Goal: Task Accomplishment & Management: Complete application form

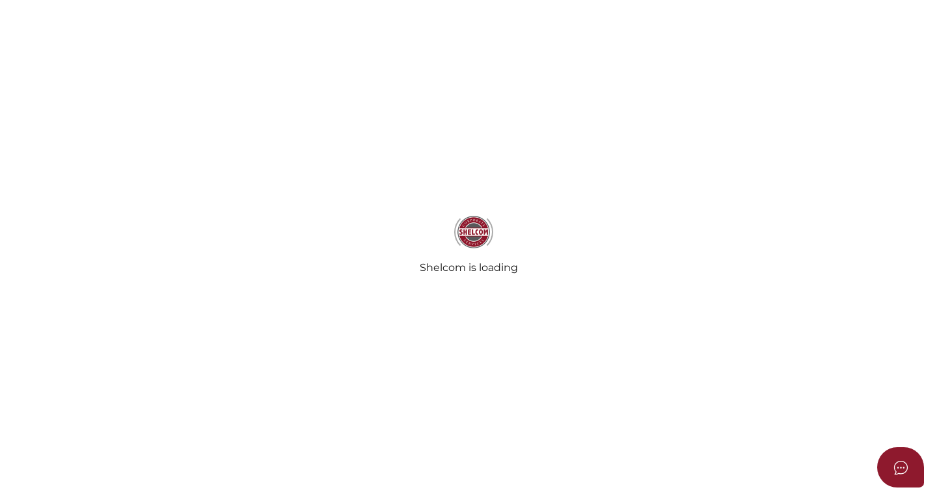
select select
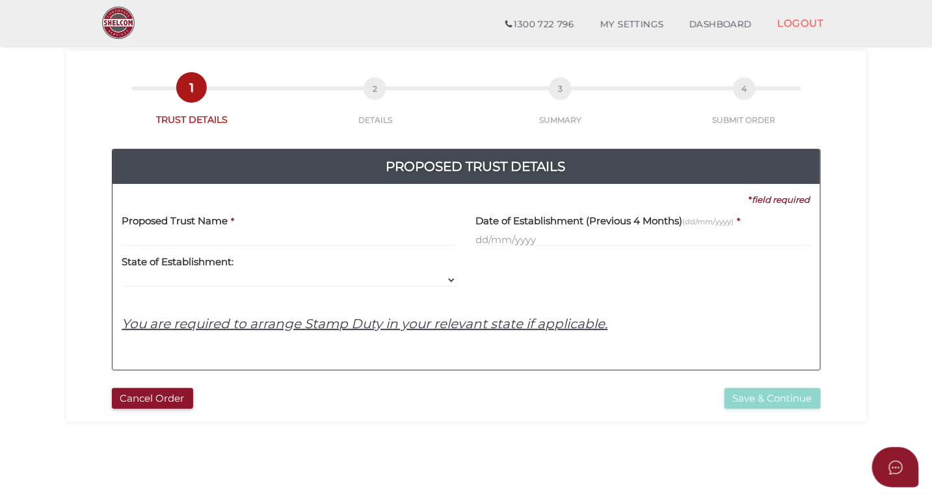
scroll to position [55, 0]
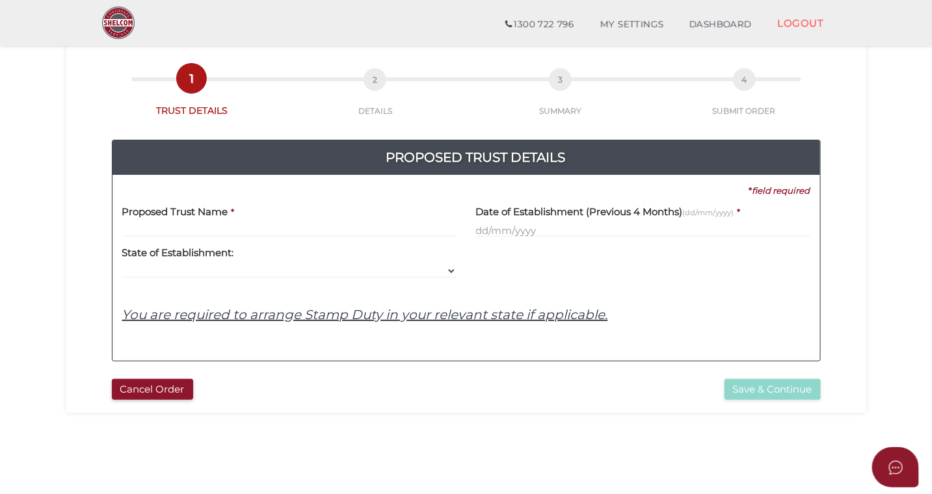
click at [211, 228] on input "text" at bounding box center [289, 230] width 334 height 14
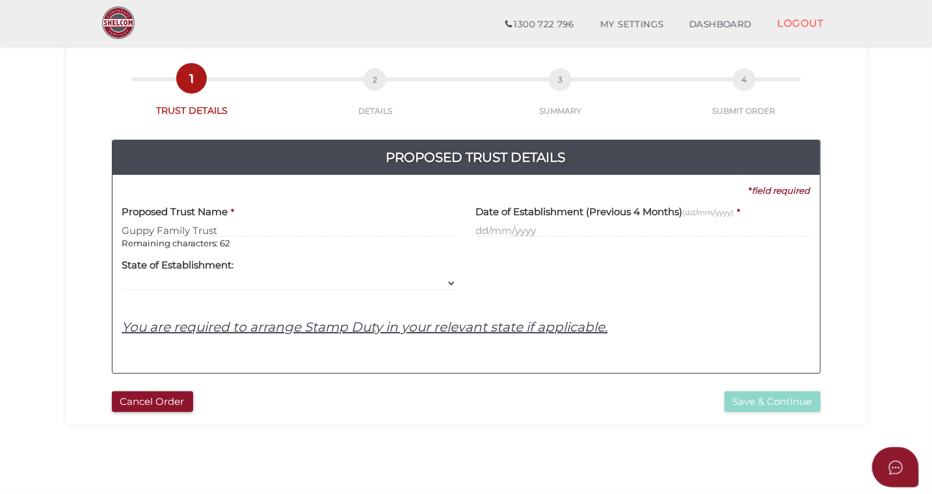
type input "Guppy Family Trust"
click at [501, 229] on input "text" at bounding box center [643, 230] width 334 height 14
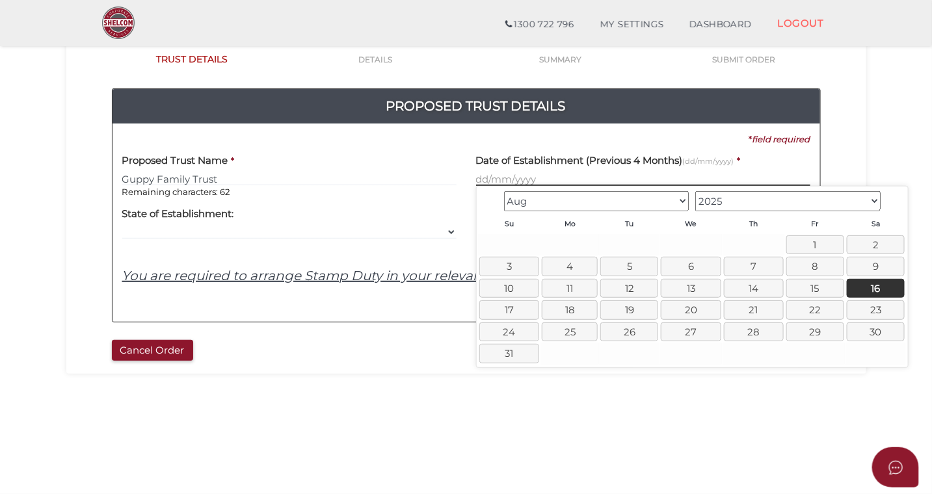
scroll to position [107, 0]
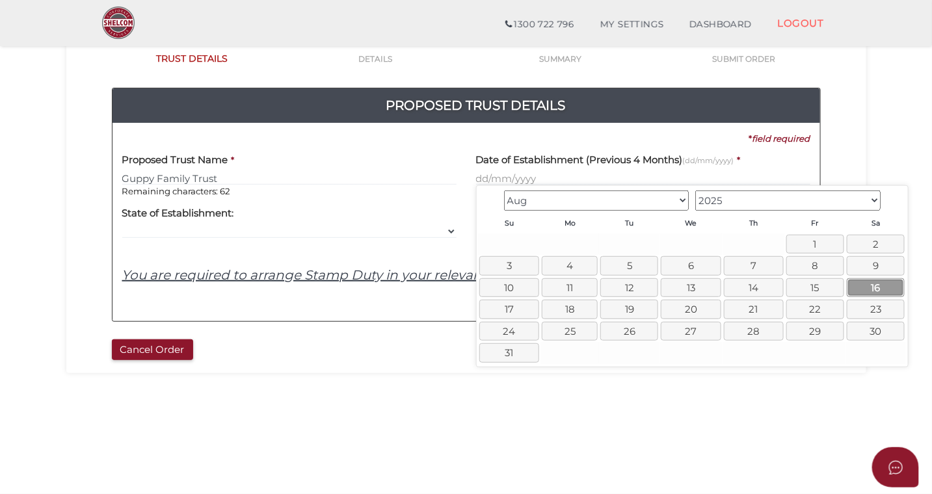
click at [864, 286] on link "16" at bounding box center [876, 287] width 58 height 19
type input "16/08/2025"
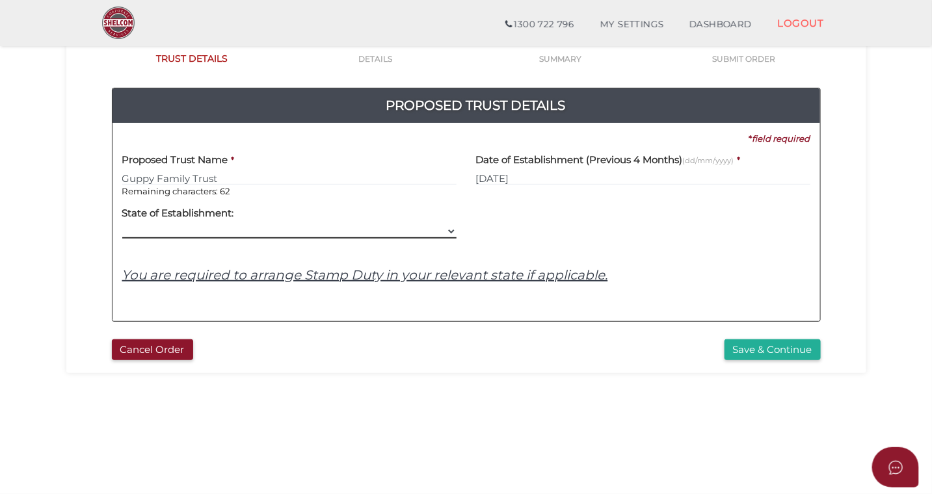
click at [223, 225] on select "VIC ACT NSW NT QLD TAS WA SA" at bounding box center [289, 231] width 334 height 14
select select "[GEOGRAPHIC_DATA]"
click at [228, 279] on u "You are required to arrange Stamp Duty in your relevant state if applicable." at bounding box center [365, 275] width 486 height 16
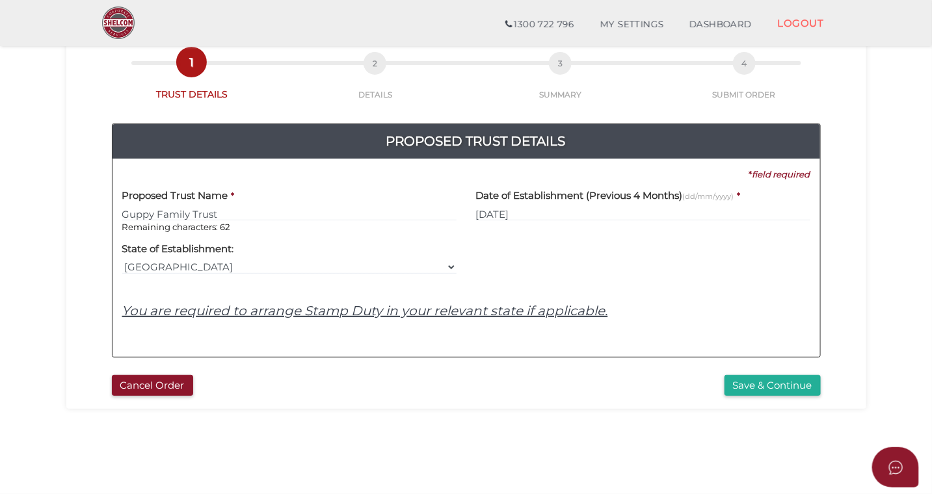
scroll to position [73, 0]
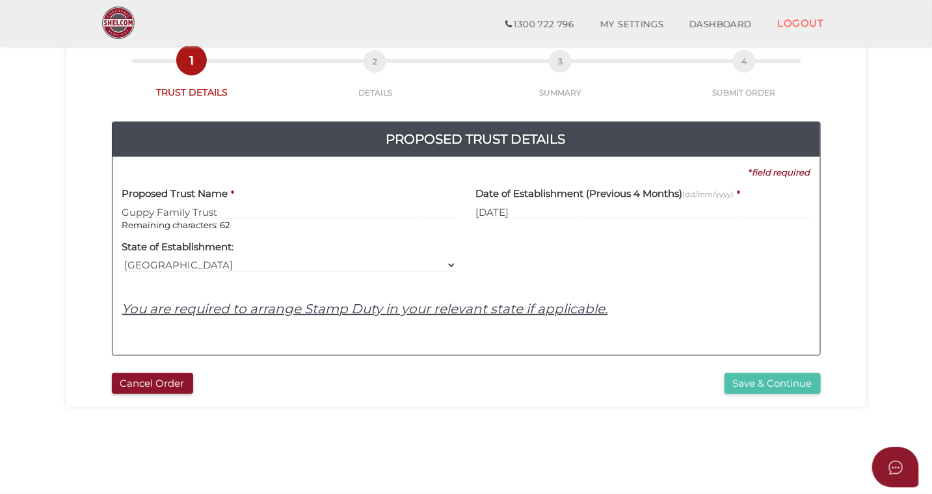
click at [762, 385] on button "Save & Continue" at bounding box center [773, 383] width 96 height 21
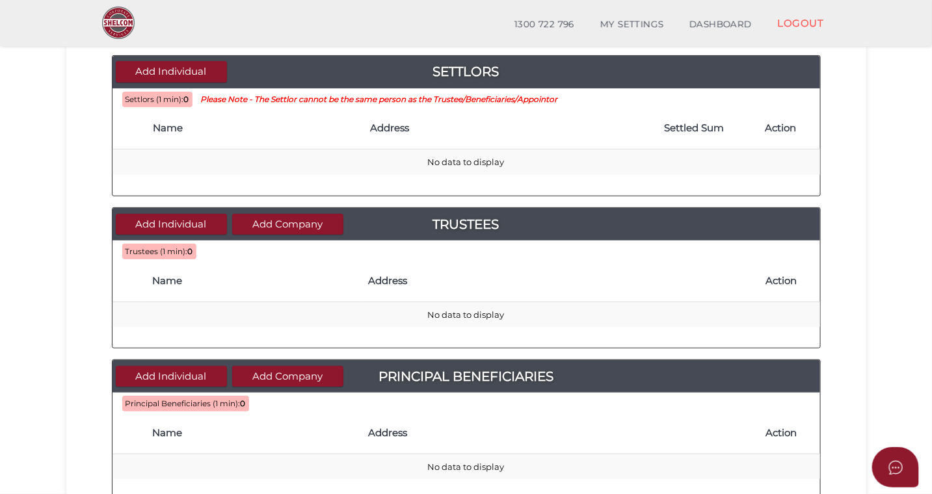
scroll to position [139, 0]
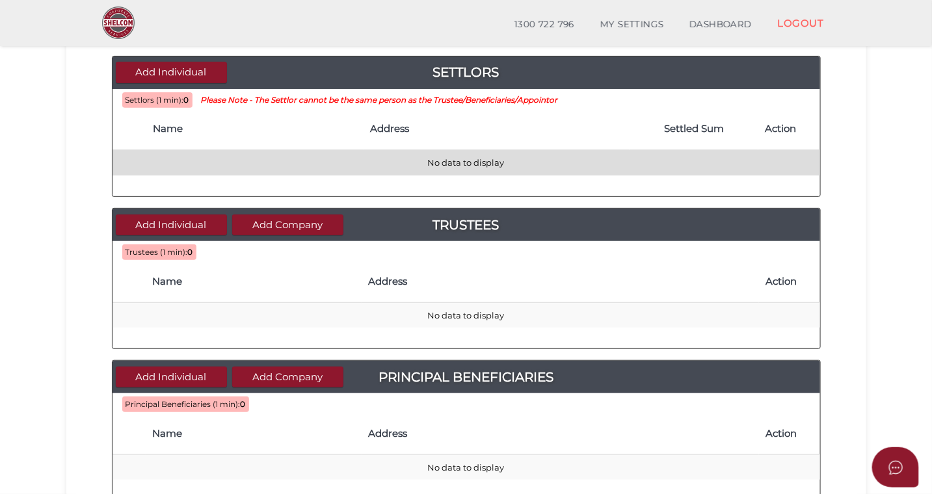
click at [388, 165] on td "No data to display" at bounding box center [467, 162] width 708 height 25
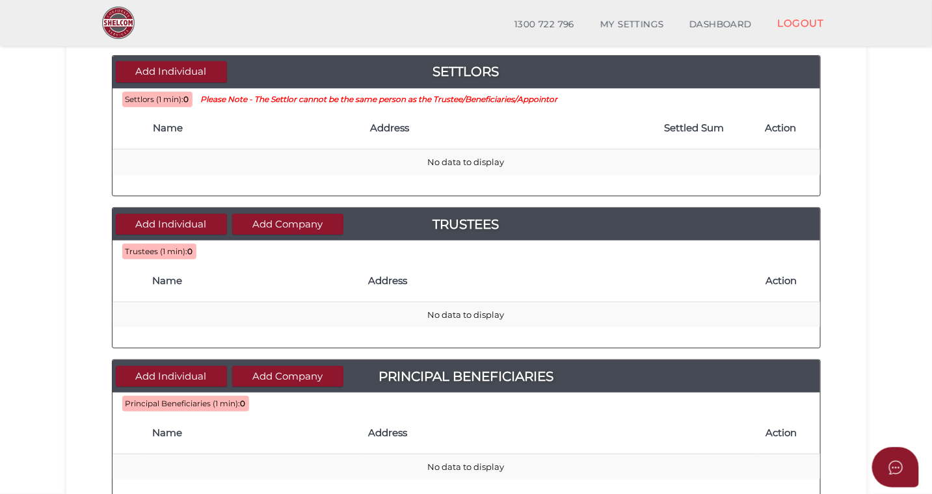
scroll to position [134, 0]
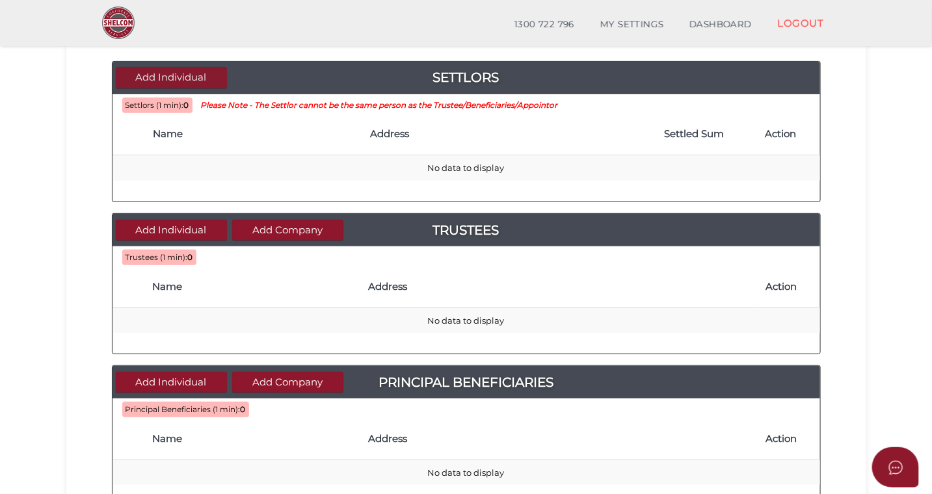
click at [205, 77] on button "Add Individual" at bounding box center [171, 77] width 111 height 21
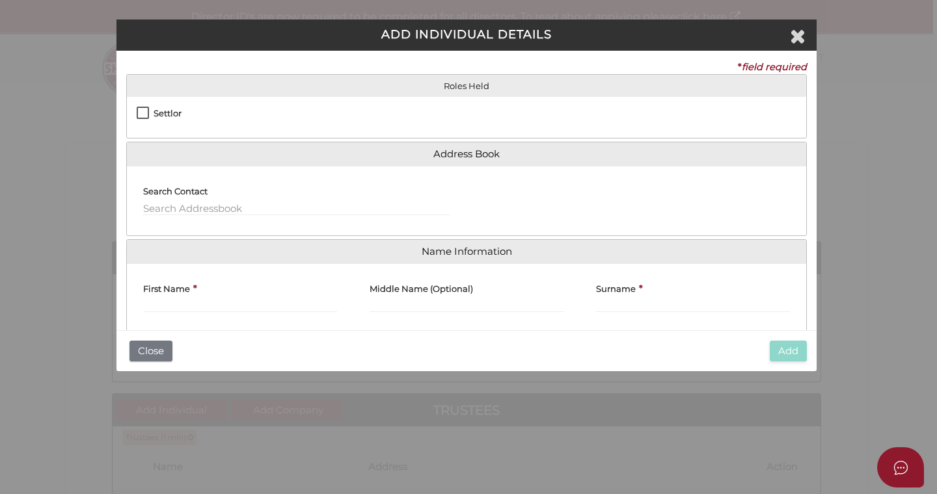
click at [142, 111] on label "Settlor" at bounding box center [159, 117] width 45 height 16
checkbox input "true"
type input "10"
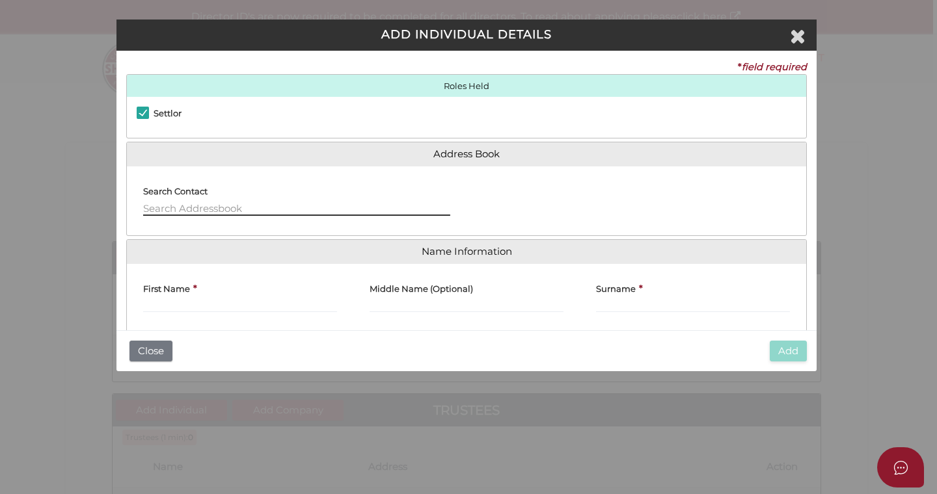
click at [197, 208] on input "text" at bounding box center [296, 209] width 307 height 14
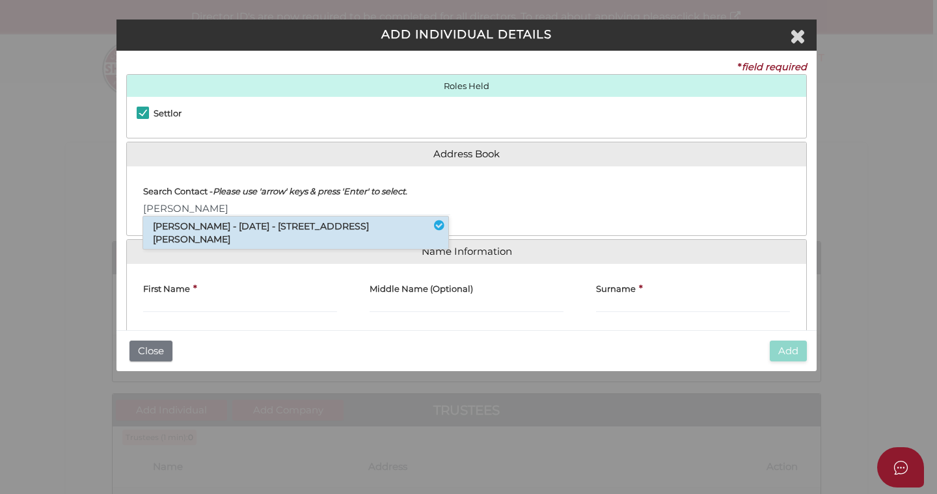
click at [244, 234] on li "[PERSON_NAME] - [DATE] - [STREET_ADDRESS][PERSON_NAME]" at bounding box center [295, 233] width 305 height 33
type input "[PERSON_NAME]"
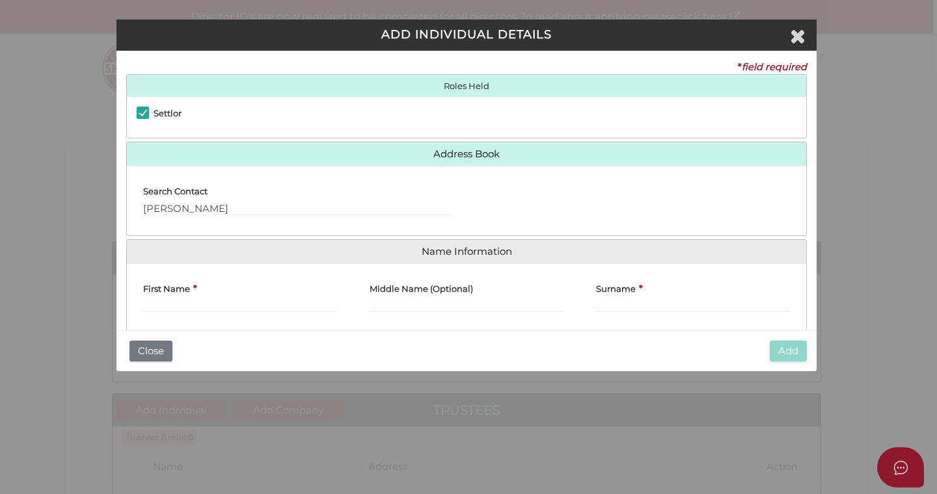
type input "[PERSON_NAME]"
type input "Anne"
type input "Guppy"
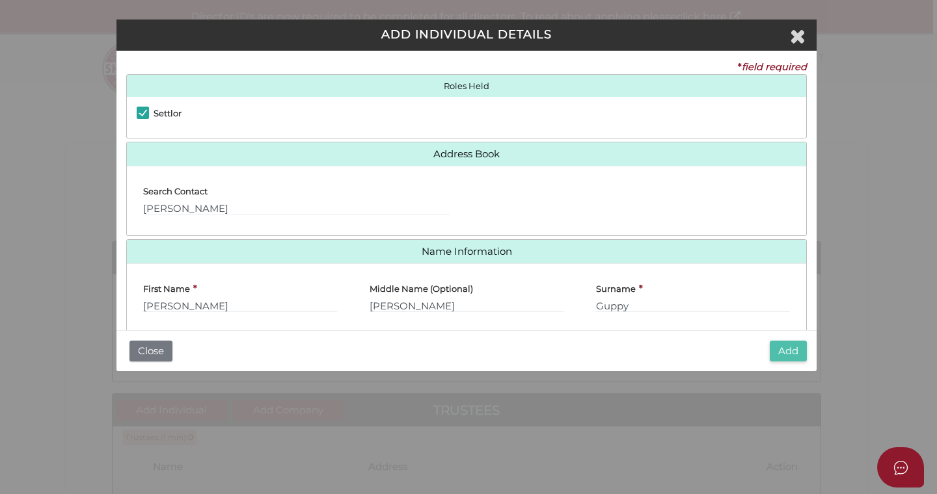
click at [792, 350] on button "Add" at bounding box center [787, 351] width 37 height 21
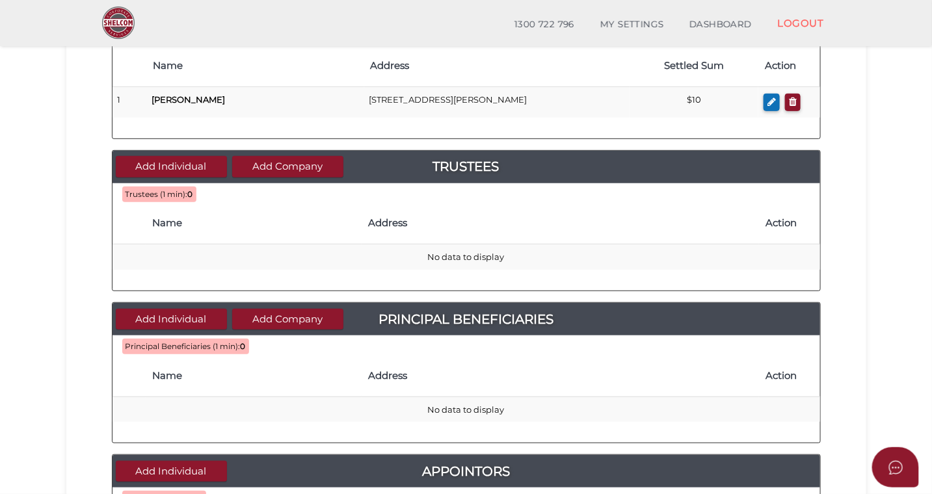
scroll to position [203, 0]
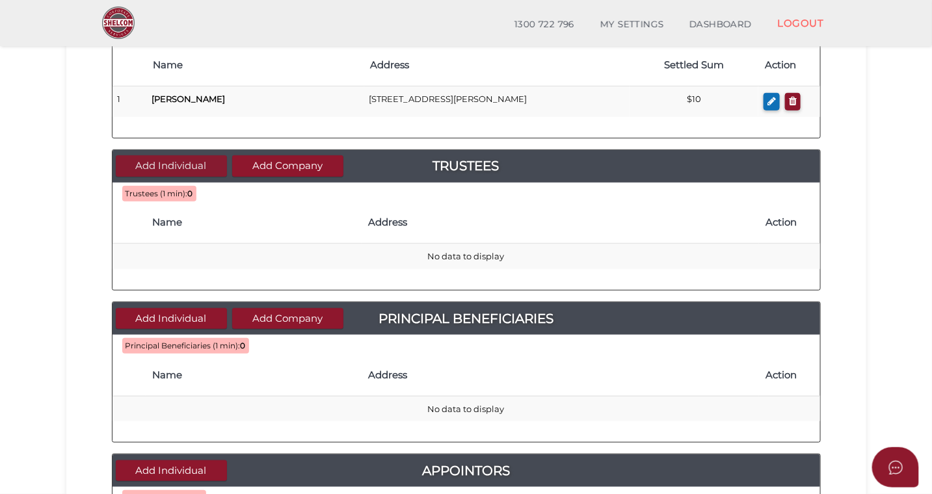
click at [195, 165] on button "Add Individual" at bounding box center [171, 165] width 111 height 21
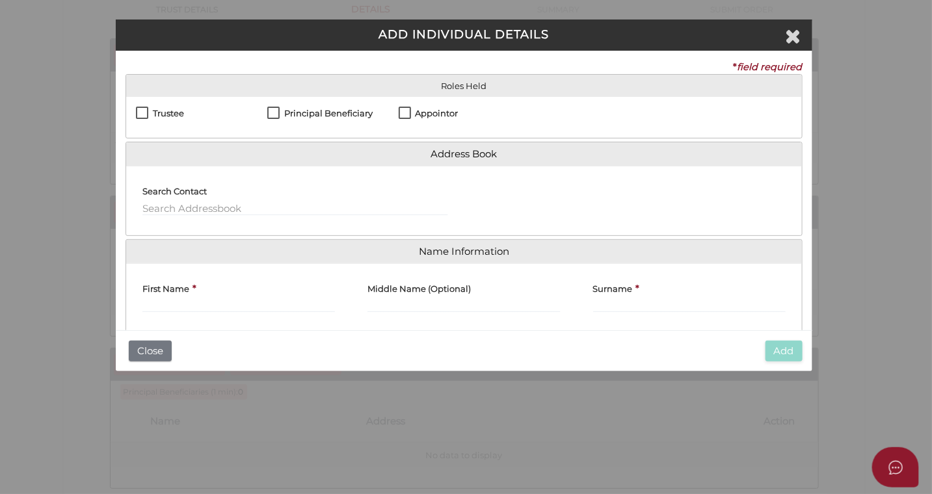
scroll to position [0, 0]
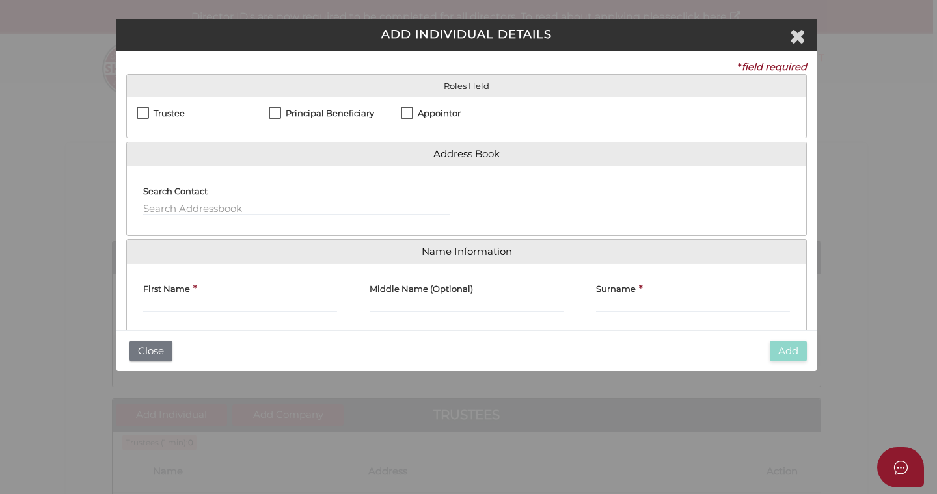
click at [144, 113] on label "Trustee" at bounding box center [161, 117] width 48 height 16
checkbox input "true"
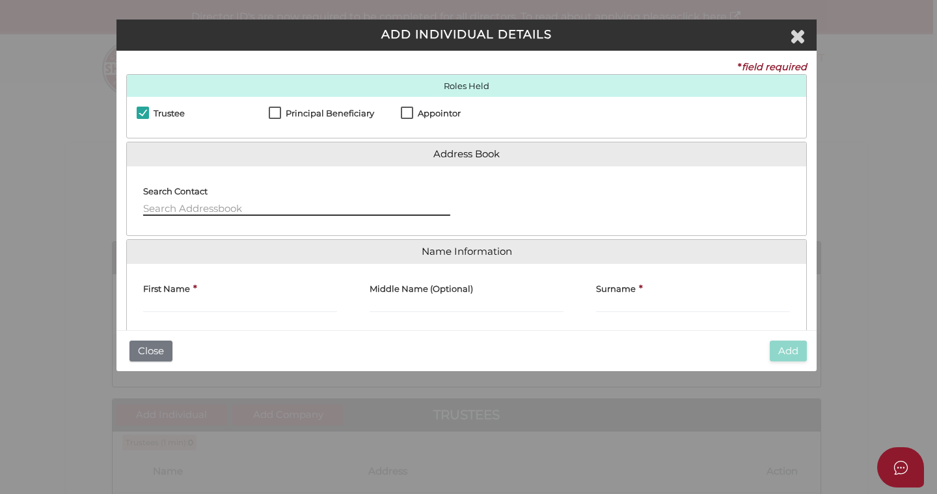
click at [193, 204] on input "text" at bounding box center [296, 209] width 307 height 14
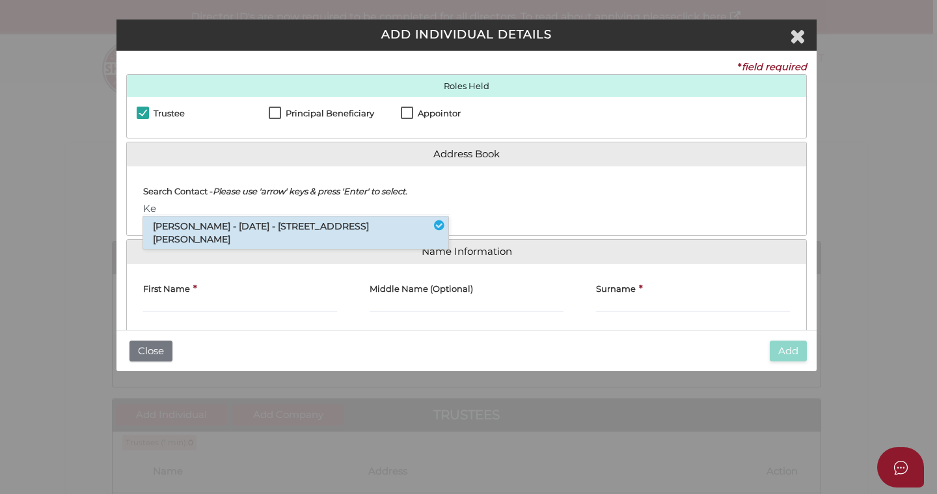
click at [243, 233] on li "Kerrie Anne Guppy - 17/06/1968 - 232 Youngs Road, Wingham, NSW, 2429" at bounding box center [295, 233] width 305 height 33
type input "[PERSON_NAME]"
type input "Anne"
type input "Guppy"
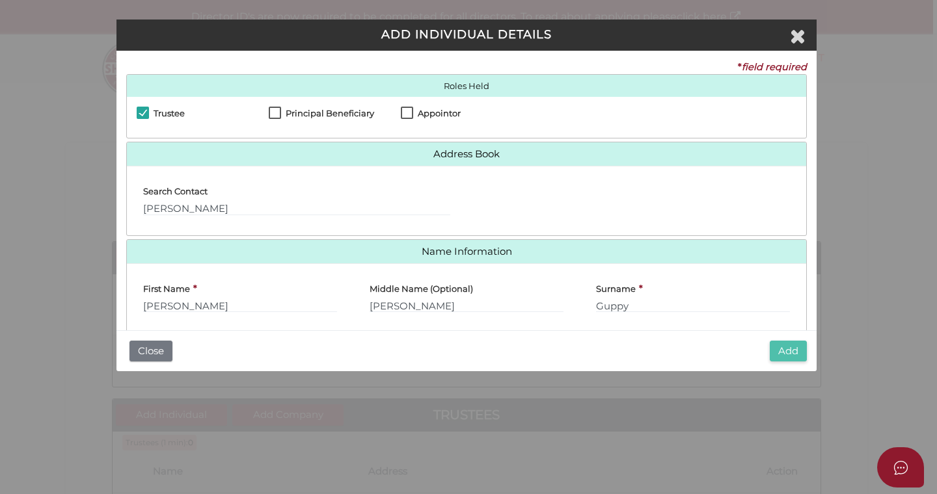
click at [781, 353] on button "Add" at bounding box center [787, 351] width 37 height 21
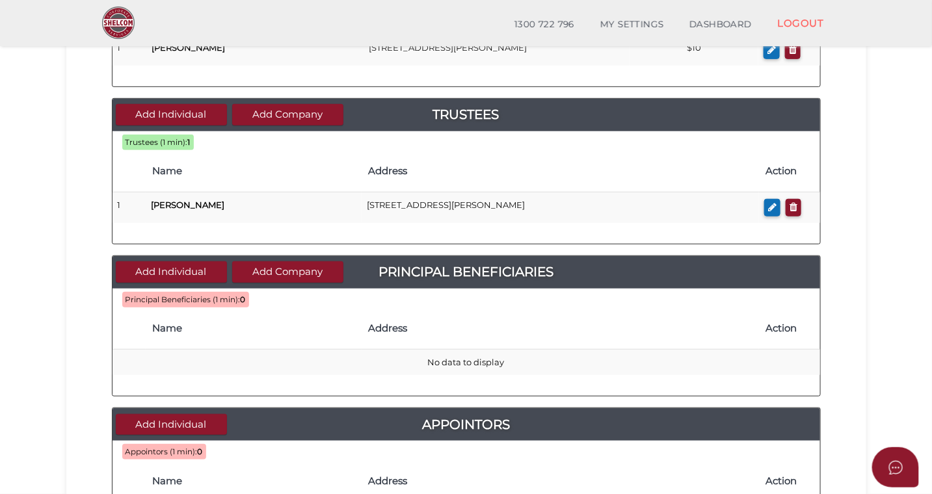
scroll to position [264, 0]
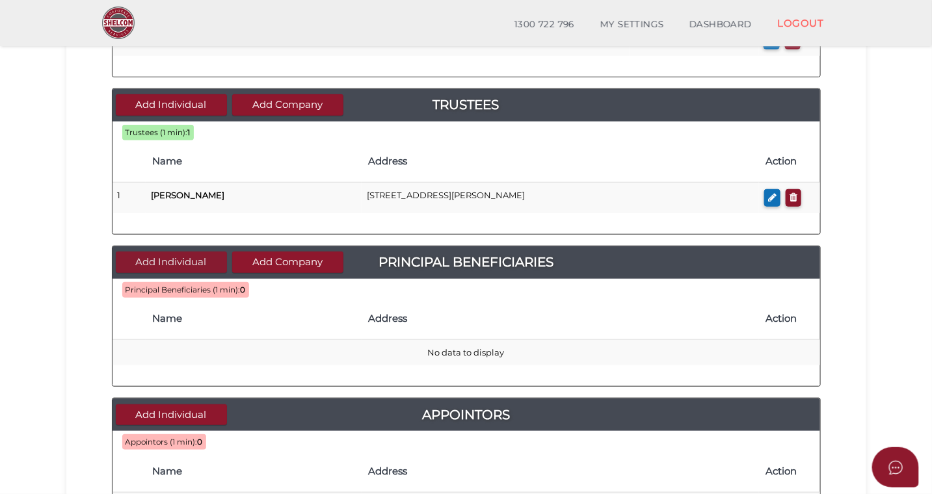
click at [183, 261] on button "Add Individual" at bounding box center [171, 262] width 111 height 21
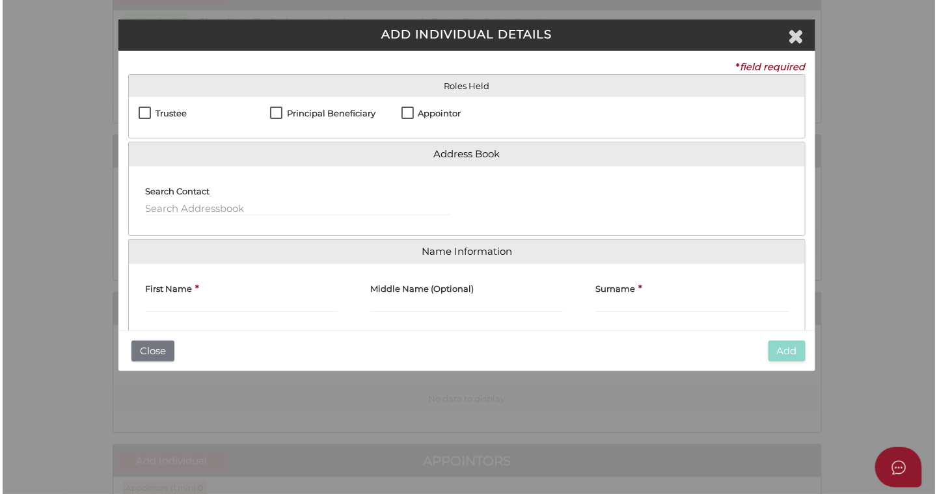
scroll to position [0, 0]
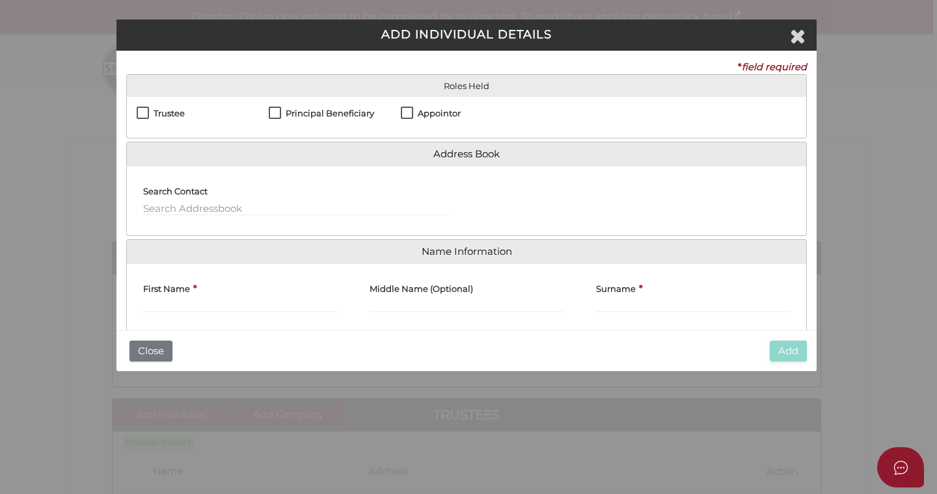
click at [276, 114] on label "Principal Beneficiary" at bounding box center [321, 117] width 105 height 16
checkbox input "true"
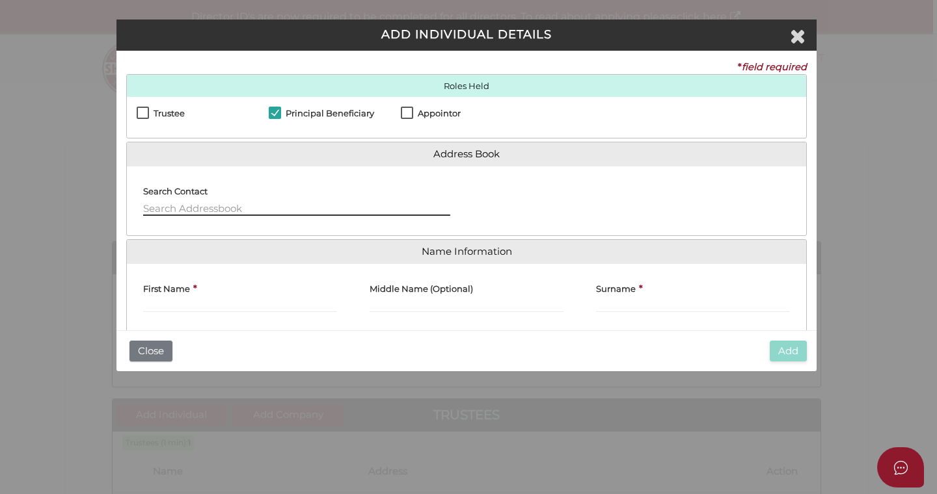
click at [195, 206] on input "text" at bounding box center [296, 209] width 307 height 14
type input "K"
click at [187, 304] on input "First Name" at bounding box center [240, 306] width 194 height 14
type input "Kristian"
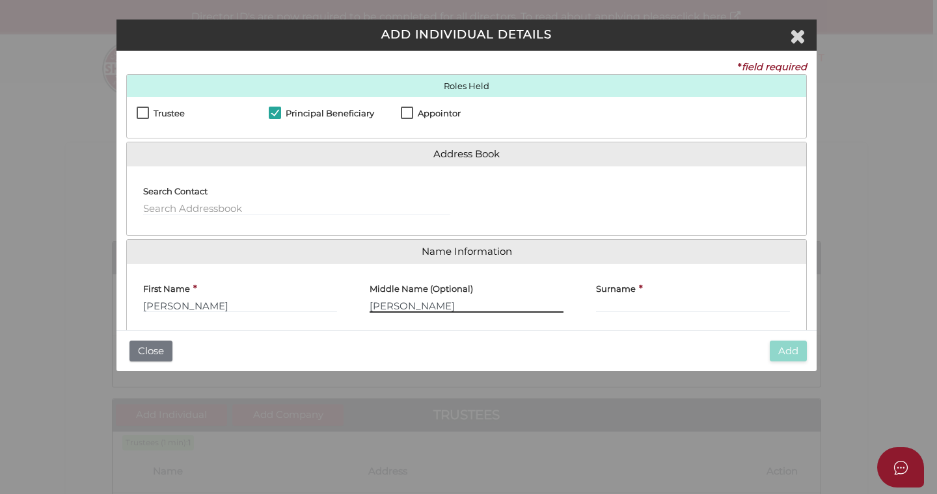
type input "William James"
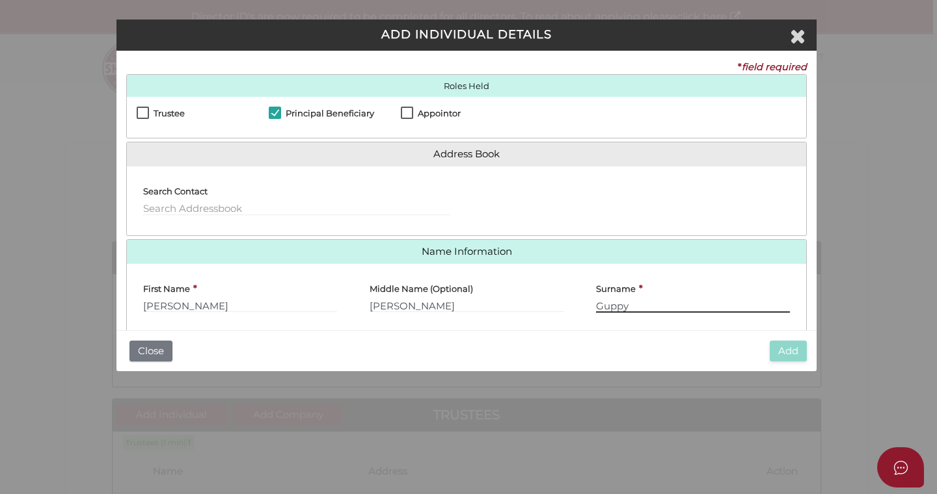
type input "Guppy"
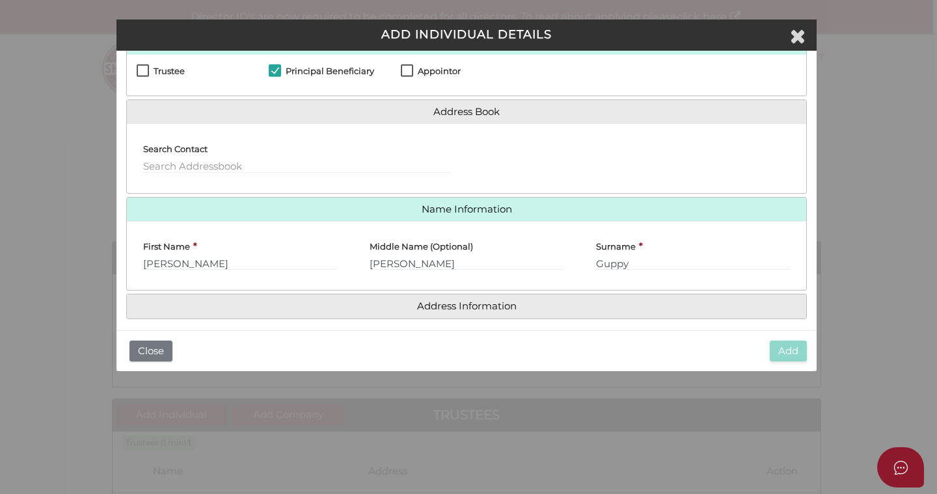
scroll to position [53, 0]
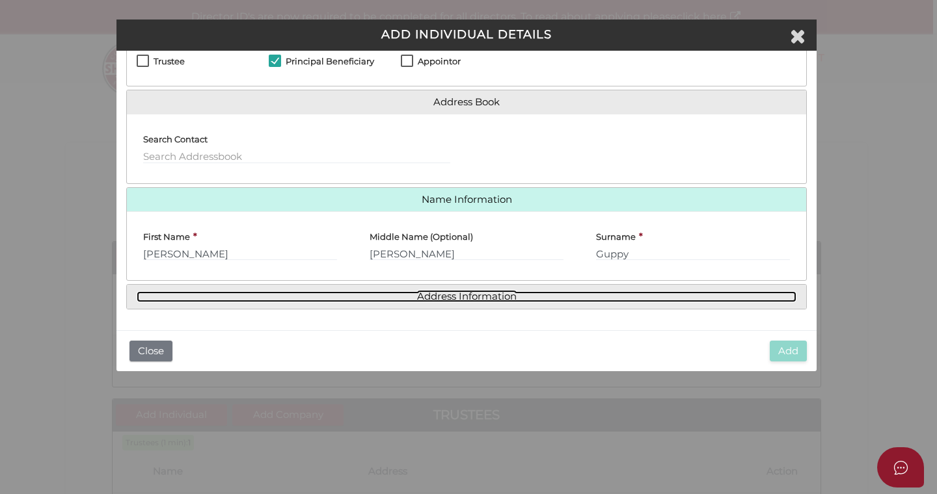
click at [597, 300] on link "Address Information" at bounding box center [467, 296] width 660 height 11
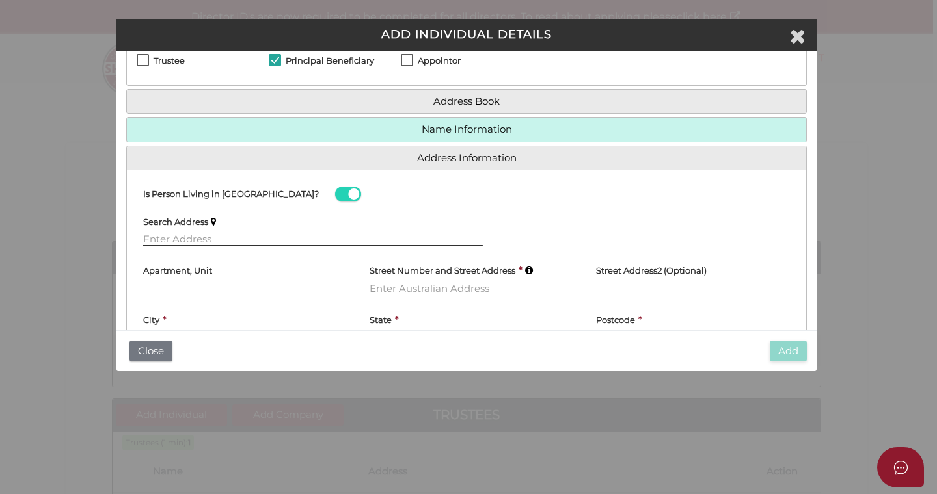
click at [201, 237] on input "text" at bounding box center [313, 239] width 340 height 14
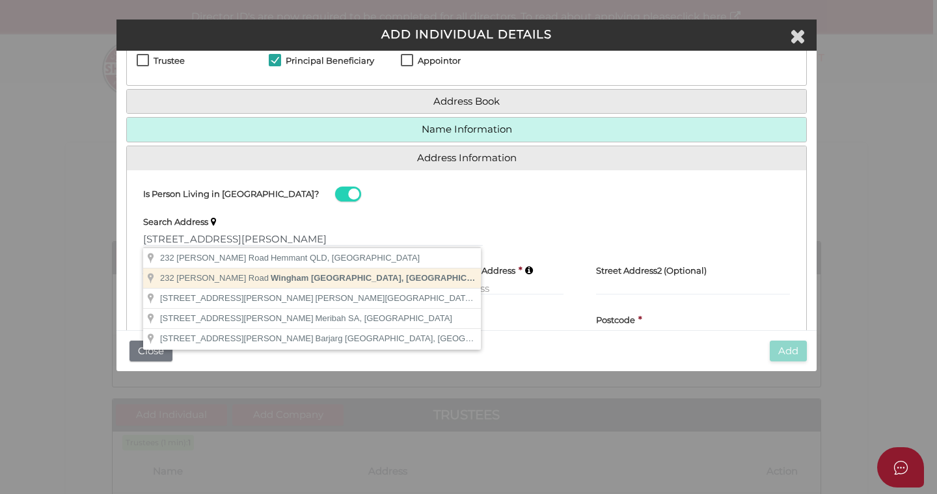
type input "232 Youngs Road, Wingham NSW, Australia"
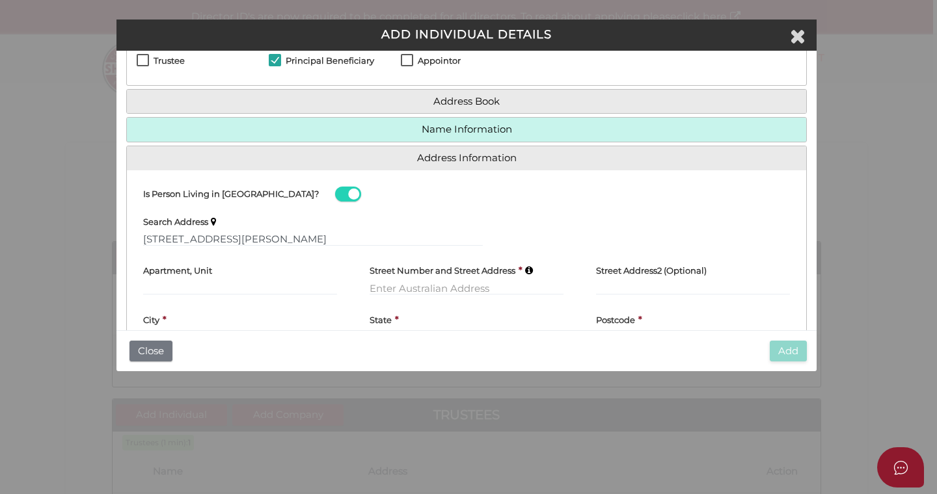
type input "232 Youngs Road"
type input "Wingham"
select select "[GEOGRAPHIC_DATA]"
type input "2429"
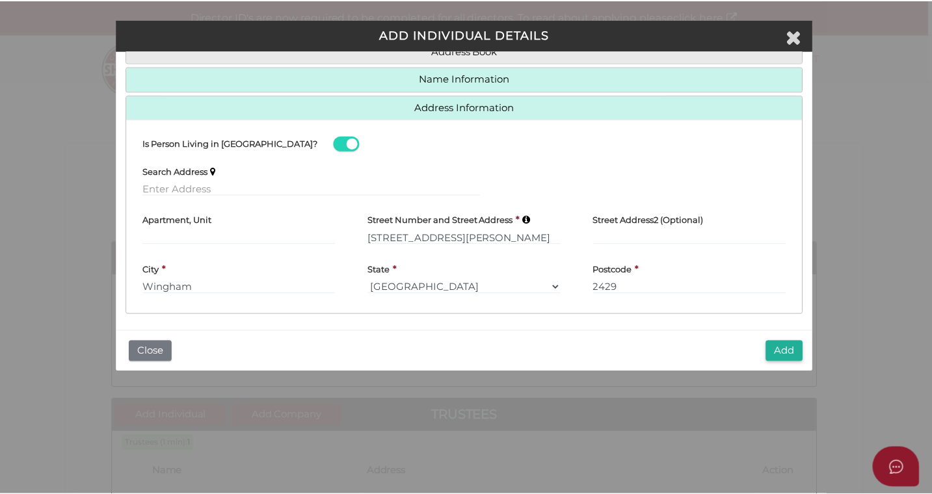
scroll to position [108, 0]
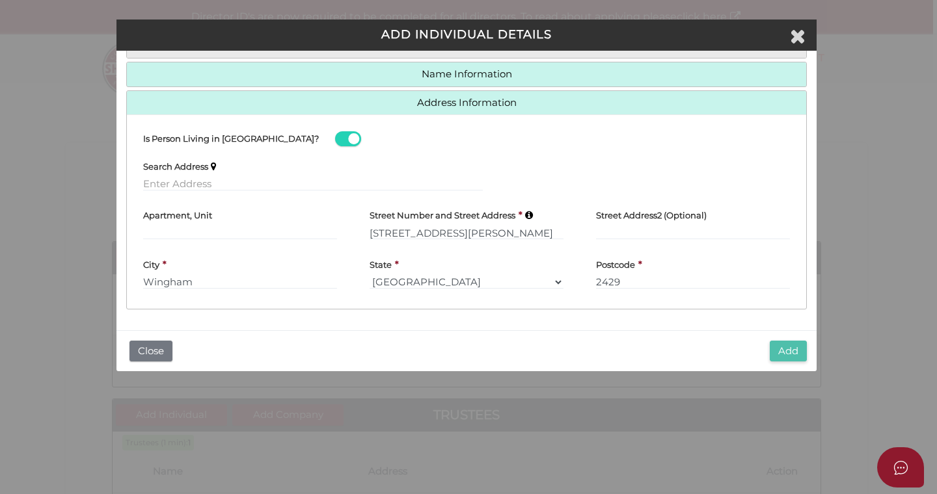
click at [788, 350] on button "Add" at bounding box center [787, 351] width 37 height 21
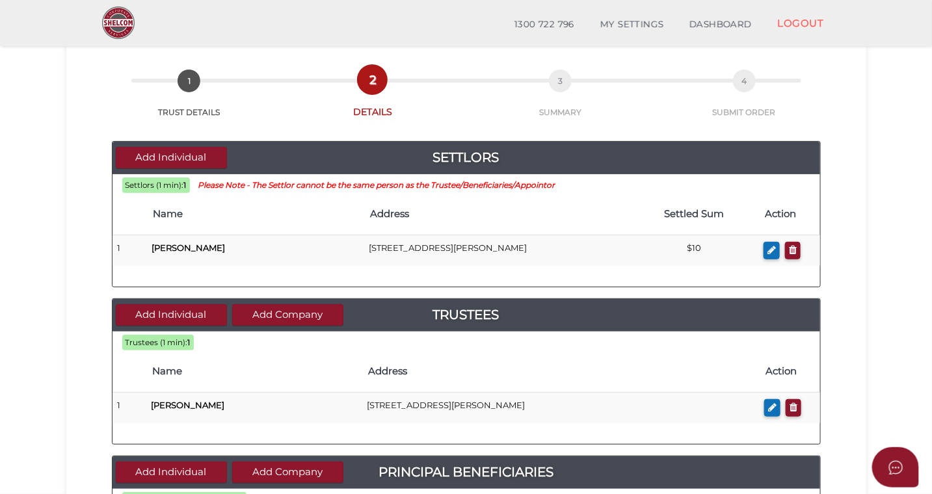
scroll to position [53, 0]
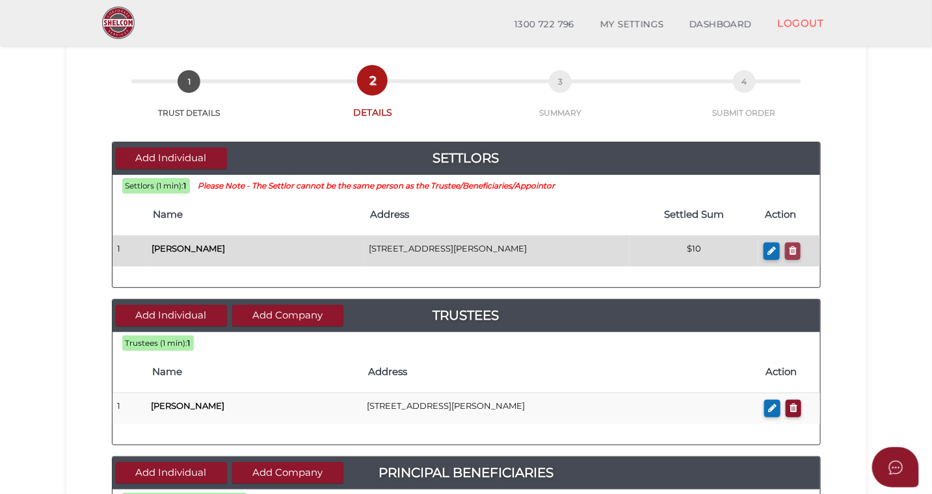
click at [798, 249] on button "button" at bounding box center [793, 252] width 16 height 18
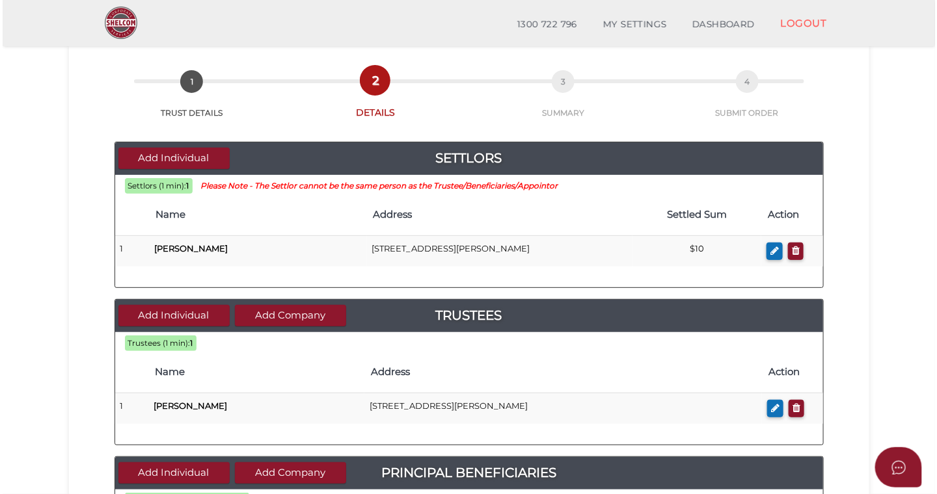
scroll to position [0, 0]
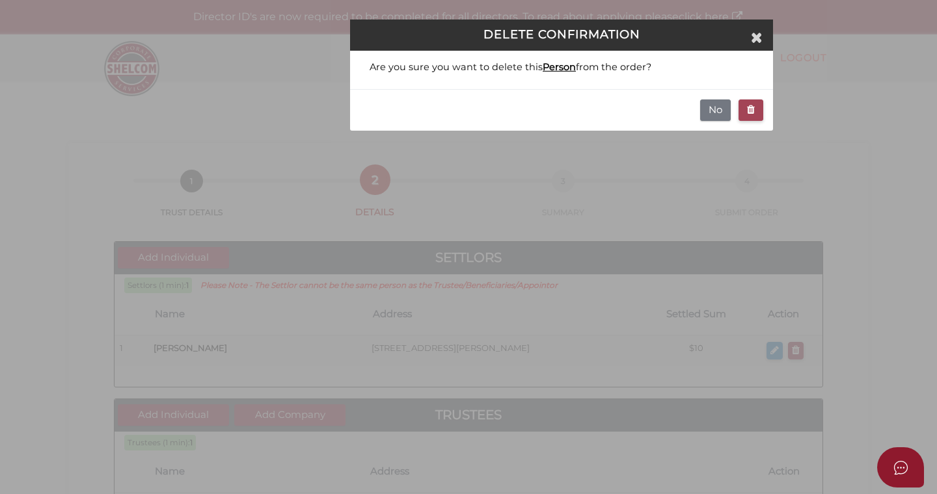
click at [745, 109] on button "button" at bounding box center [750, 110] width 25 height 21
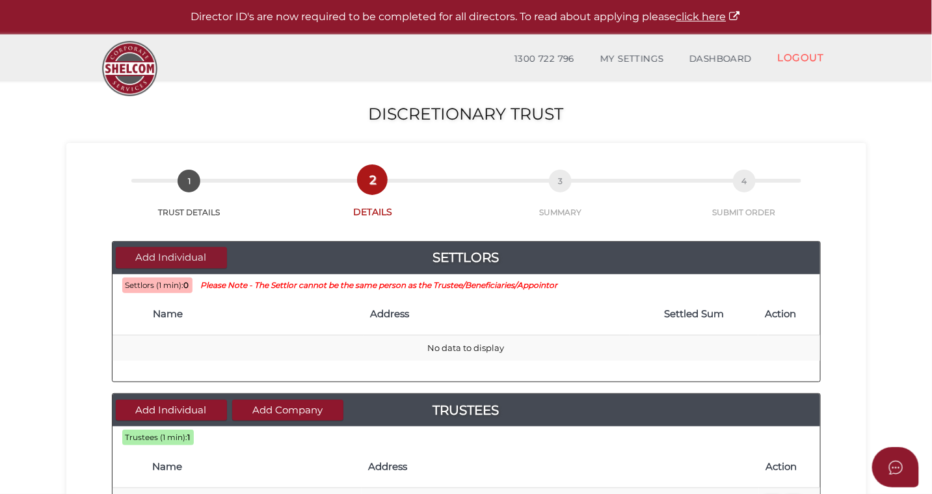
click at [184, 259] on button "Add Individual" at bounding box center [171, 257] width 111 height 21
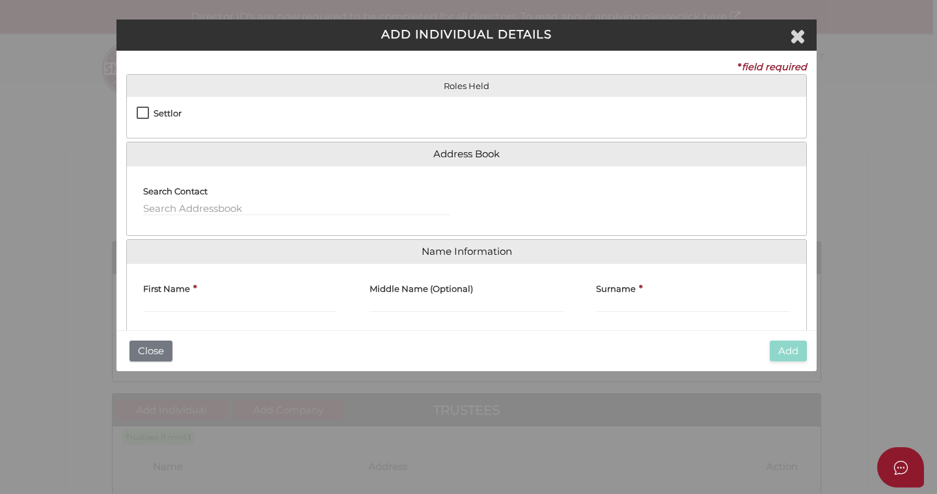
click at [145, 109] on label "Settlor" at bounding box center [159, 117] width 45 height 16
checkbox input "true"
type input "10"
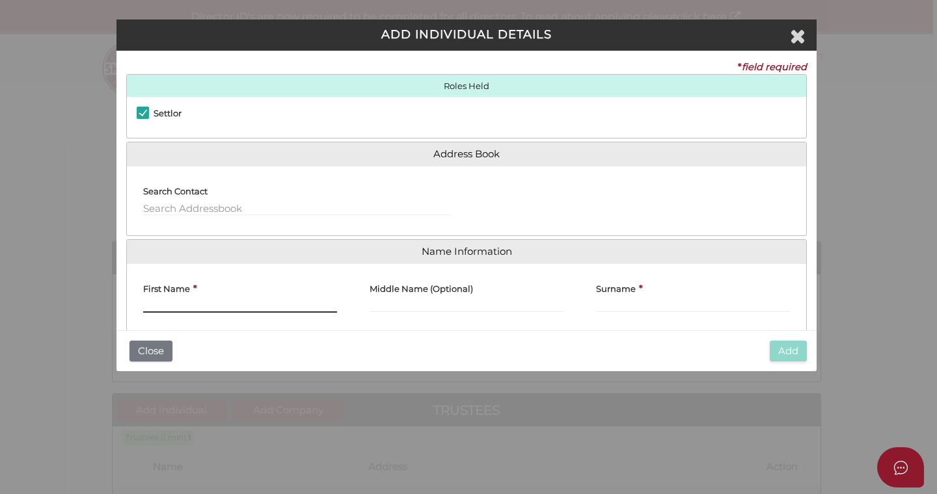
click at [174, 308] on input "First Name" at bounding box center [240, 306] width 194 height 14
type input "Luke"
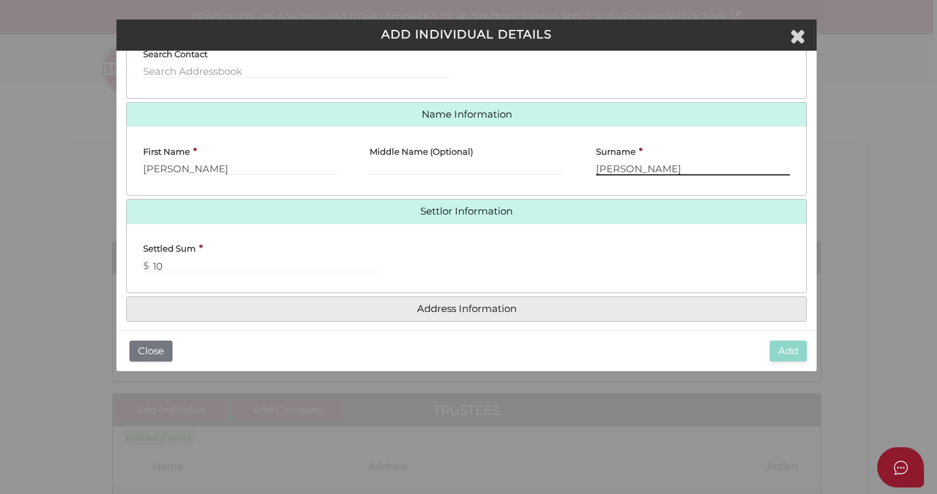
scroll to position [150, 0]
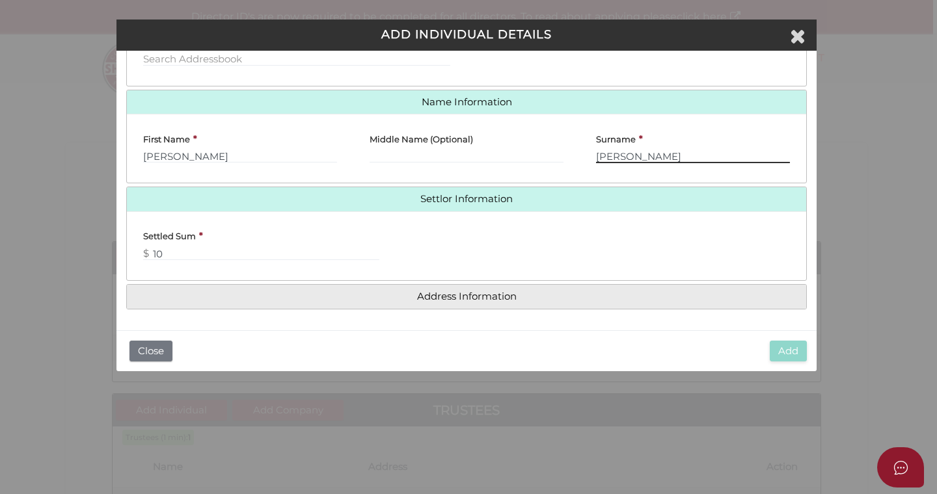
type input "Woods"
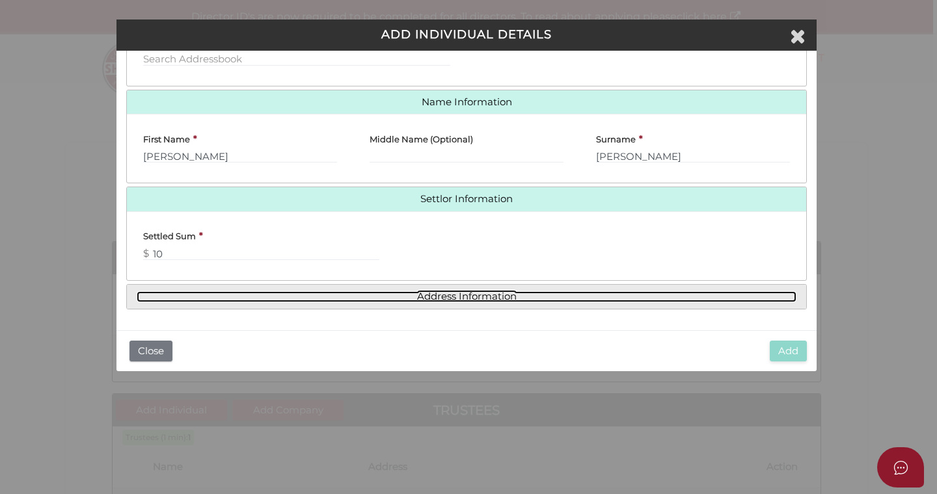
click at [464, 299] on link "Address Information" at bounding box center [467, 296] width 660 height 11
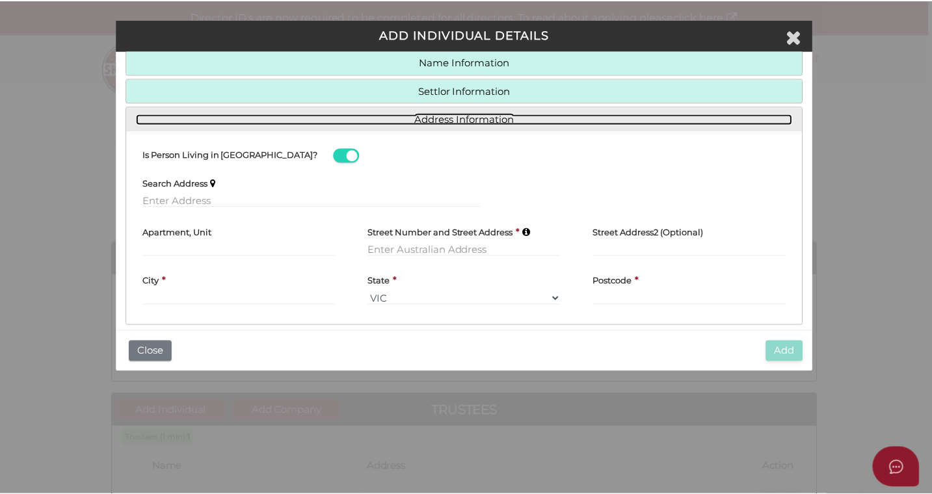
scroll to position [117, 0]
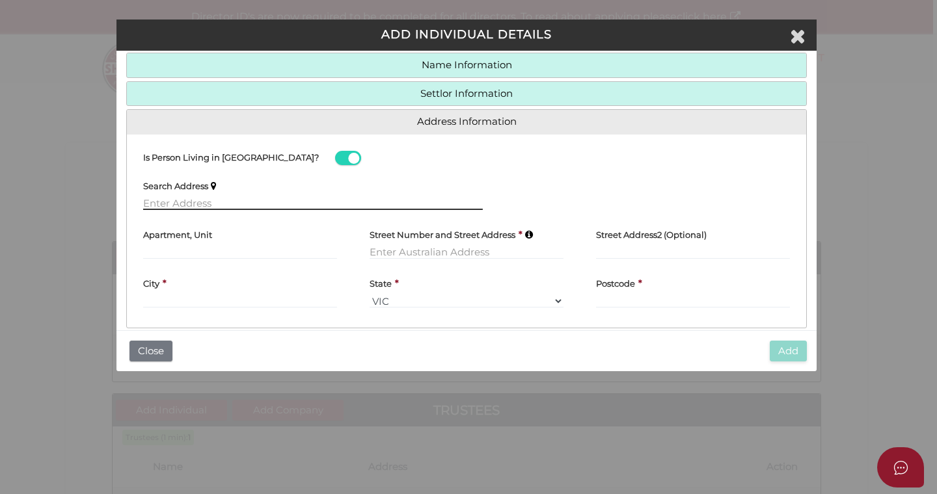
click at [207, 204] on input "text" at bounding box center [313, 203] width 340 height 14
paste input "51958 Address 49 Cornwall Crescent, MOUNT MARTHA, VIC 3934"
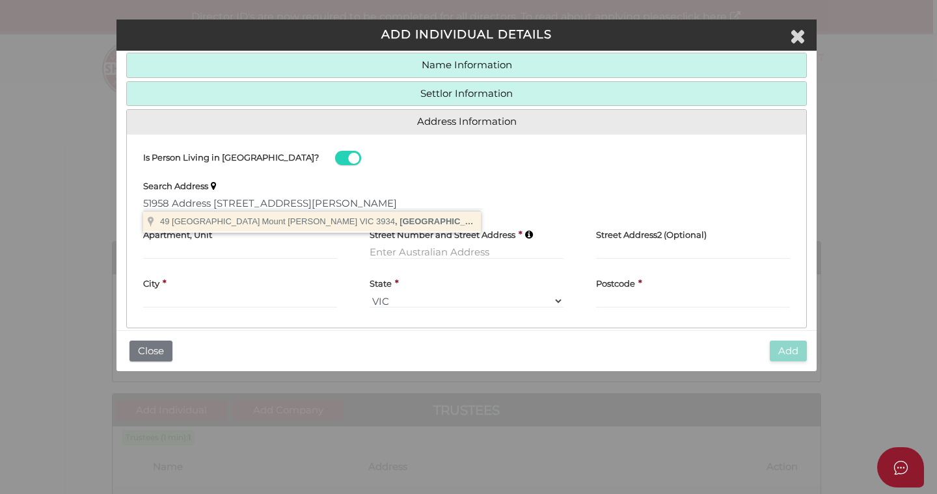
type input "49 Cornwall Crescent, Mount Martha VIC 3934, Australia"
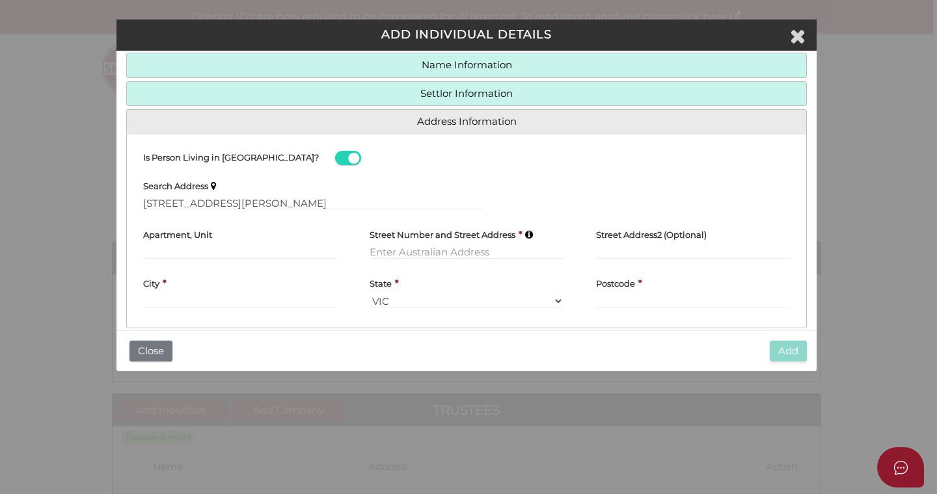
type input "49 Cornwall Crescent"
type input "Mount Martha"
select select "VIC"
type input "3934"
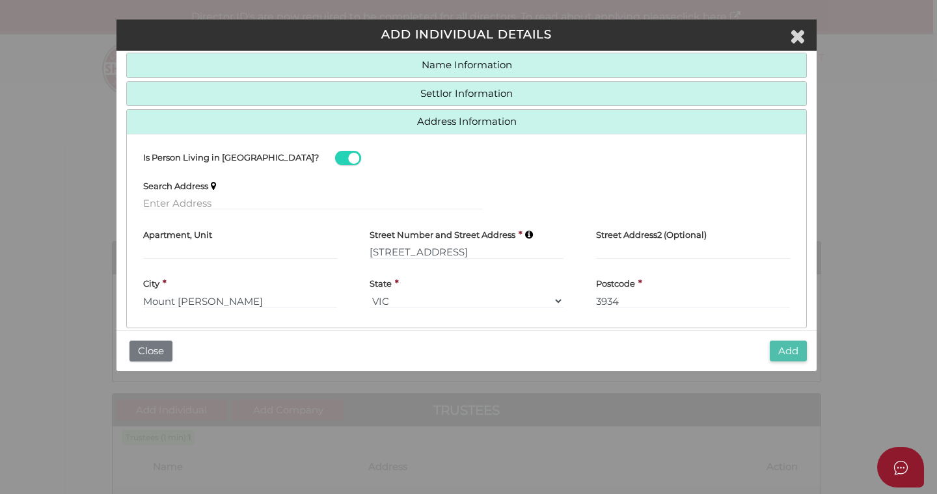
click at [790, 352] on button "Add" at bounding box center [787, 351] width 37 height 21
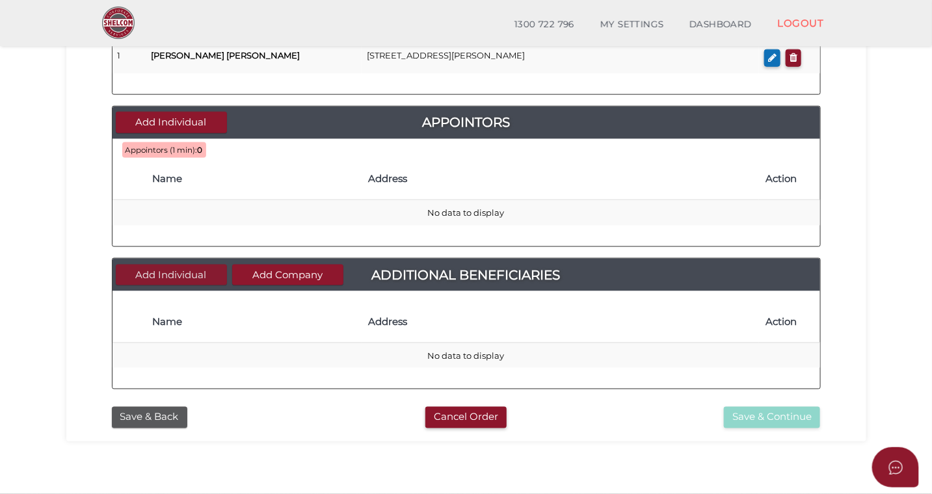
scroll to position [555, 0]
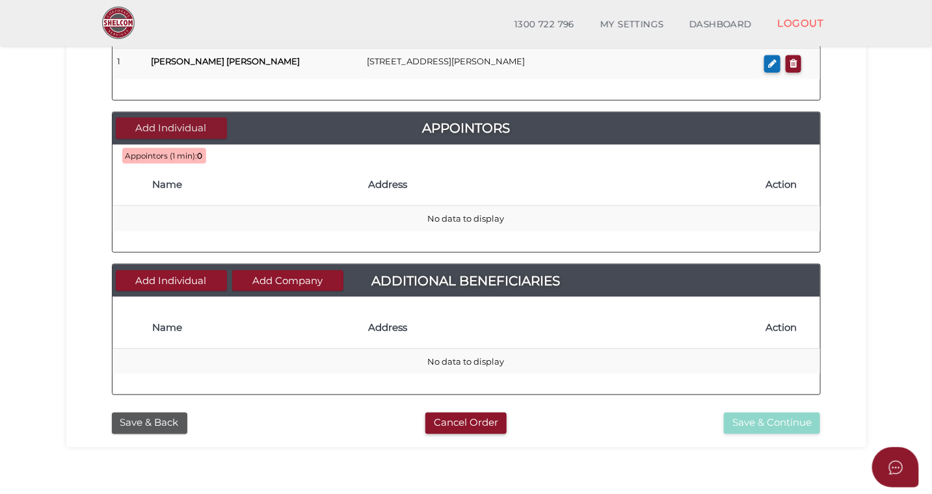
click at [180, 129] on button "Add Individual" at bounding box center [171, 128] width 111 height 21
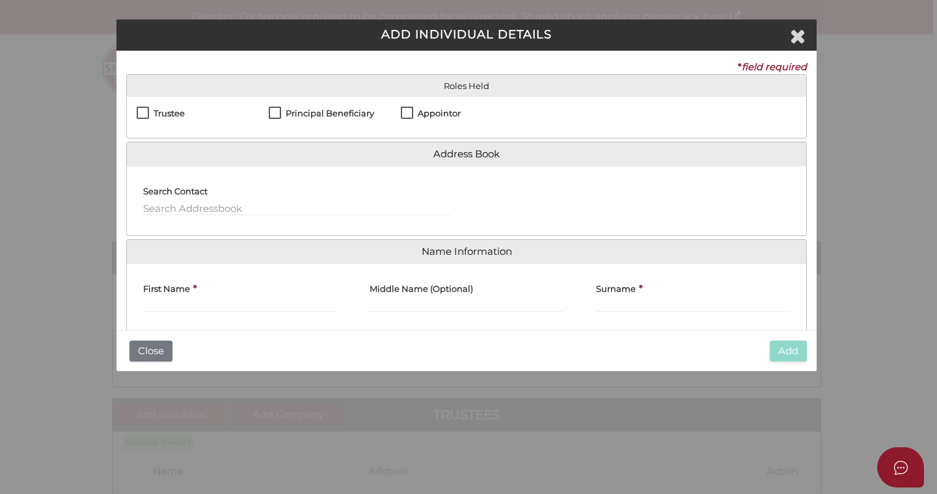
click at [407, 113] on label "Appointor" at bounding box center [431, 117] width 60 height 16
checkbox input "true"
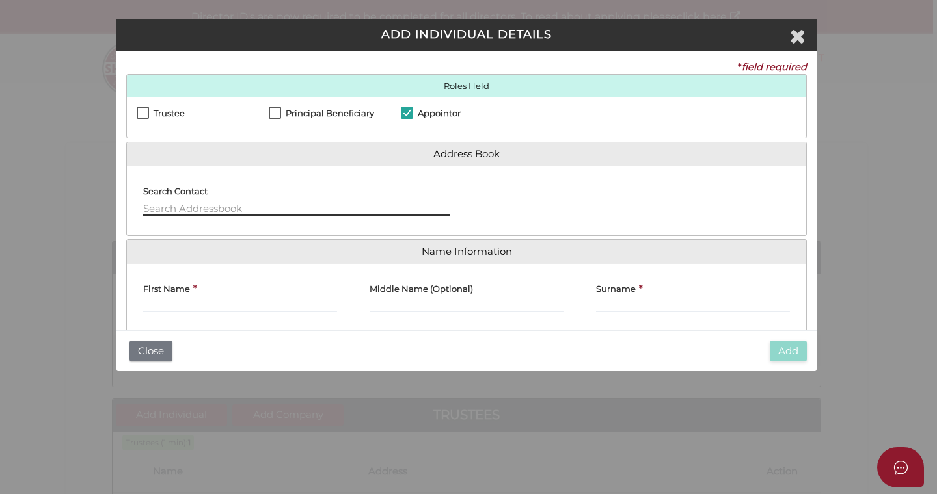
click at [196, 206] on input "text" at bounding box center [296, 209] width 307 height 14
click at [171, 208] on input "luke" at bounding box center [296, 209] width 307 height 14
drag, startPoint x: 171, startPoint y: 208, endPoint x: 135, endPoint y: 207, distance: 35.8
click at [135, 207] on div "Search Contact - Please use 'arrow' keys & press 'Enter' to select. luke" at bounding box center [297, 200] width 340 height 49
type input "L"
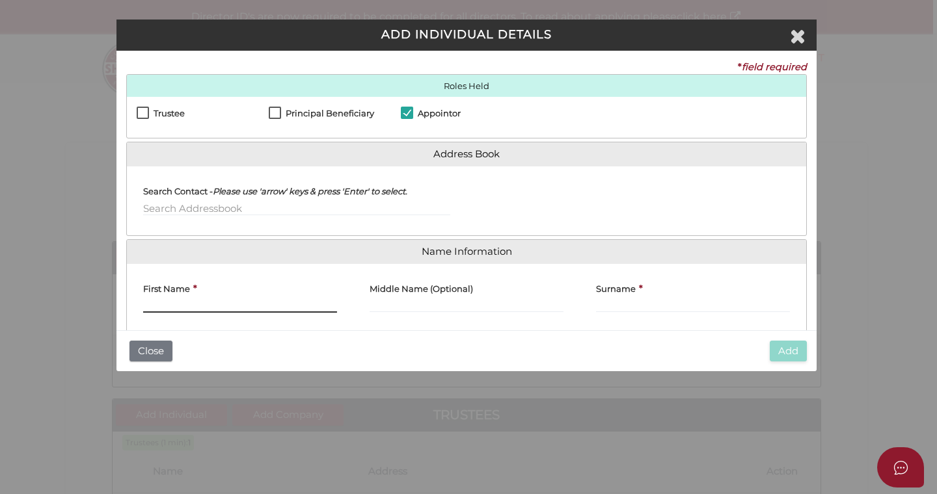
click at [175, 304] on input "First Name" at bounding box center [240, 306] width 194 height 14
type input "Luke"
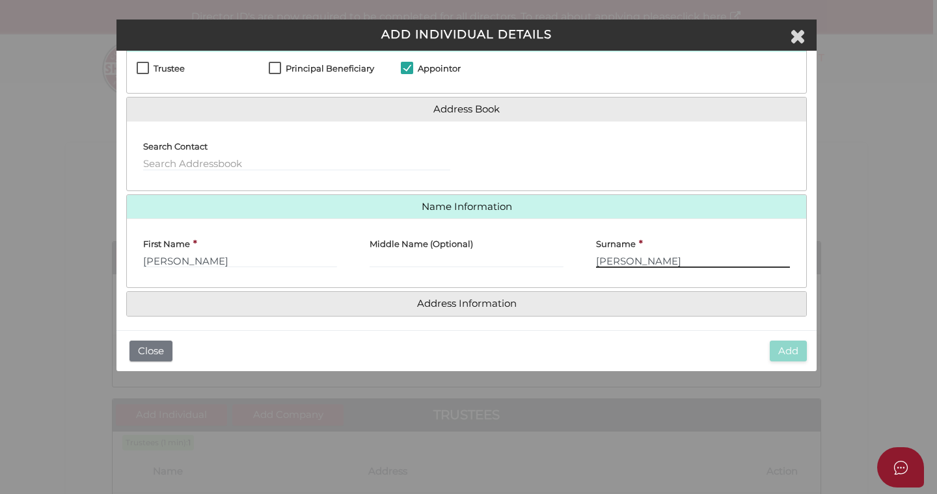
scroll to position [53, 0]
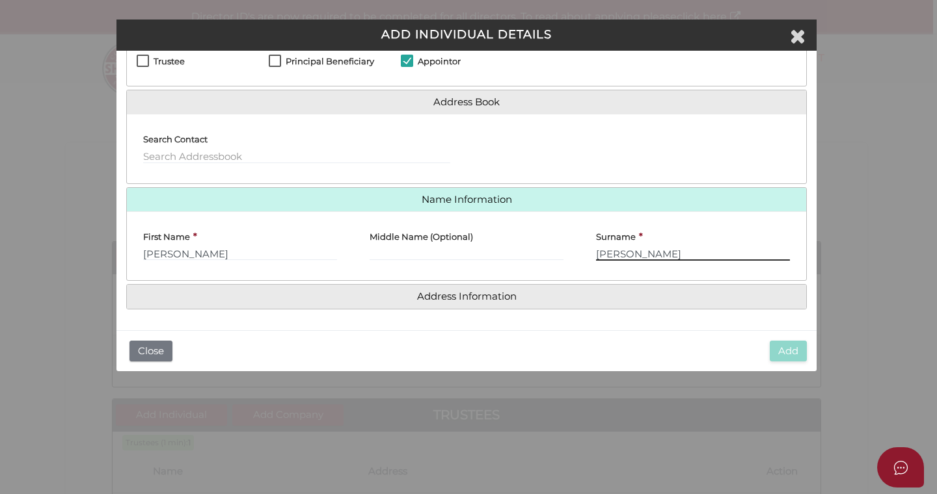
type input "Woods"
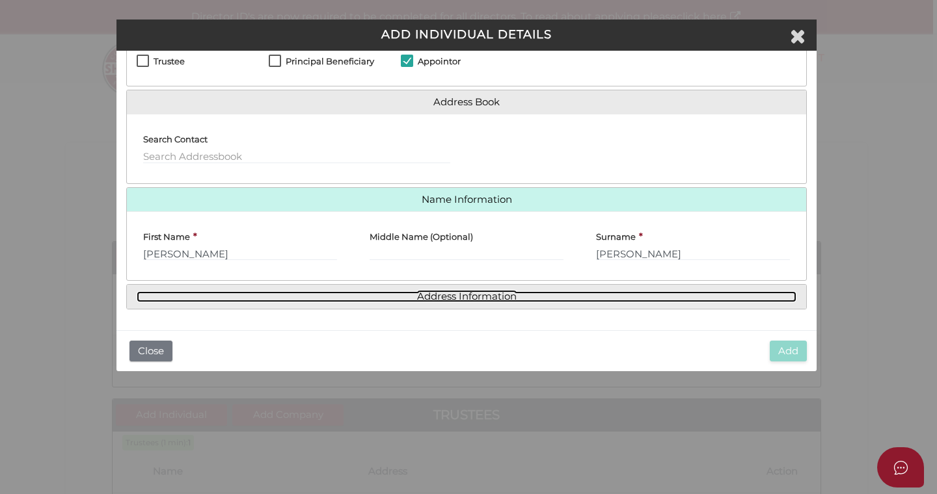
click at [409, 299] on link "Address Information" at bounding box center [467, 296] width 660 height 11
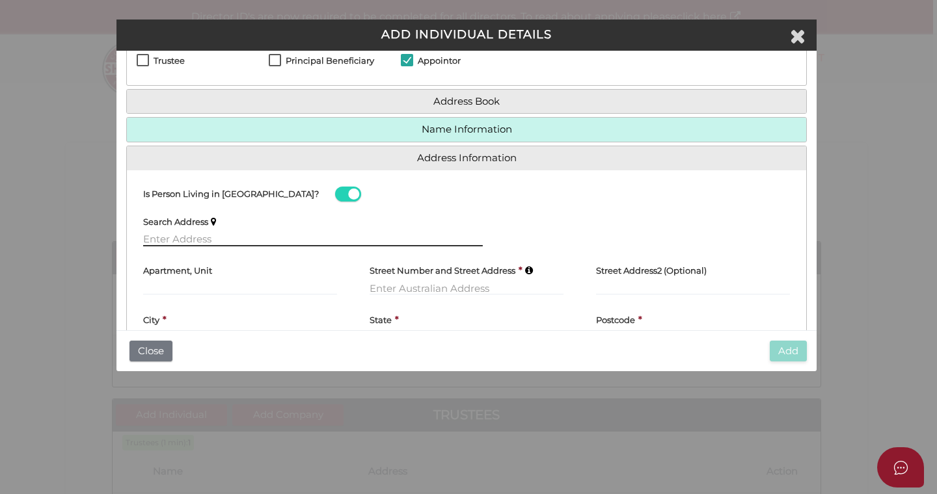
click at [232, 239] on input "text" at bounding box center [313, 239] width 340 height 14
paste input "51958 Address 49 Cornwall Crescent, MOUNT MARTHA, VIC 3934"
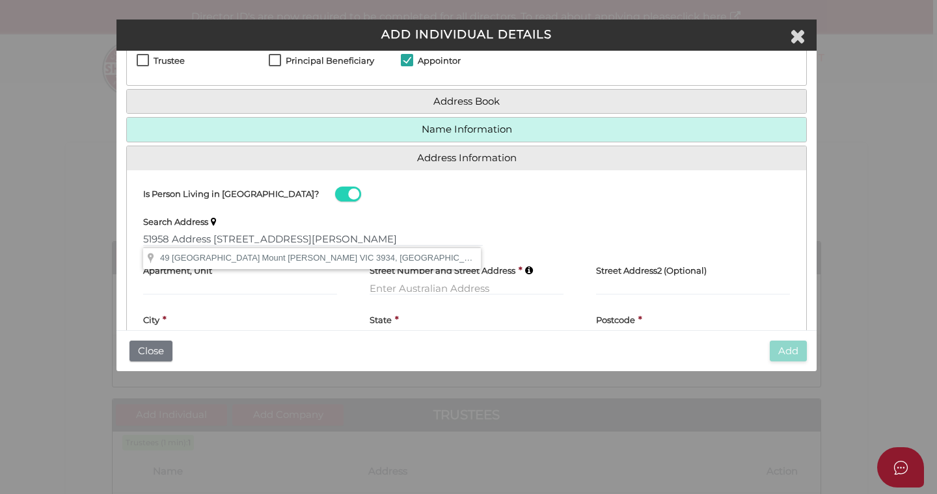
type input "49 Cornwall Crescent, Mount Martha VIC 3934, Australia"
type input "49 Cornwall Crescent"
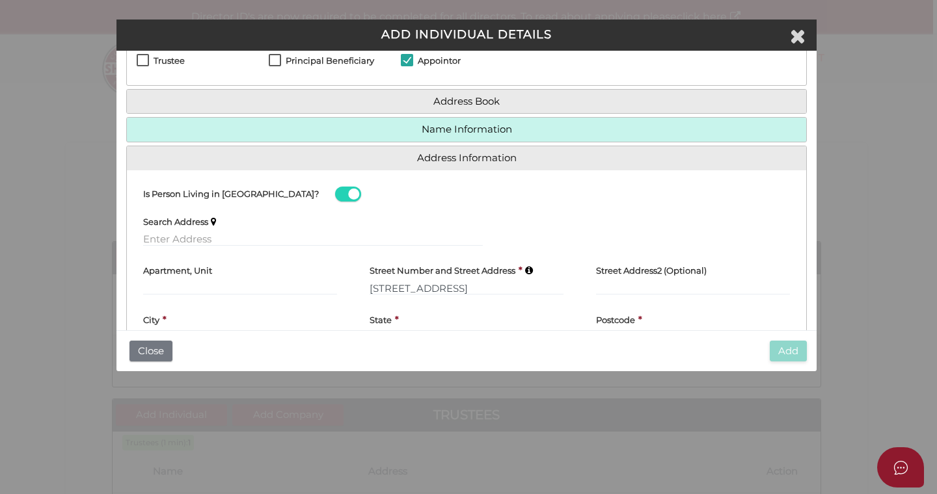
type input "Mount Martha"
select select "VIC"
type input "3934"
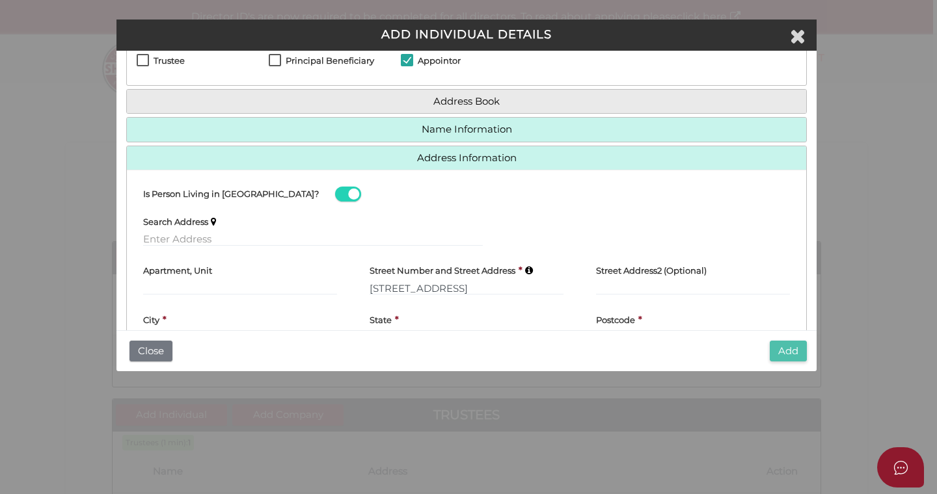
click at [786, 347] on button "Add" at bounding box center [787, 351] width 37 height 21
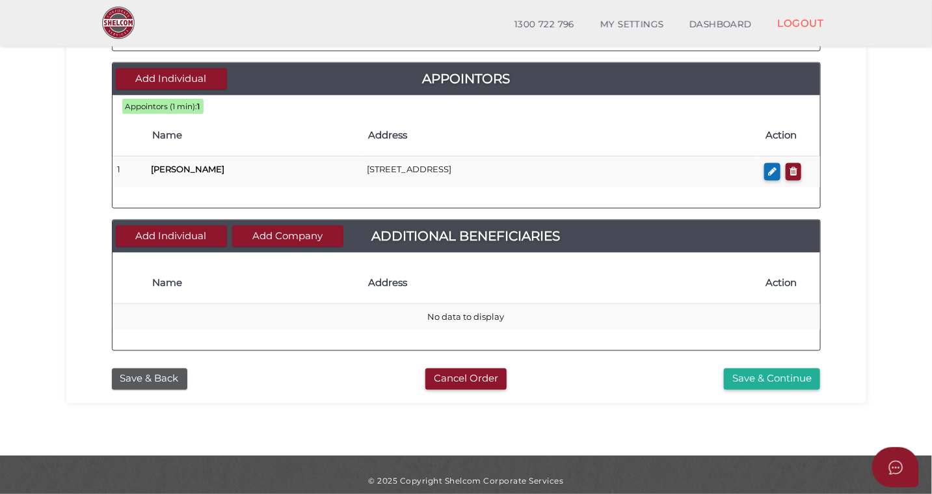
scroll to position [617, 0]
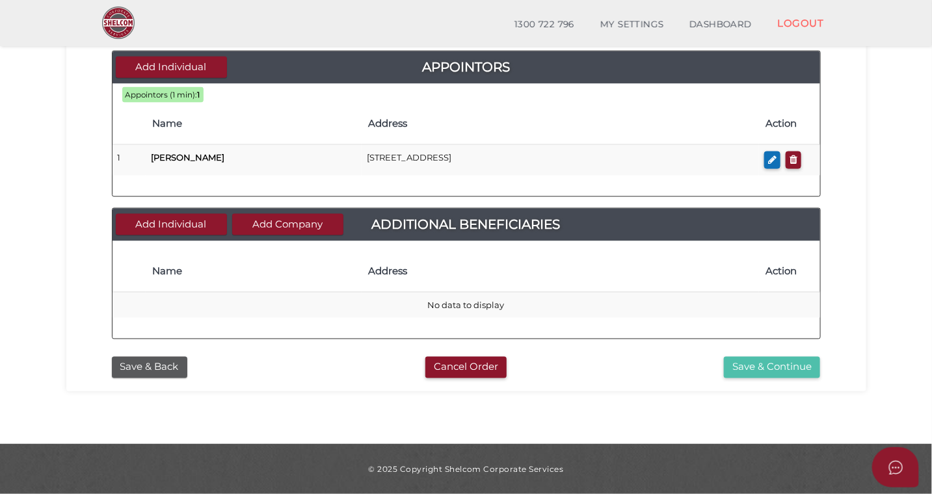
click at [752, 367] on button "Save & Continue" at bounding box center [772, 367] width 96 height 21
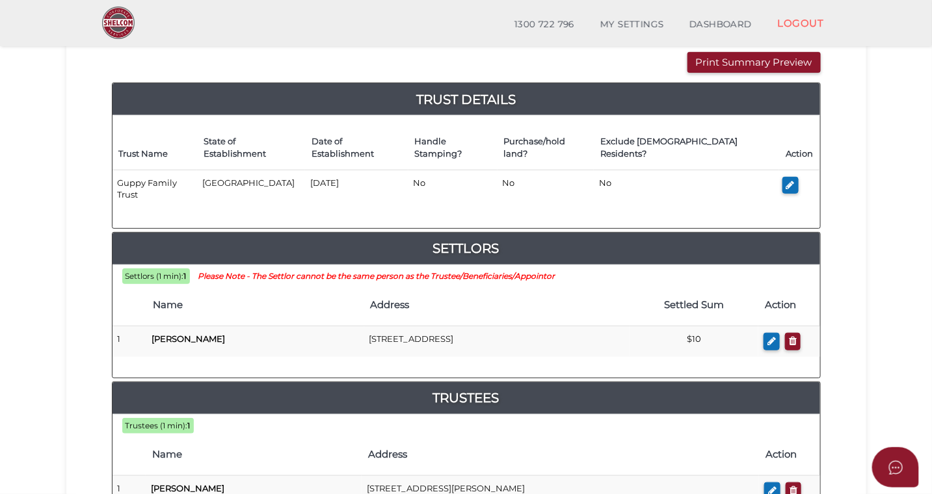
scroll to position [142, 0]
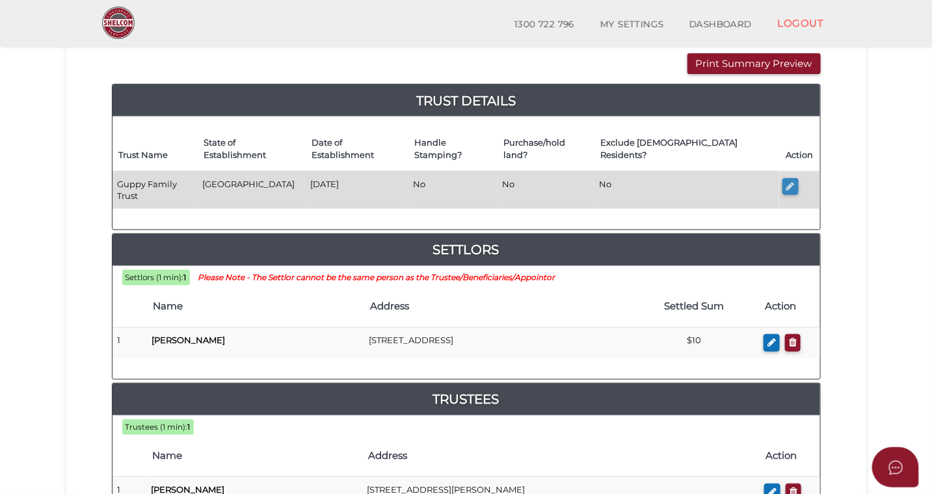
click at [787, 181] on icon "button" at bounding box center [790, 186] width 8 height 10
type input "Guppy Family Trust"
type input "[DATE]"
select select "[GEOGRAPHIC_DATA]"
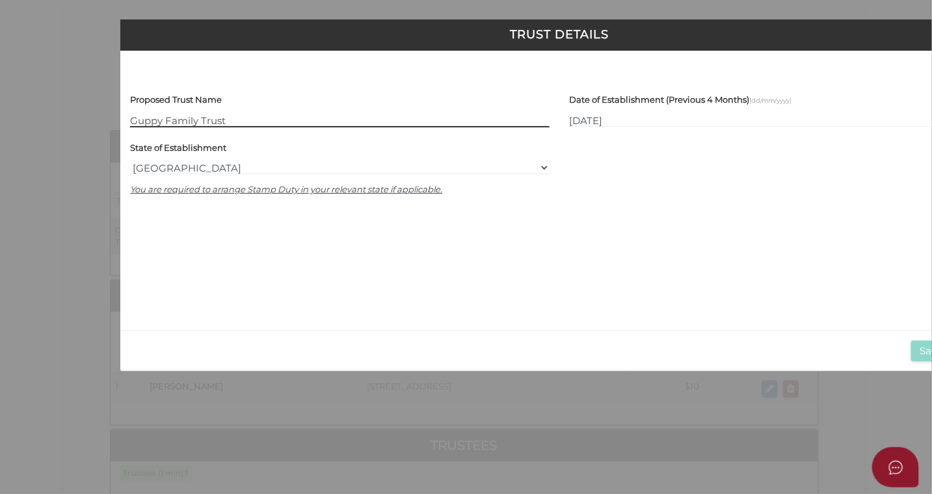
scroll to position [0, 0]
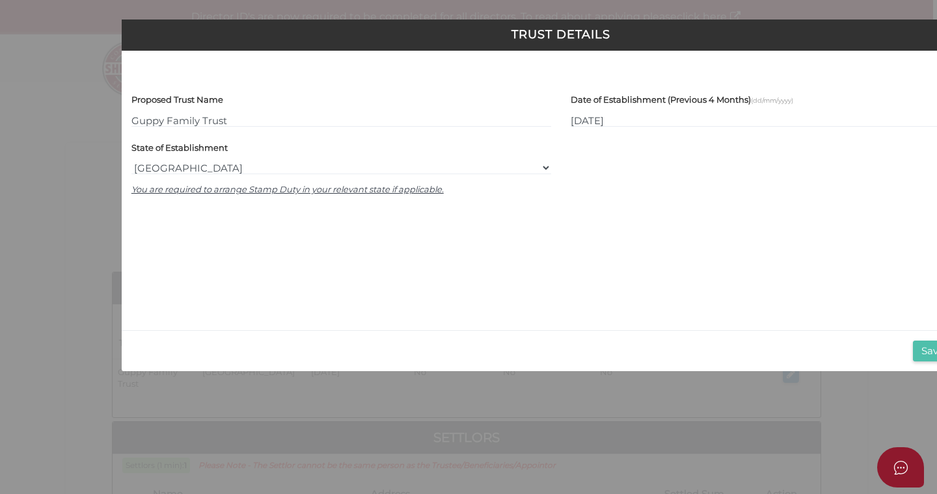
click at [920, 357] on button "Save & Close" at bounding box center [951, 351] width 77 height 21
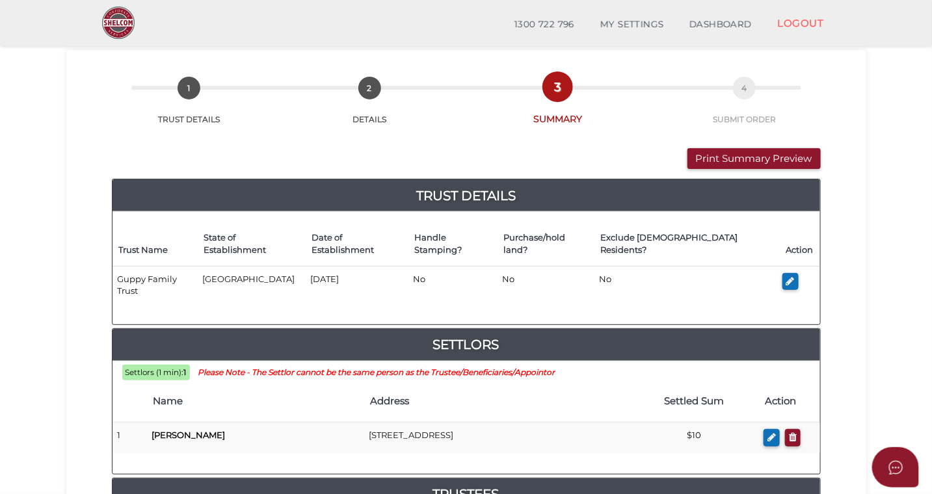
scroll to position [47, 0]
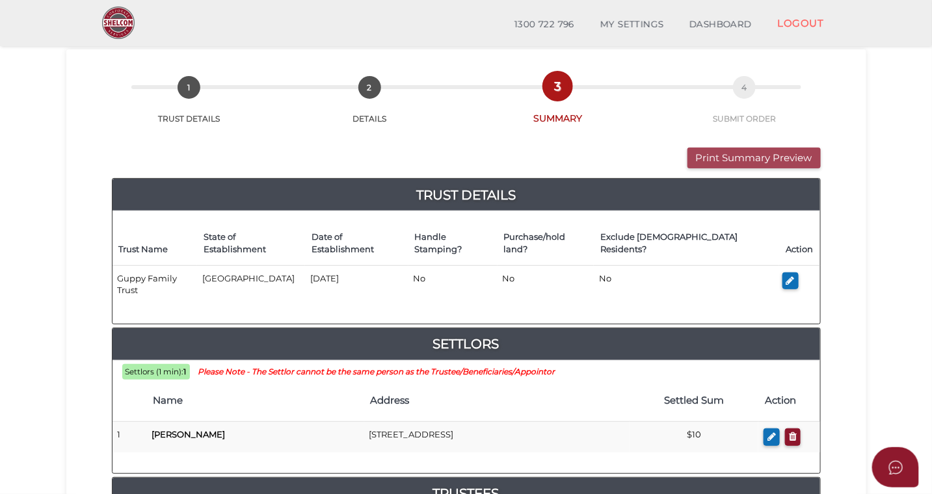
click at [714, 161] on button "Print Summary Preview" at bounding box center [754, 158] width 133 height 21
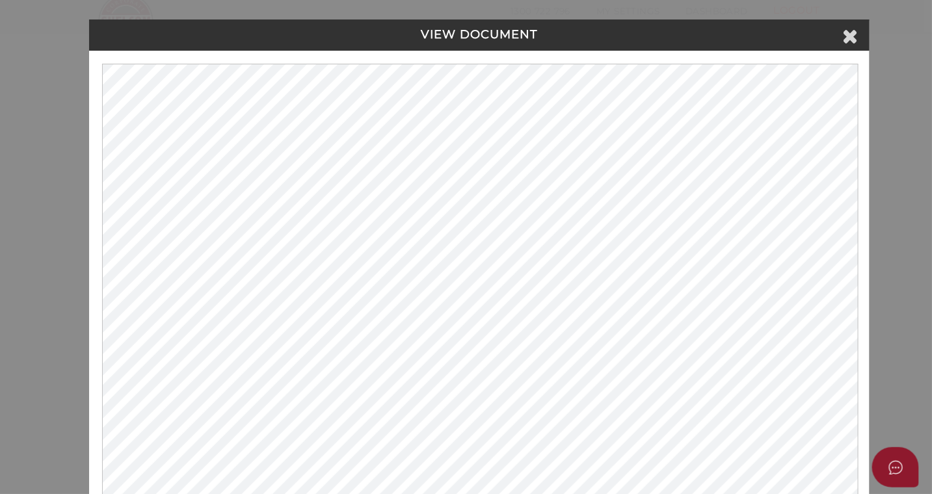
scroll to position [0, 0]
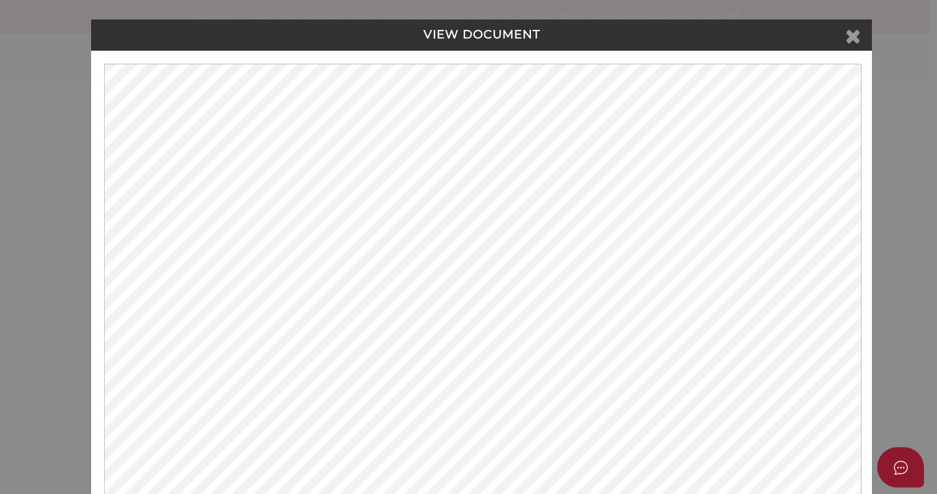
click at [848, 35] on icon at bounding box center [853, 36] width 16 height 20
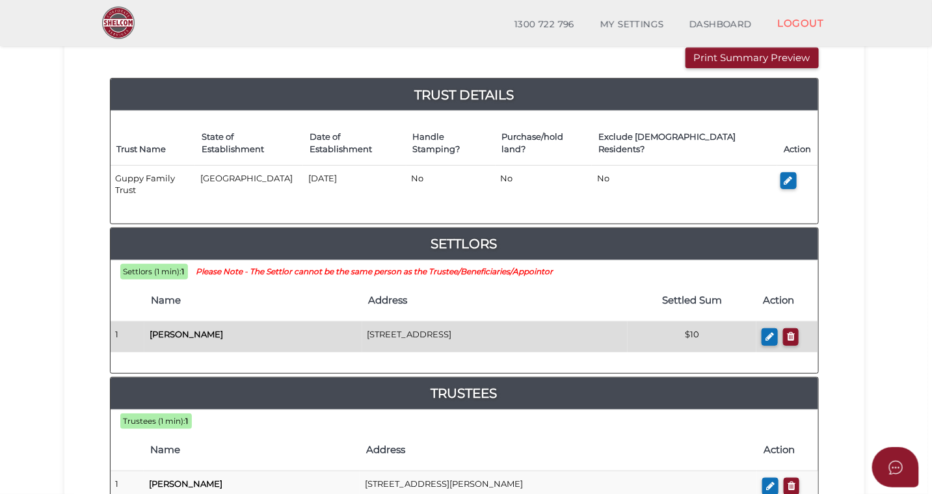
scroll to position [159, 0]
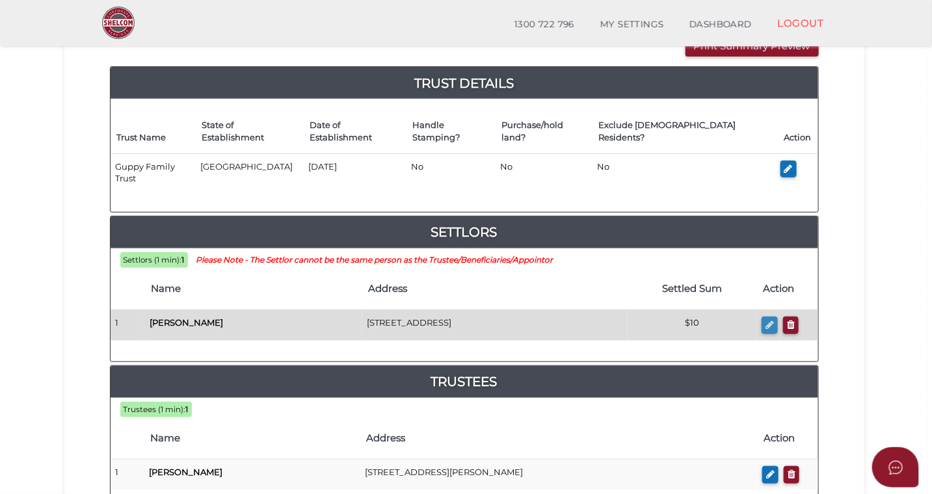
click at [769, 320] on icon "button" at bounding box center [770, 325] width 8 height 10
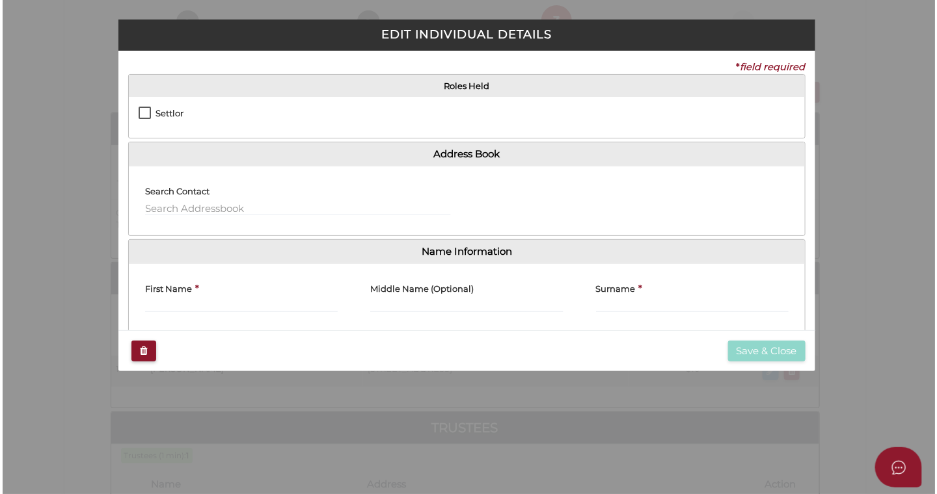
scroll to position [0, 0]
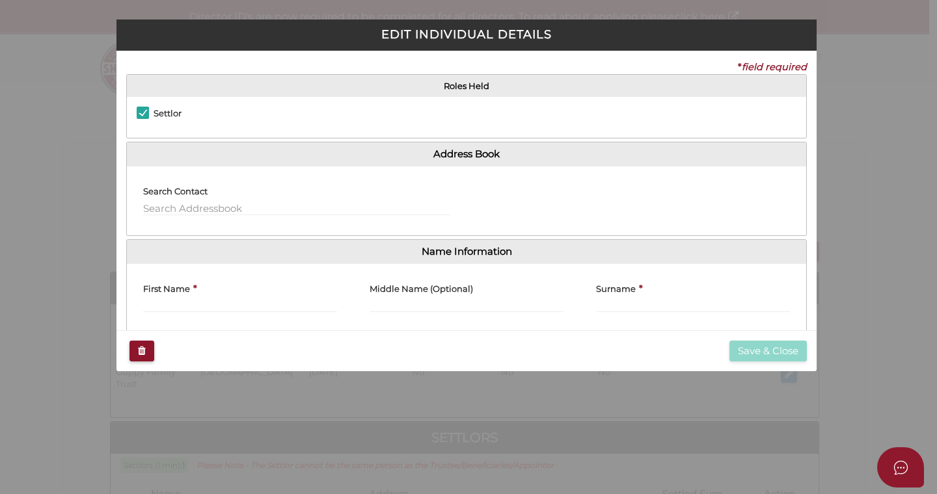
checkbox input "true"
type input "Luke"
type input "Woods"
type input "10"
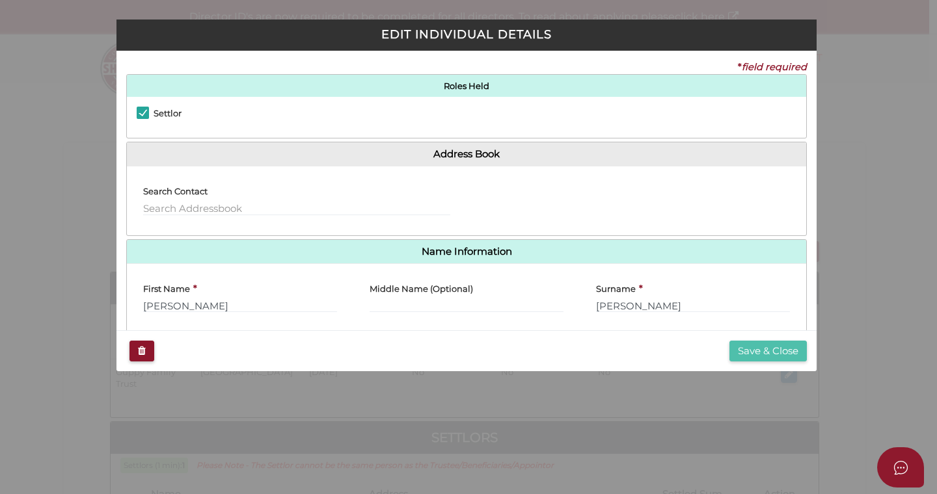
click at [753, 354] on button "Save & Close" at bounding box center [767, 351] width 77 height 21
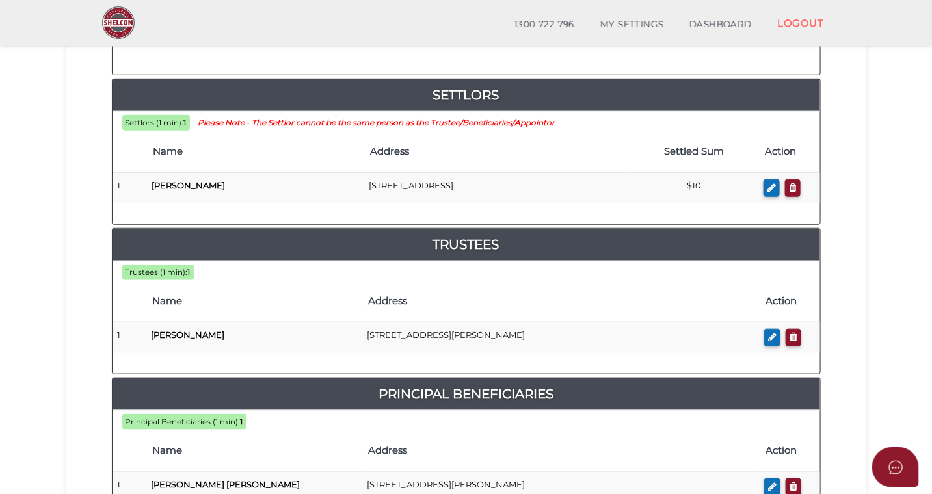
scroll to position [303, 0]
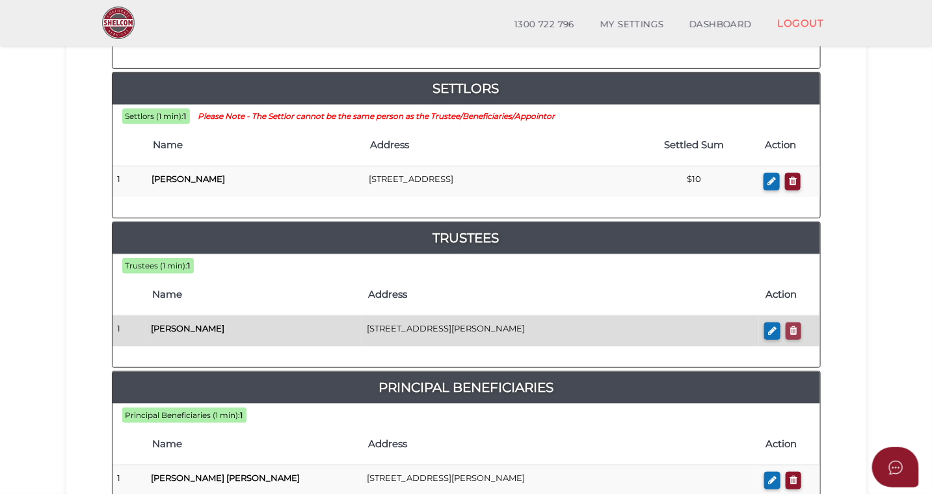
click at [796, 326] on icon "button" at bounding box center [794, 331] width 8 height 10
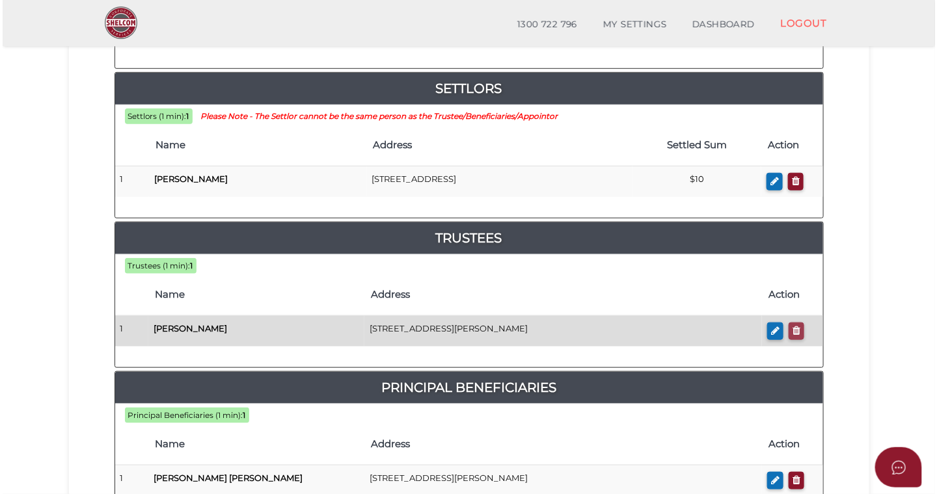
scroll to position [0, 0]
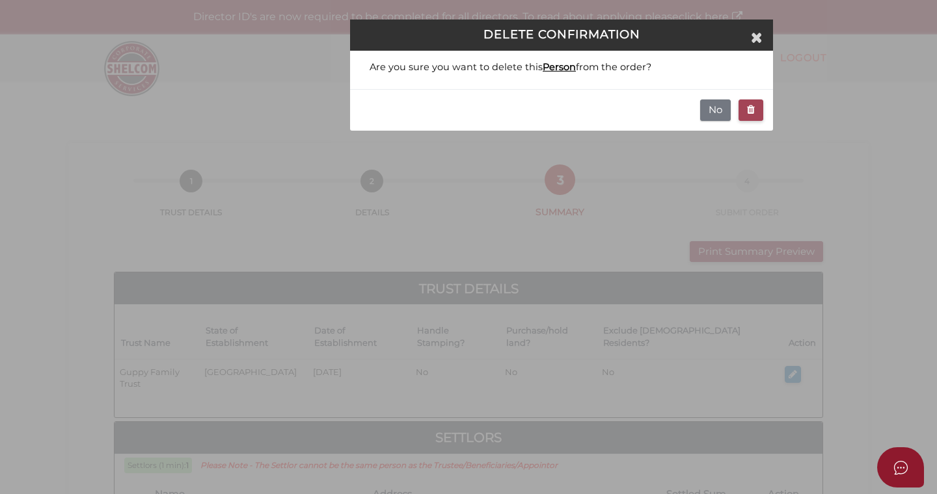
click at [749, 114] on icon "button" at bounding box center [751, 110] width 8 height 10
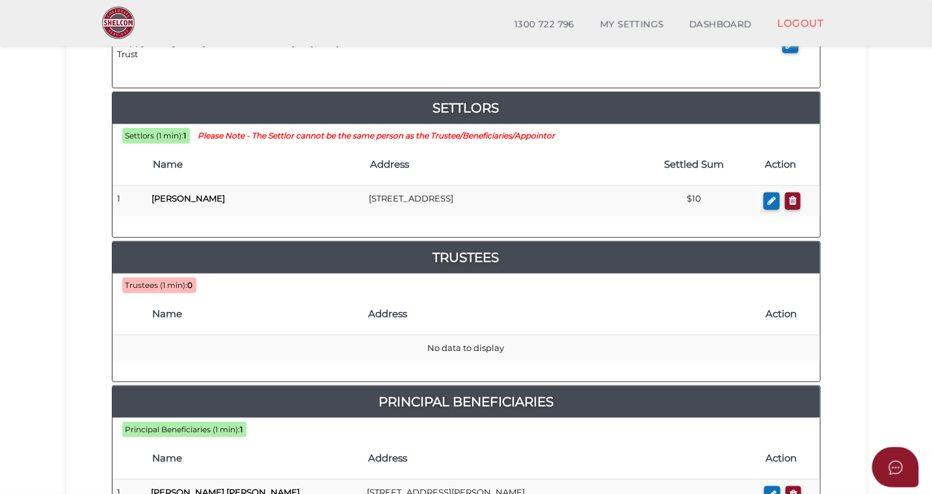
scroll to position [289, 0]
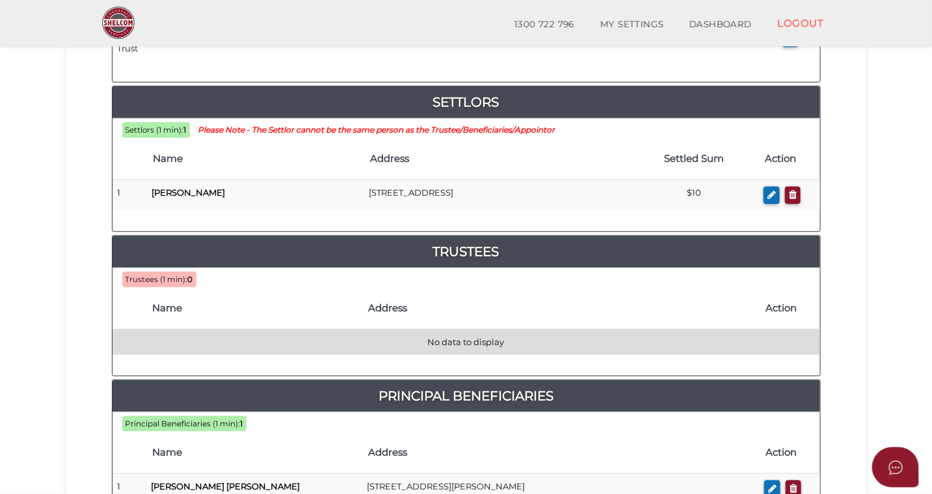
click at [466, 330] on td "No data to display" at bounding box center [467, 342] width 708 height 25
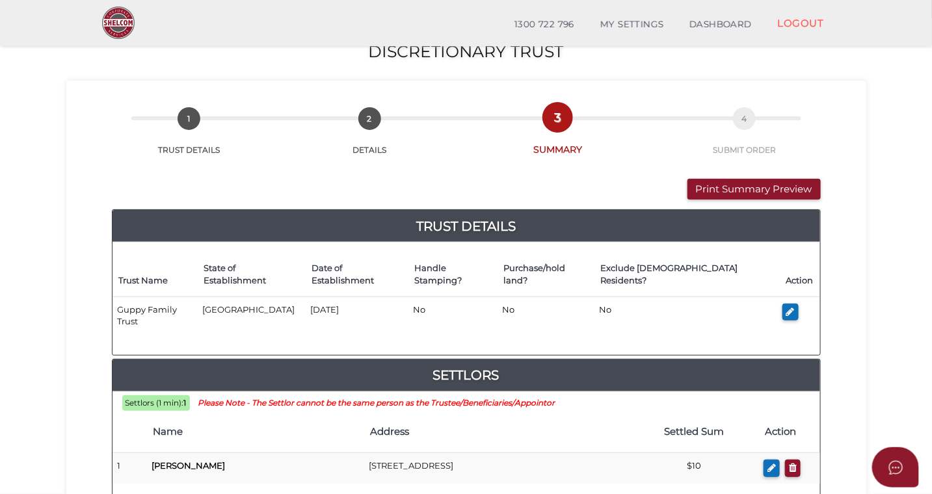
scroll to position [0, 0]
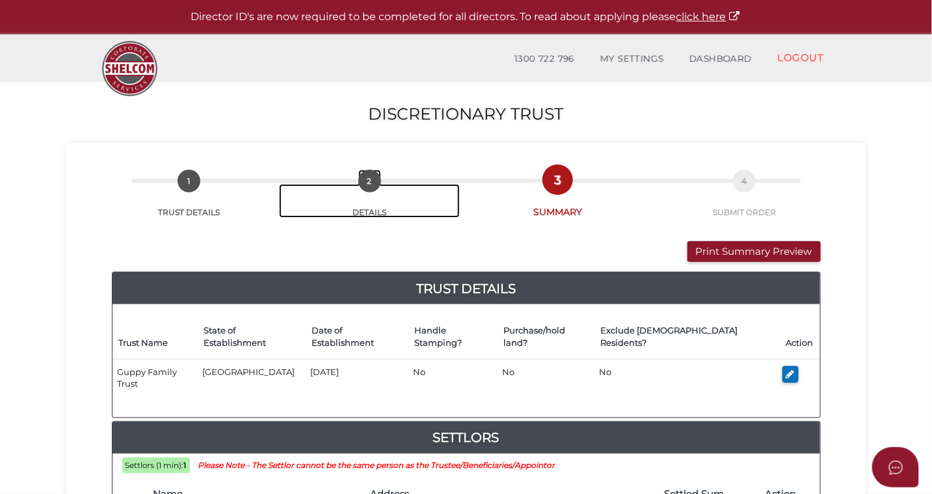
click at [369, 186] on span "2" at bounding box center [369, 181] width 23 height 23
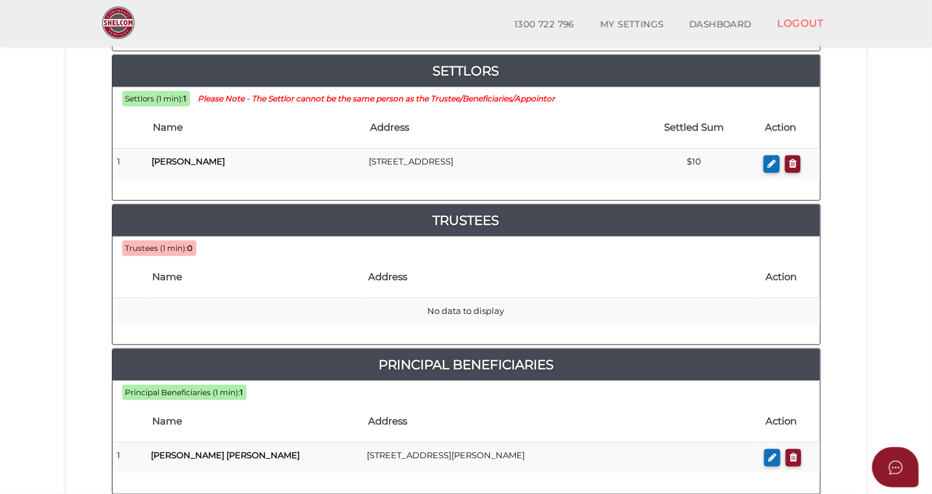
scroll to position [321, 0]
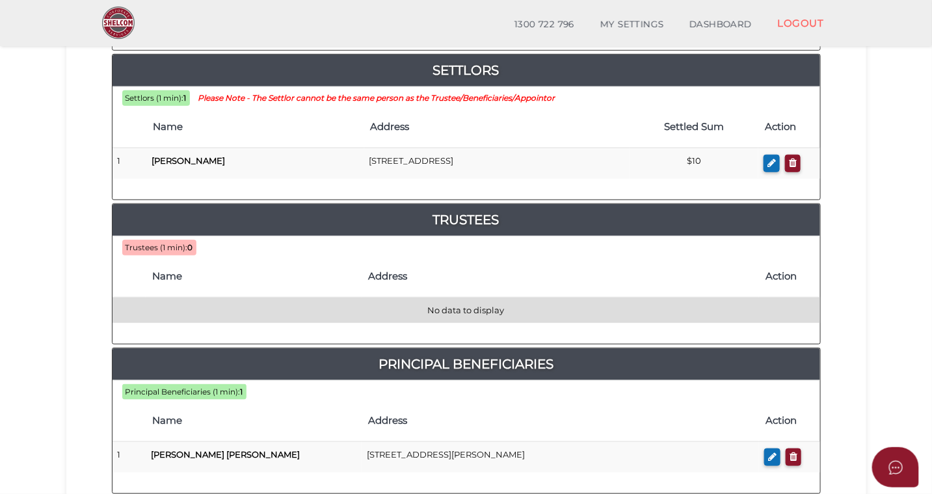
click at [430, 298] on td "No data to display" at bounding box center [467, 310] width 708 height 25
click at [432, 298] on td "No data to display" at bounding box center [467, 310] width 708 height 25
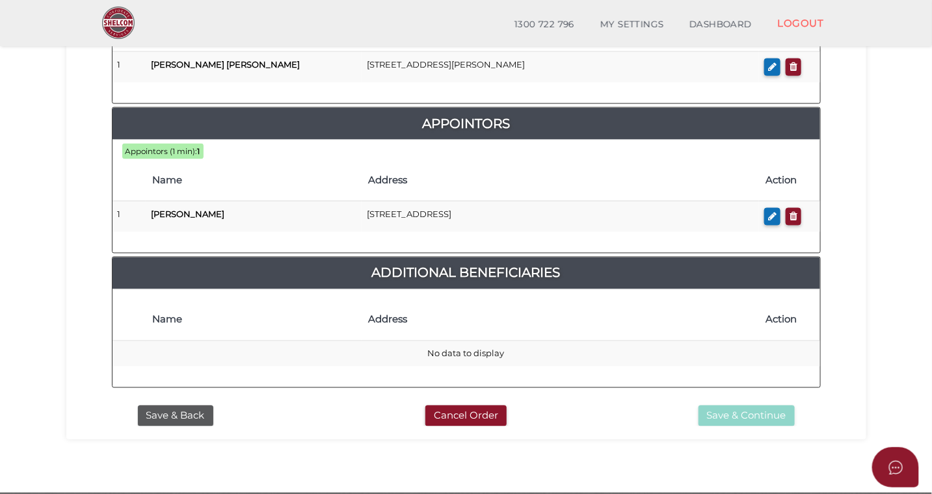
scroll to position [736, 0]
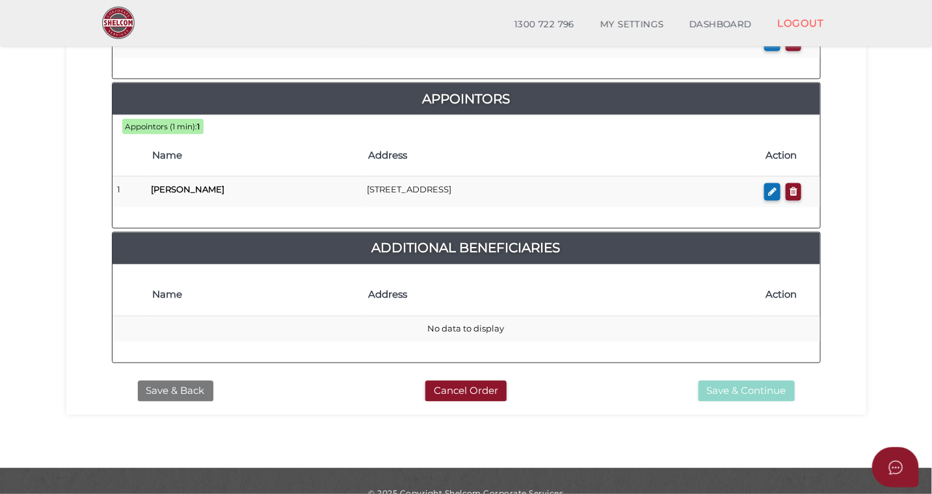
click at [167, 381] on button "Save & Back" at bounding box center [175, 391] width 75 height 21
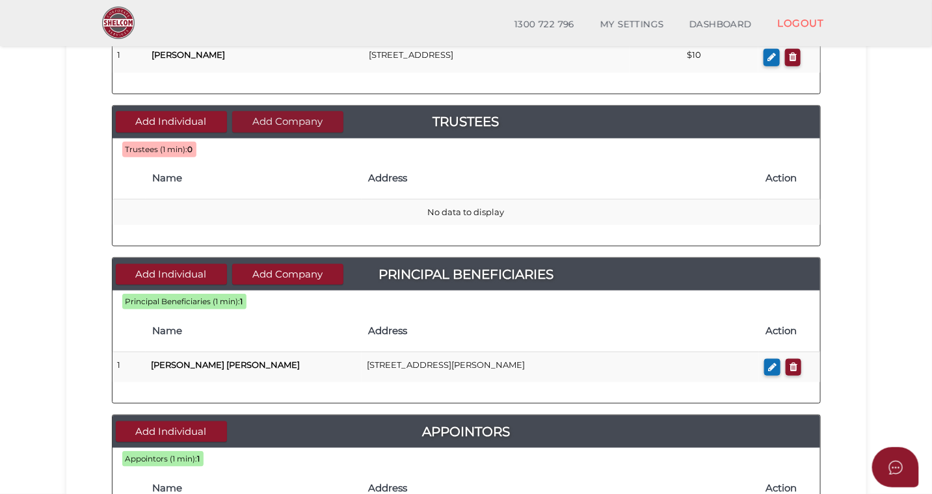
scroll to position [248, 0]
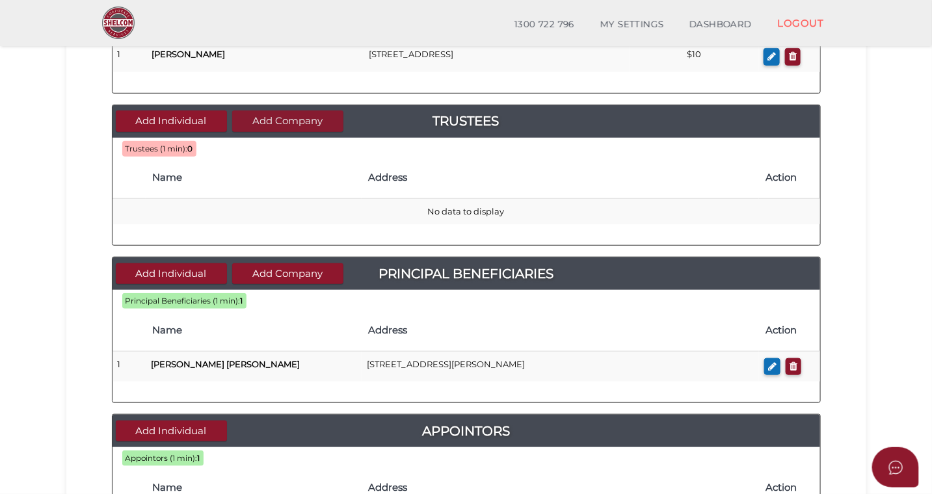
click at [291, 120] on button "Add Company" at bounding box center [287, 121] width 111 height 21
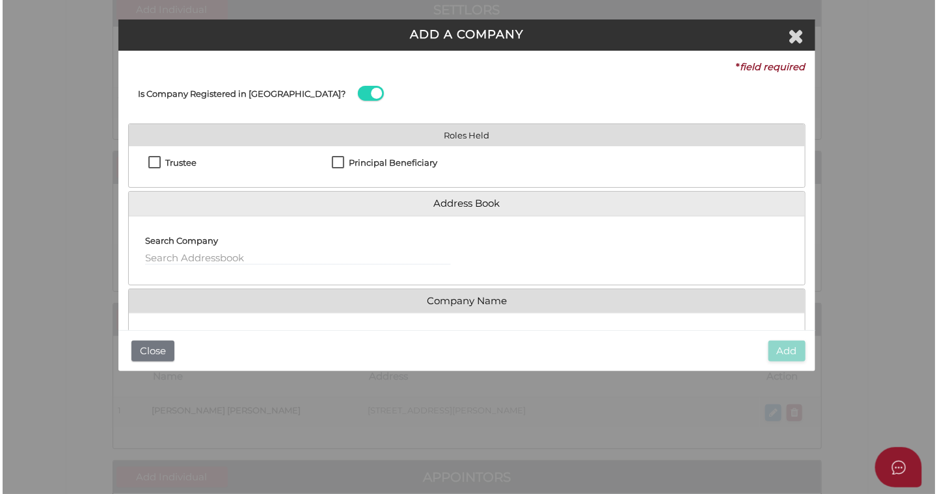
scroll to position [0, 0]
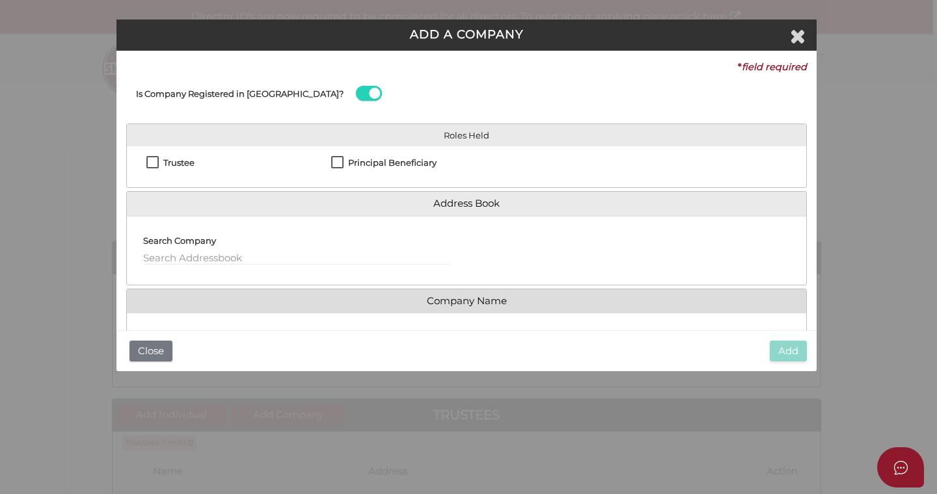
click at [154, 161] on label "Trustee" at bounding box center [170, 166] width 48 height 16
checkbox input "true"
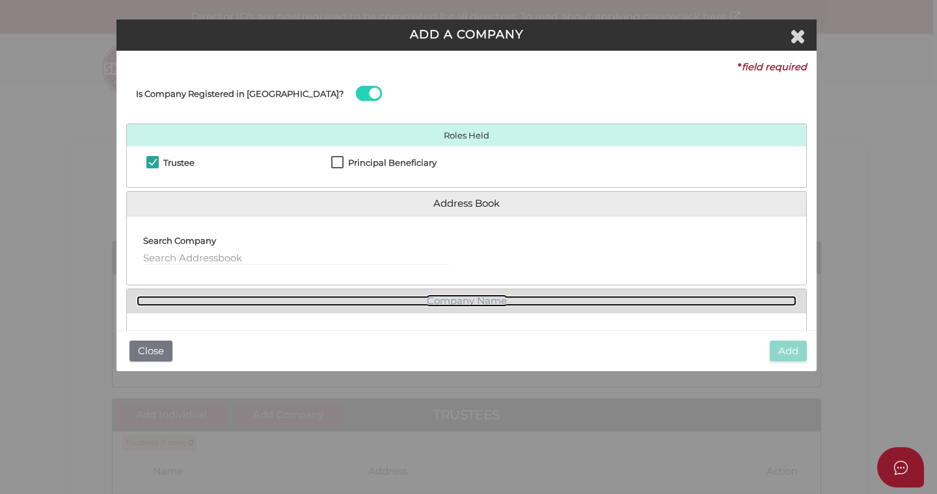
click at [330, 305] on link "Company Name" at bounding box center [467, 301] width 660 height 11
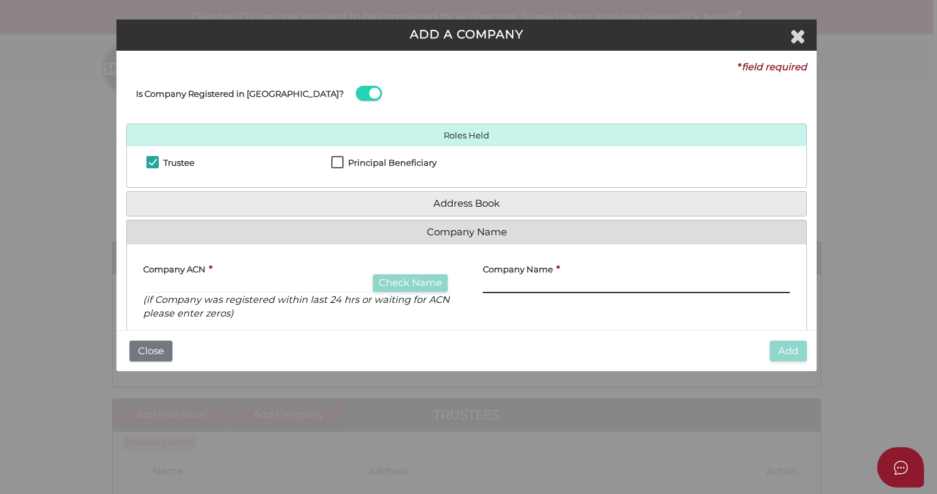
click at [524, 286] on input "text" at bounding box center [636, 286] width 307 height 14
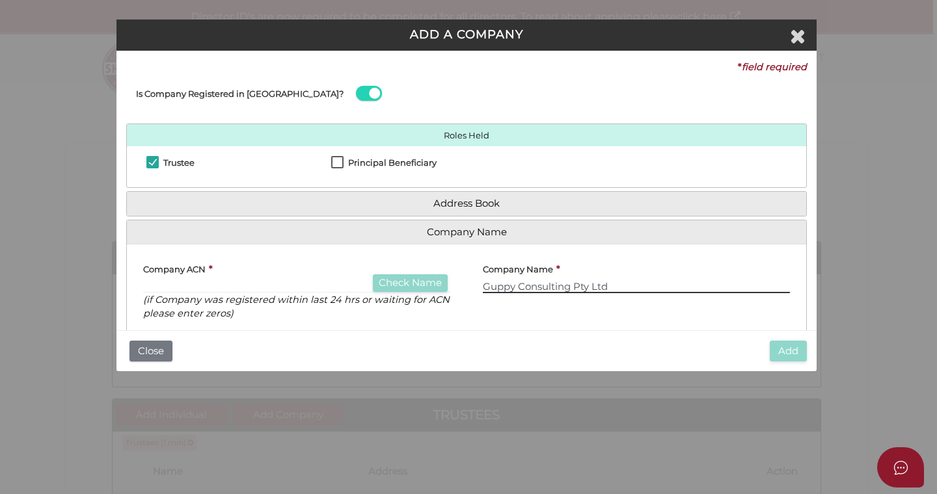
type input "Guppy Consulting Pty Ltd"
click at [206, 290] on input "text" at bounding box center [296, 286] width 307 height 14
click at [267, 284] on input "text" at bounding box center [296, 286] width 307 height 14
paste input "690057795"
type input "690057795"
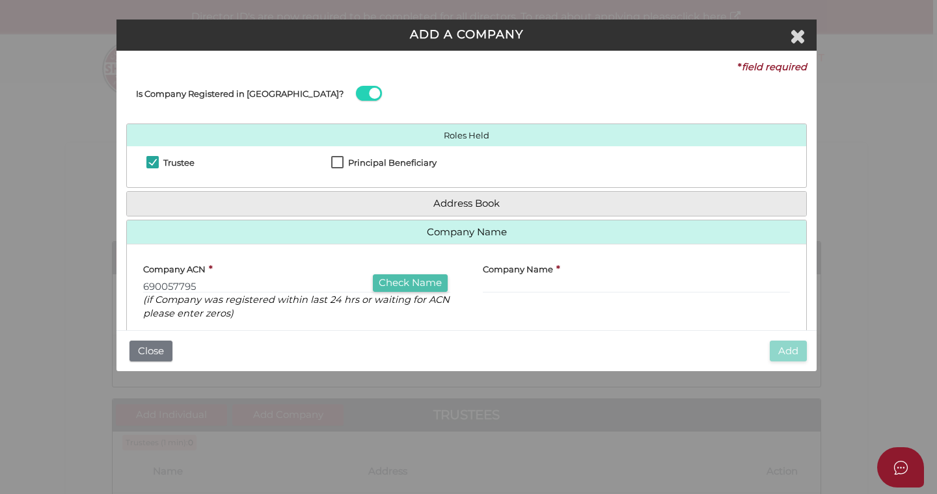
click at [394, 280] on button "Check Name" at bounding box center [410, 283] width 75 height 18
type input "GUPPY CONSULTING PTY LTD"
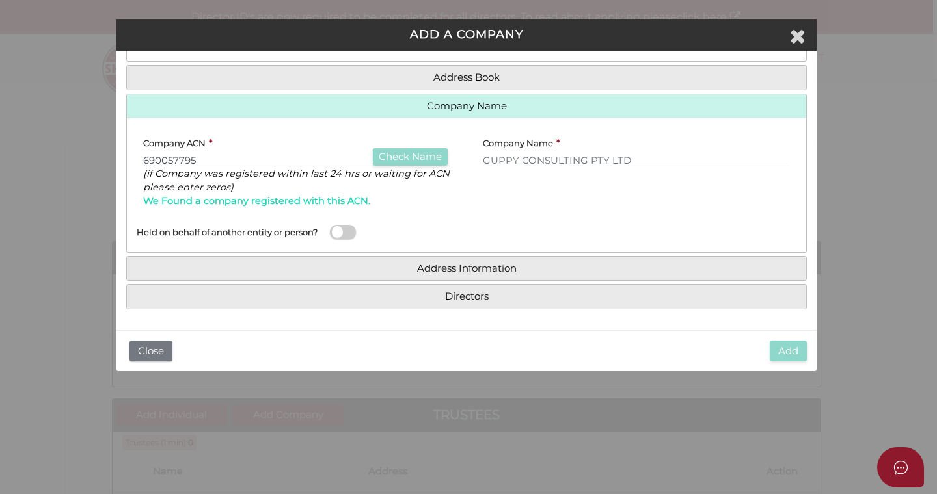
scroll to position [127, 0]
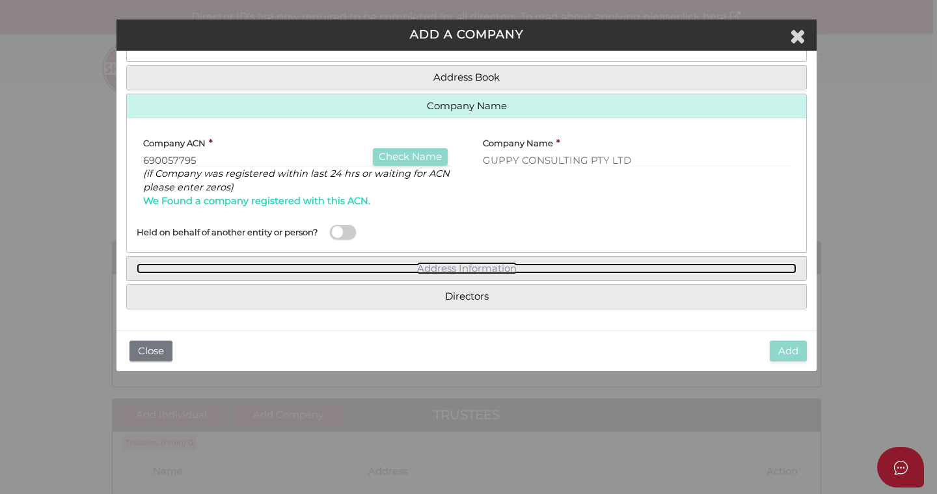
click at [337, 269] on link "Address Information" at bounding box center [467, 268] width 660 height 11
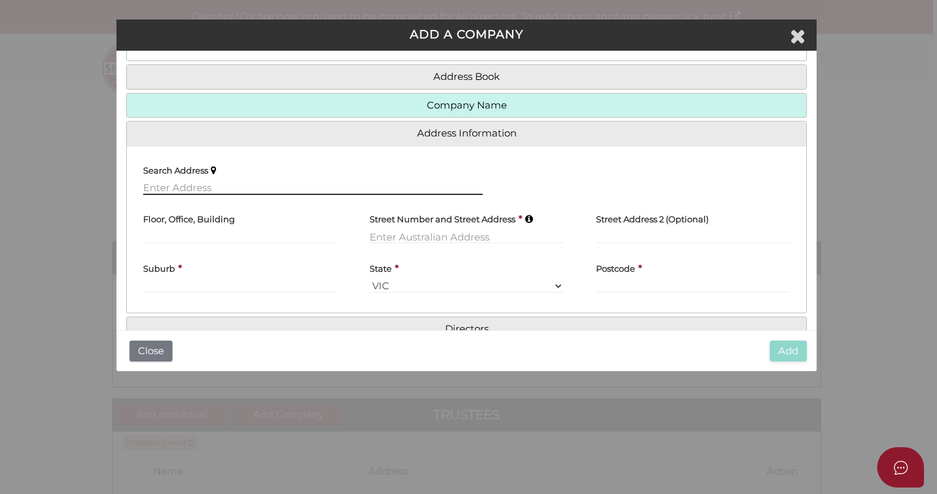
click at [221, 188] on input "text" at bounding box center [313, 188] width 340 height 14
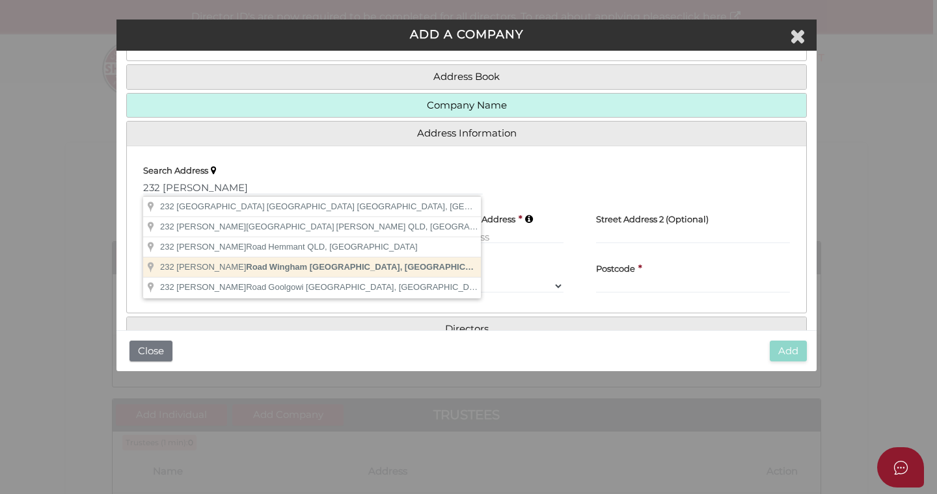
type input "232 Youngs Road, Wingham NSW, Australia"
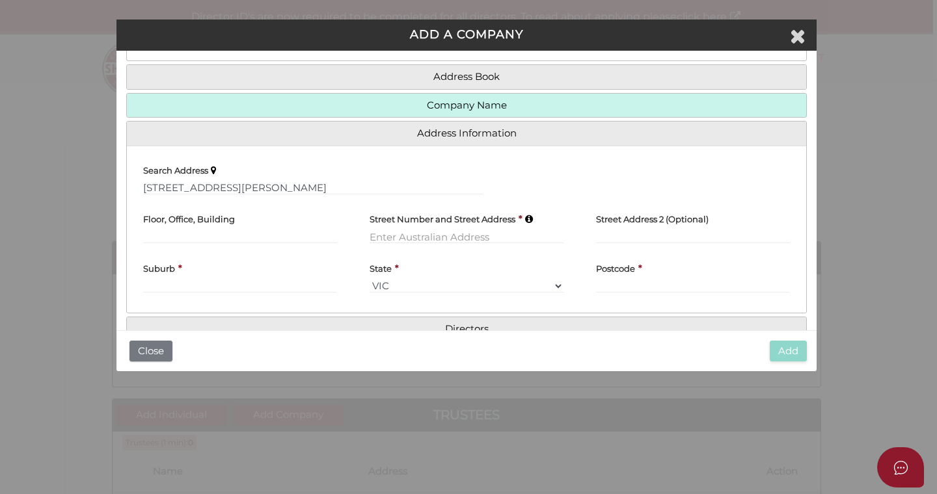
type input "232 Youngs Road"
type input "Wingham"
select select "[GEOGRAPHIC_DATA]"
type input "2429"
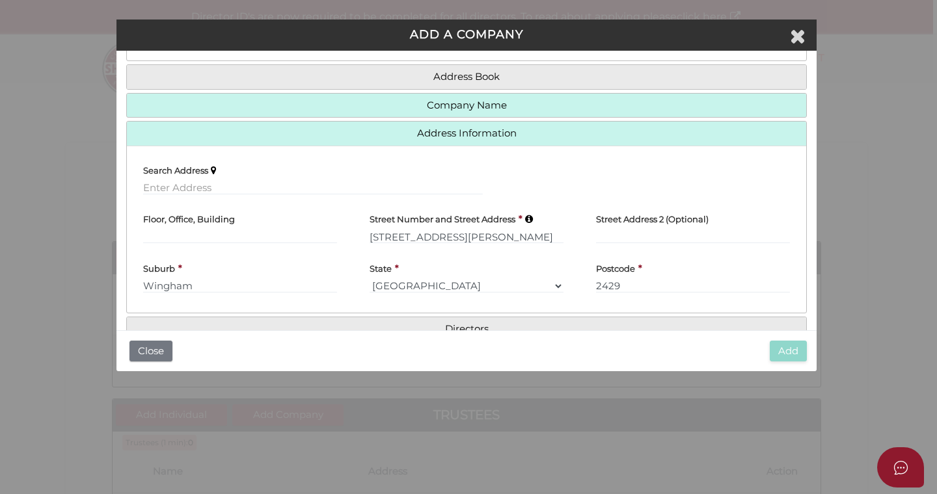
scroll to position [159, 0]
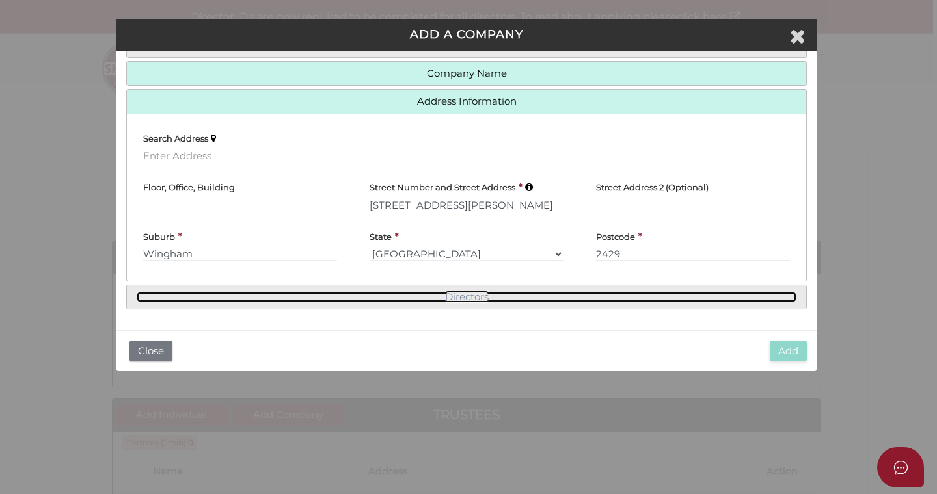
click at [449, 299] on link "Directors" at bounding box center [467, 297] width 660 height 11
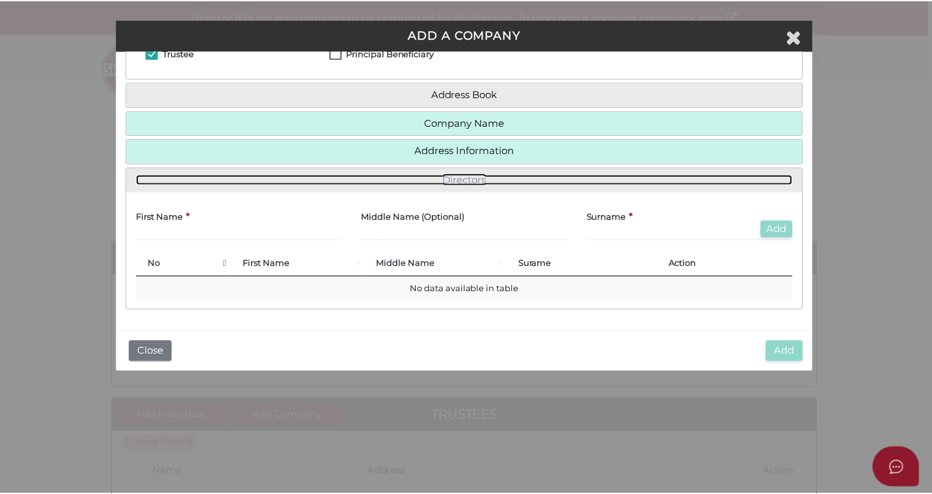
scroll to position [111, 0]
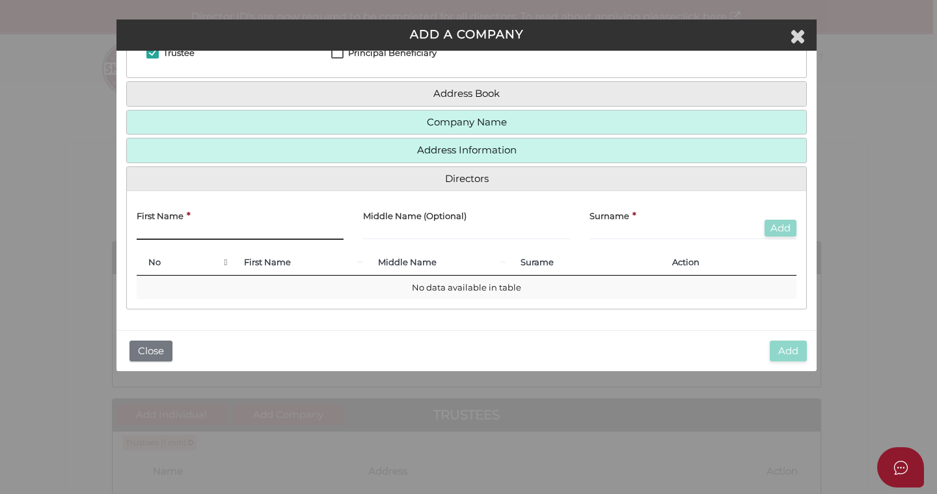
click at [264, 230] on input "text" at bounding box center [240, 233] width 207 height 14
type input "[PERSON_NAME]"
type input "Anne"
type input "Guppy"
click at [778, 228] on button "Add" at bounding box center [780, 229] width 32 height 18
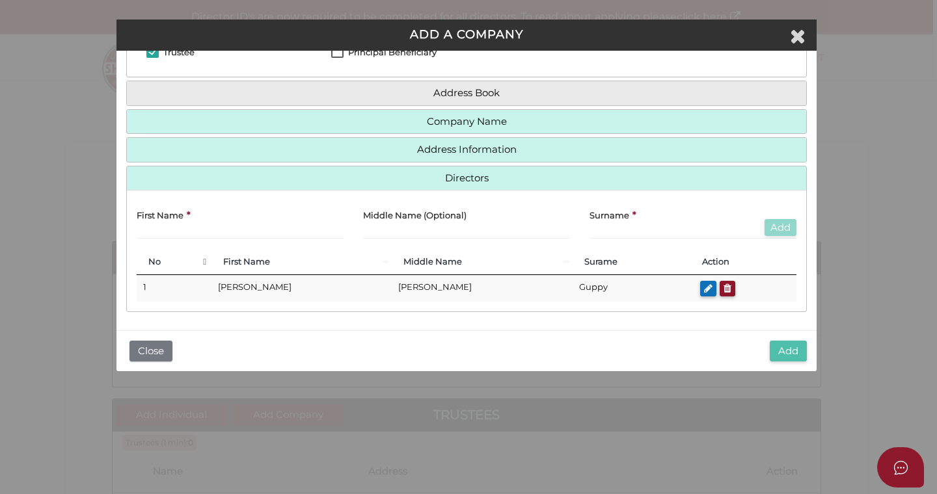
click at [779, 350] on button "Add" at bounding box center [787, 351] width 37 height 21
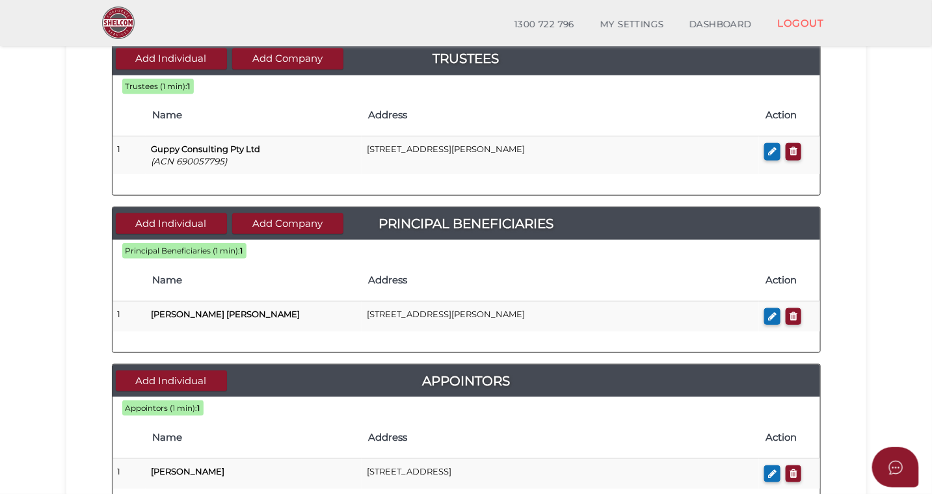
scroll to position [313, 0]
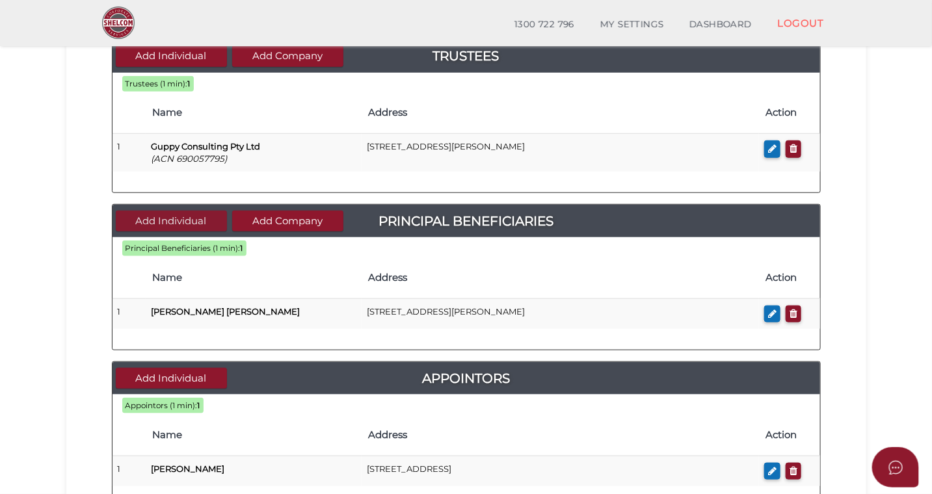
click at [172, 219] on button "Add Individual" at bounding box center [171, 221] width 111 height 21
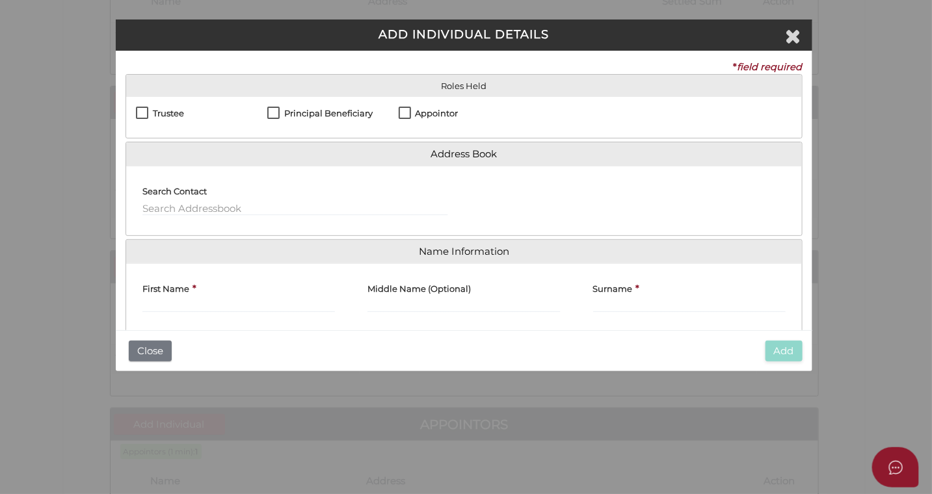
scroll to position [0, 0]
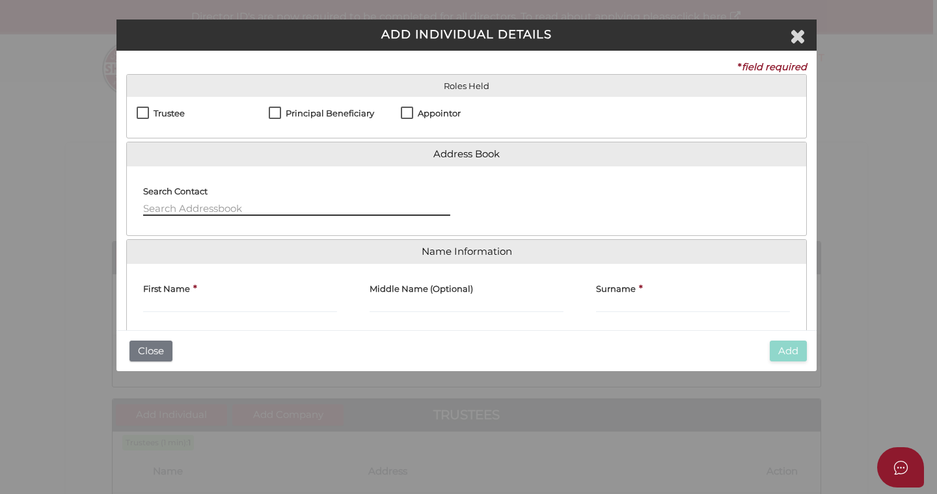
click at [194, 207] on input "text" at bounding box center [296, 209] width 307 height 14
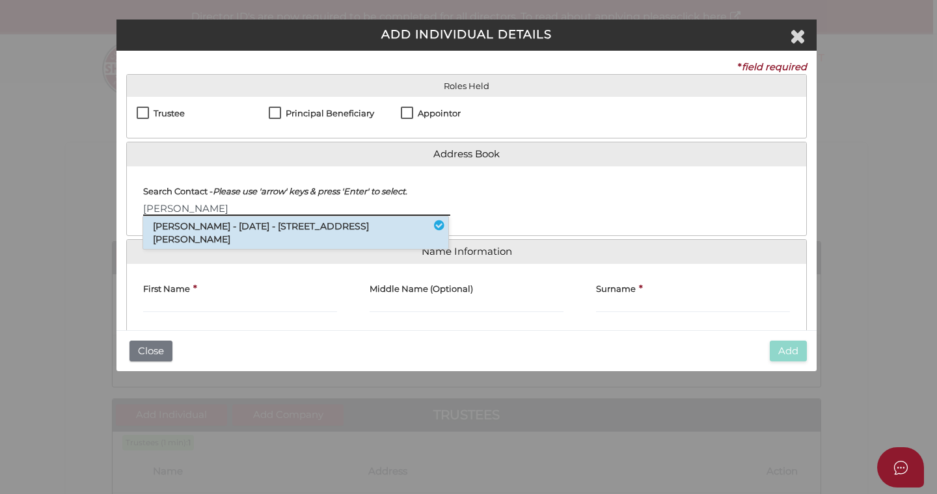
type input "[PERSON_NAME]"
click at [246, 233] on li "Kerrie Anne Guppy - 17/06/1968 - 232 Youngs Road, Wingham, NSW, 2429" at bounding box center [295, 233] width 305 height 33
type input "[PERSON_NAME]"
type input "Anne"
type input "Guppy"
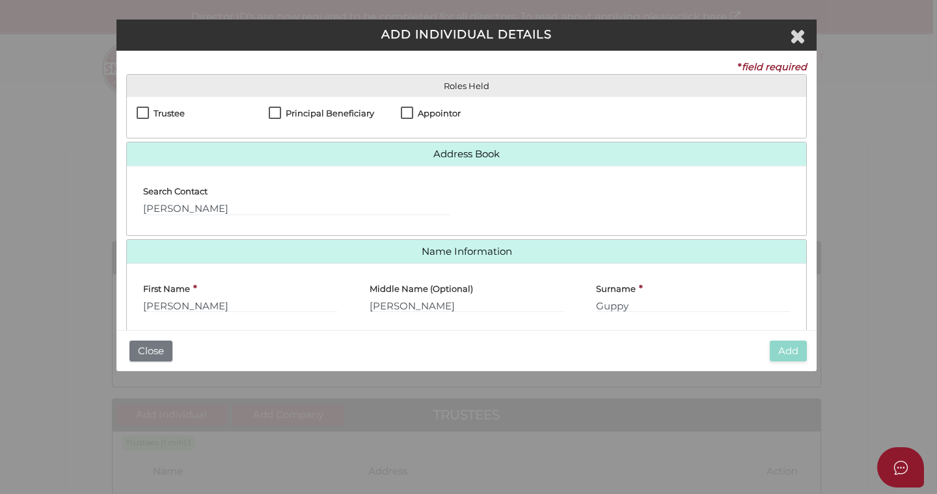
click at [274, 110] on label "Principal Beneficiary" at bounding box center [321, 117] width 105 height 16
checkbox input "true"
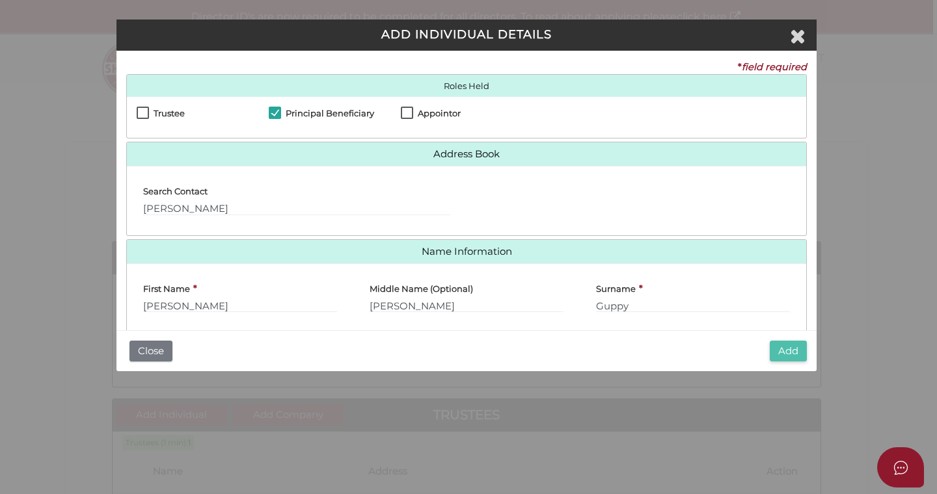
click at [782, 350] on button "Add" at bounding box center [787, 351] width 37 height 21
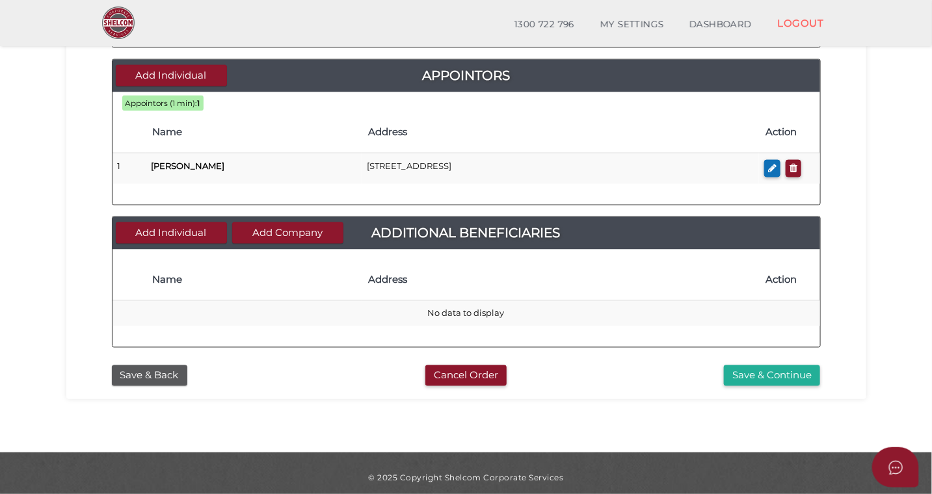
scroll to position [655, 0]
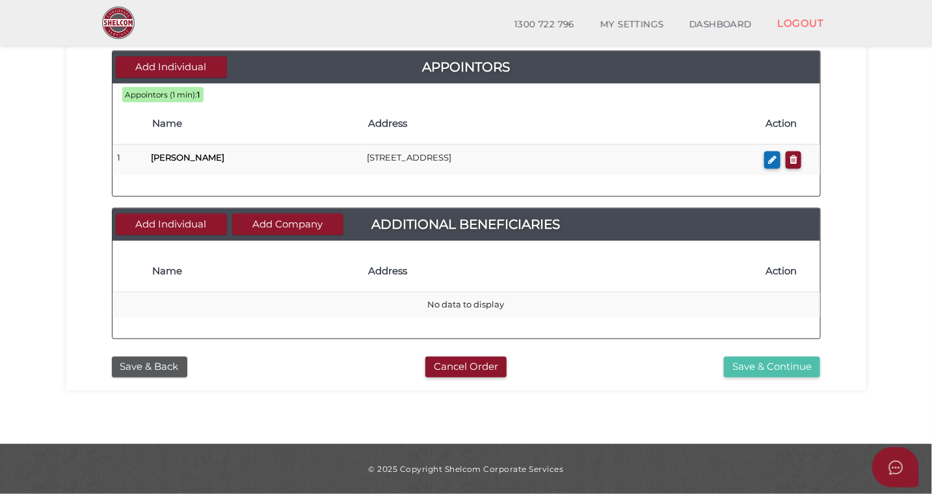
click at [760, 369] on button "Save & Continue" at bounding box center [772, 367] width 96 height 21
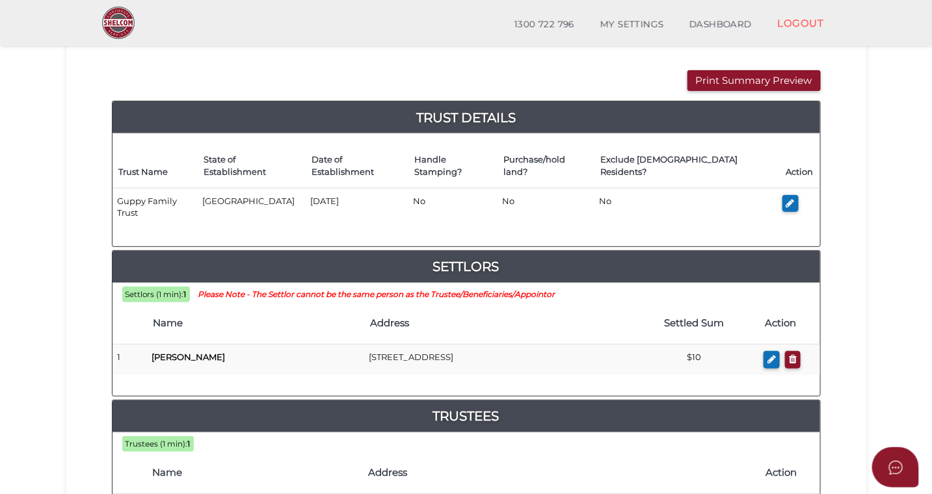
scroll to position [113, 0]
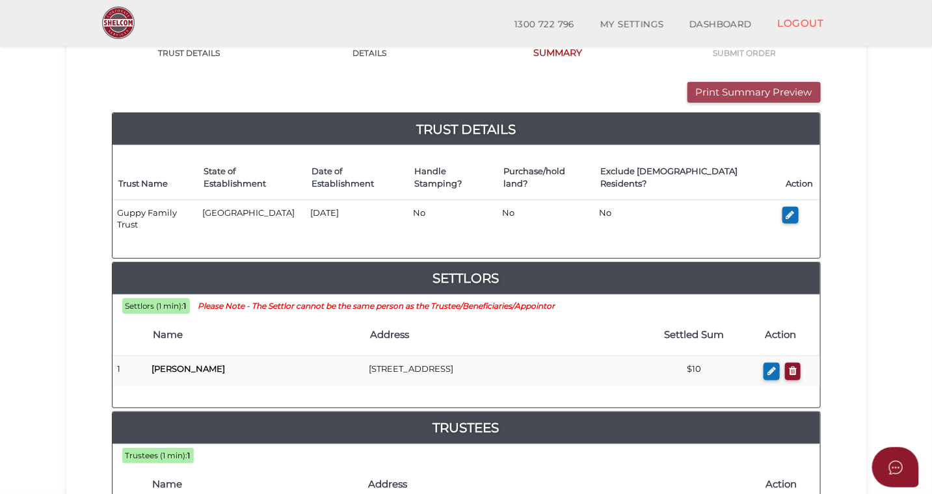
click at [732, 92] on button "Print Summary Preview" at bounding box center [754, 92] width 133 height 21
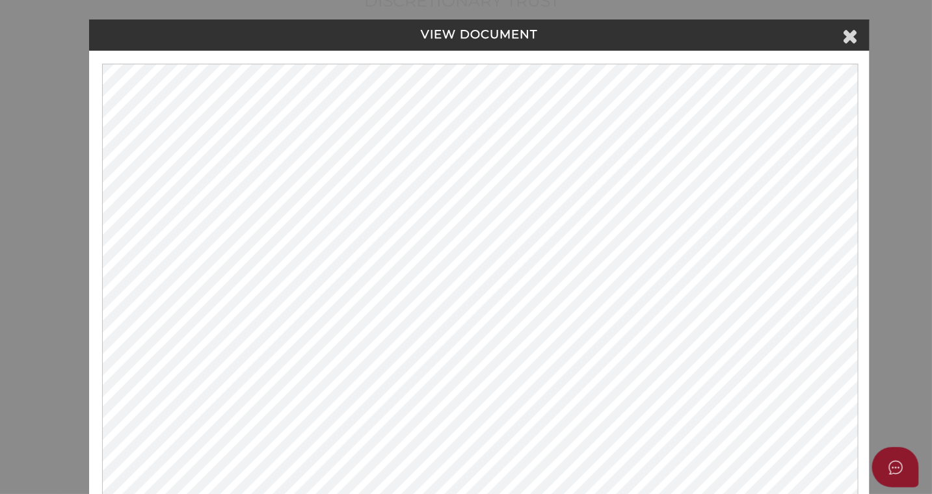
scroll to position [0, 0]
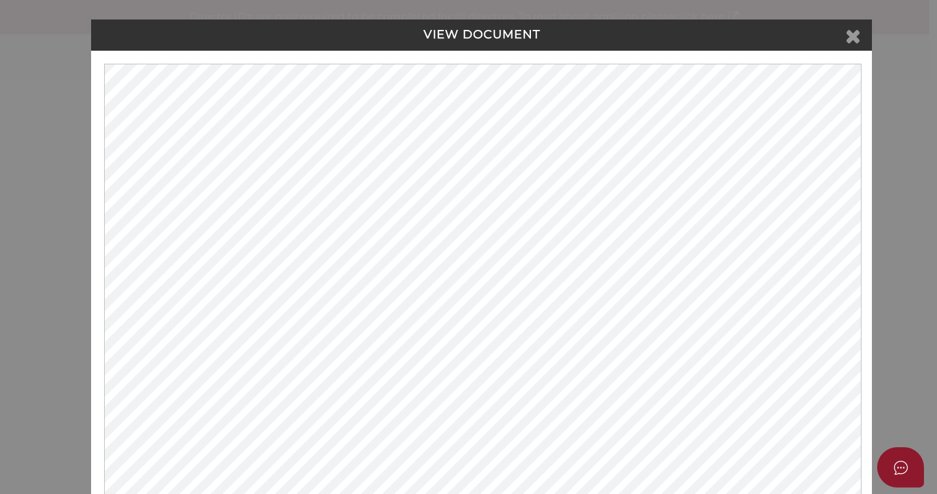
click at [850, 33] on icon at bounding box center [853, 36] width 16 height 20
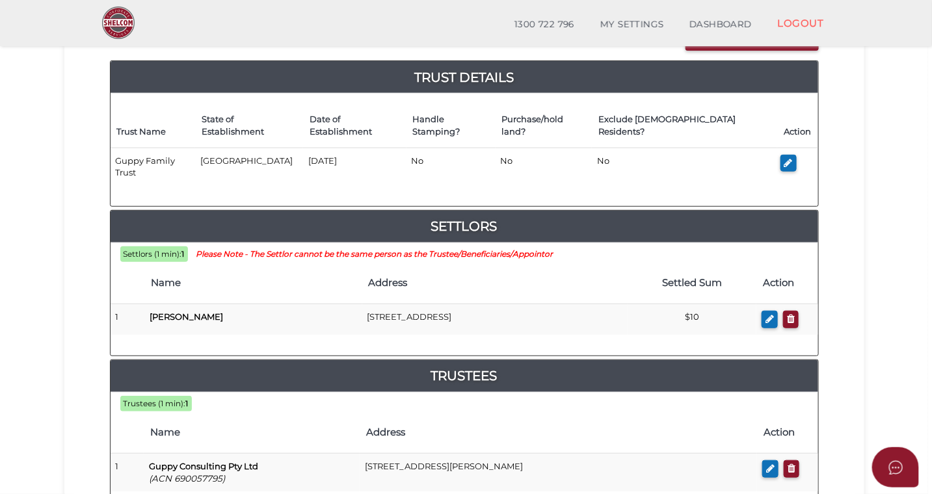
scroll to position [168, 0]
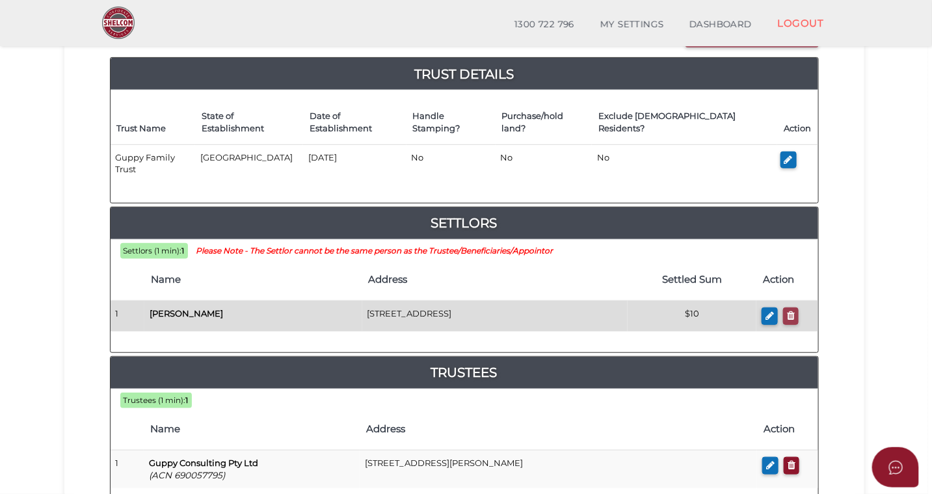
click at [792, 311] on icon "button" at bounding box center [791, 316] width 8 height 10
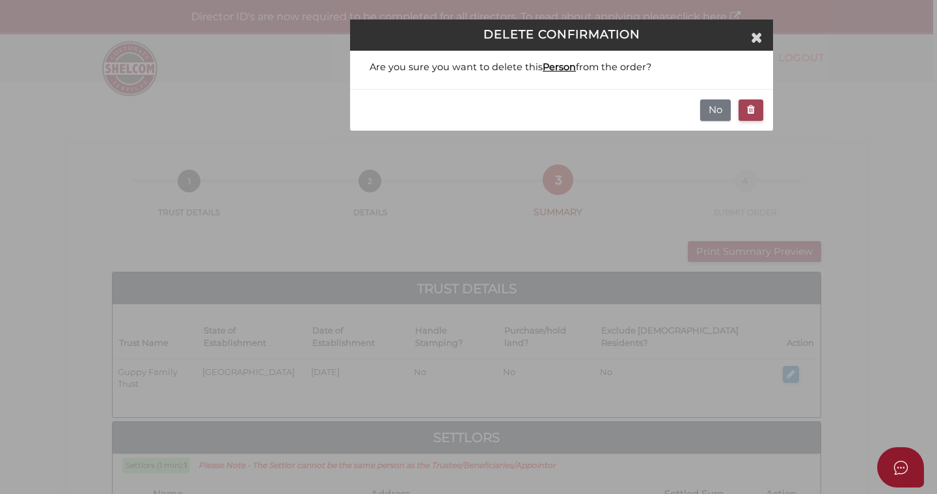
click at [747, 112] on icon "button" at bounding box center [751, 110] width 8 height 10
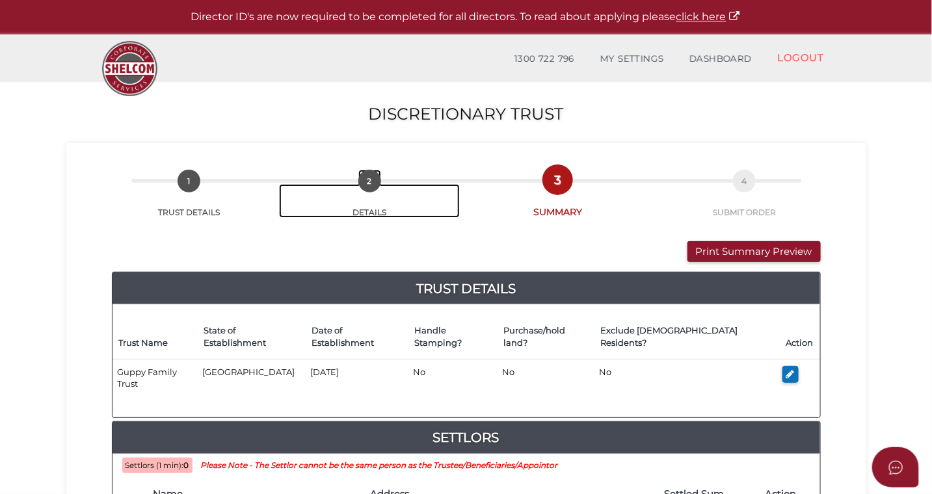
click at [369, 183] on span "2" at bounding box center [369, 181] width 23 height 23
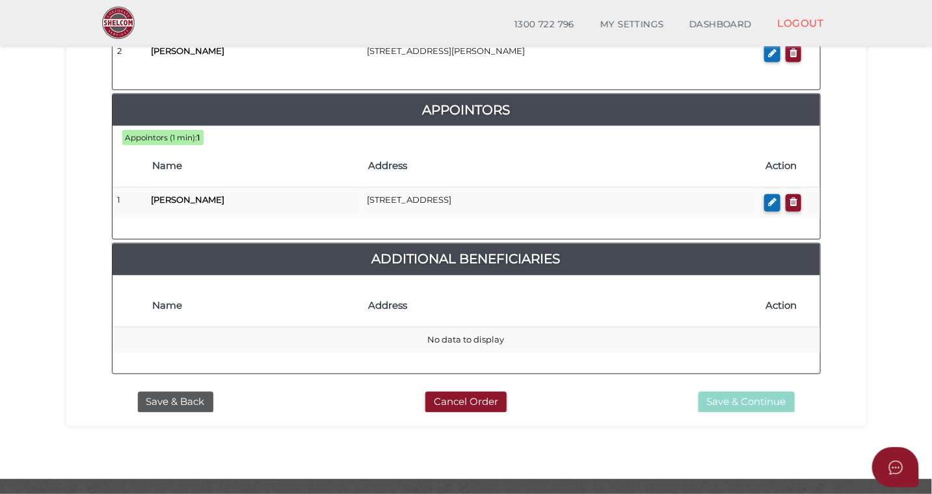
scroll to position [775, 0]
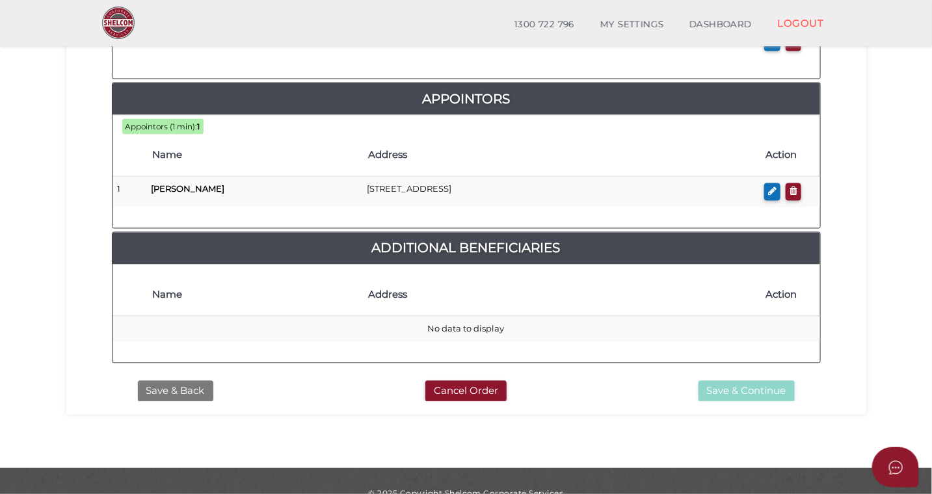
click at [172, 381] on button "Save & Back" at bounding box center [175, 391] width 75 height 21
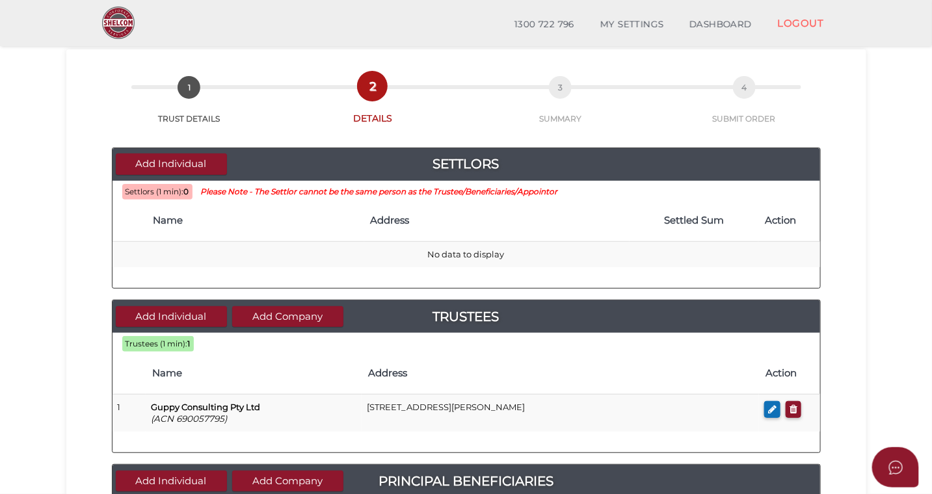
scroll to position [47, 0]
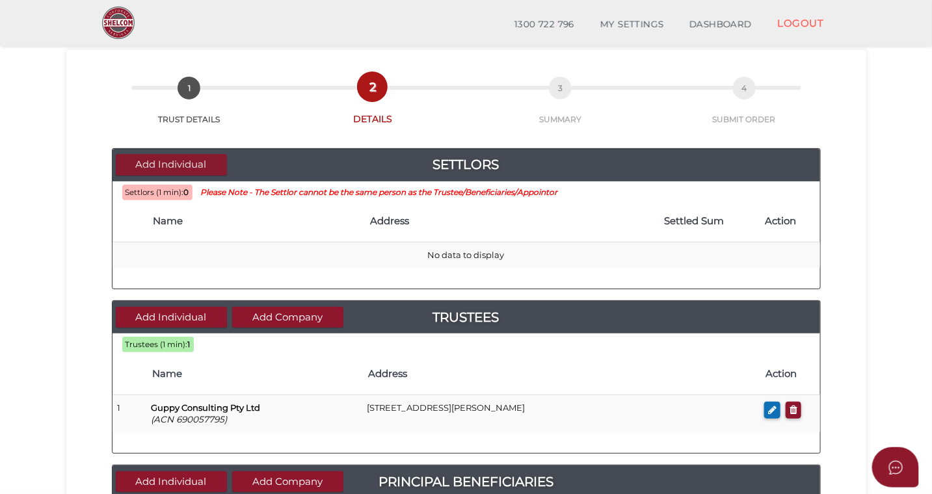
click at [187, 165] on button "Add Individual" at bounding box center [171, 164] width 111 height 21
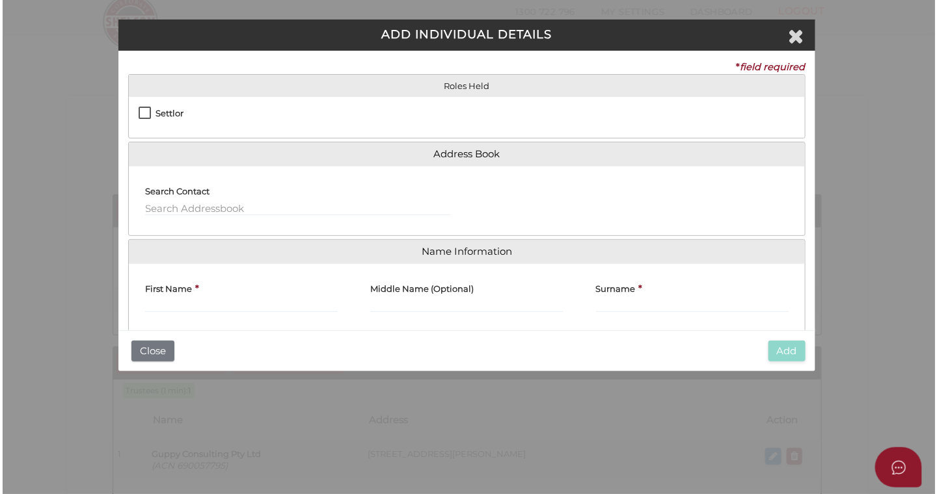
scroll to position [0, 0]
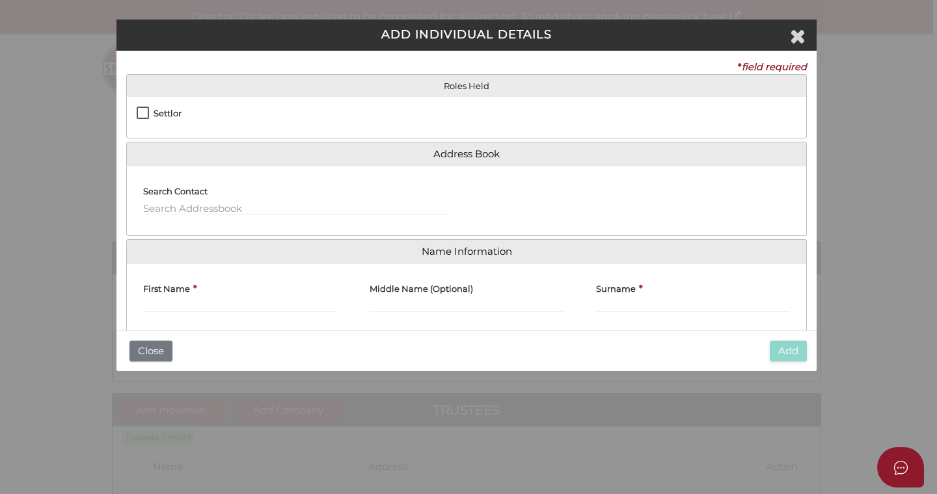
click at [143, 114] on label "Settlor" at bounding box center [159, 117] width 45 height 16
checkbox input "true"
type input "10"
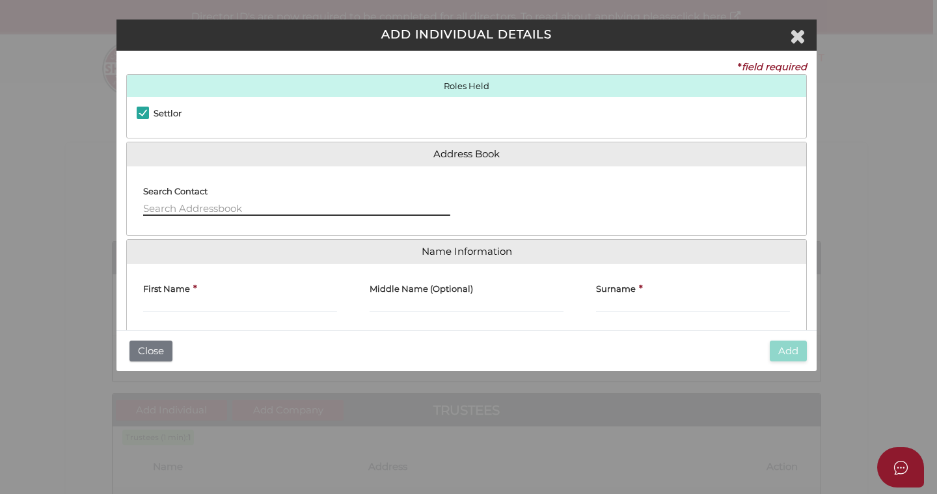
click at [196, 212] on input "text" at bounding box center [296, 209] width 307 height 14
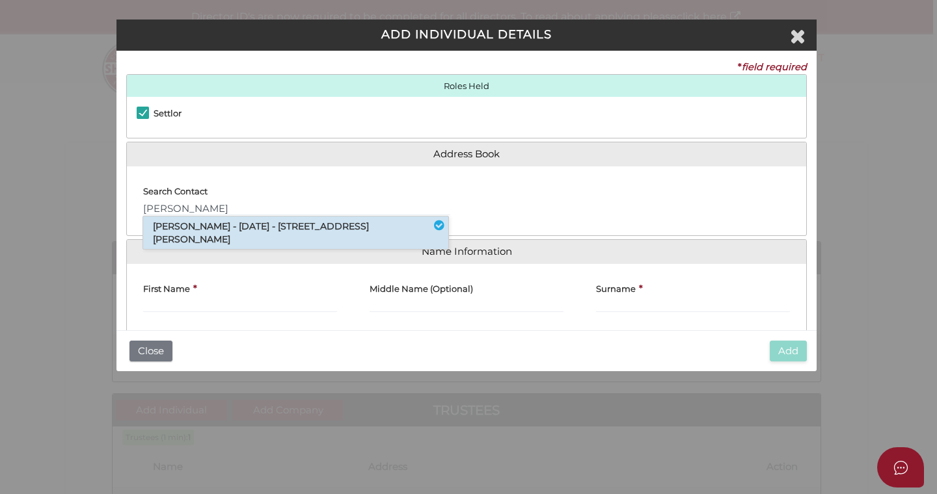
click at [208, 226] on li "Kerrie Anne Guppy - 17/06/1968 - 232 Youngs Road, Wingham, NSW, 2429" at bounding box center [295, 233] width 305 height 33
type input "[PERSON_NAME]"
type input "Anne"
type input "Guppy"
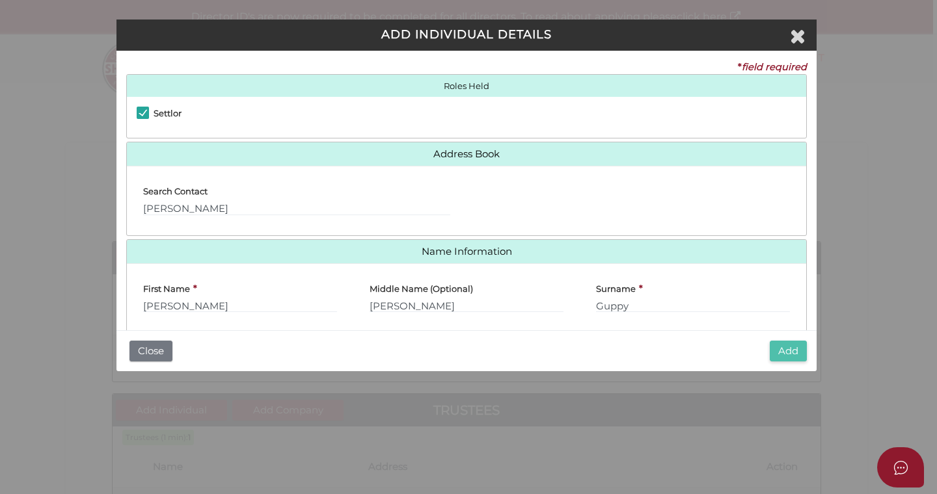
click at [786, 347] on button "Add" at bounding box center [787, 351] width 37 height 21
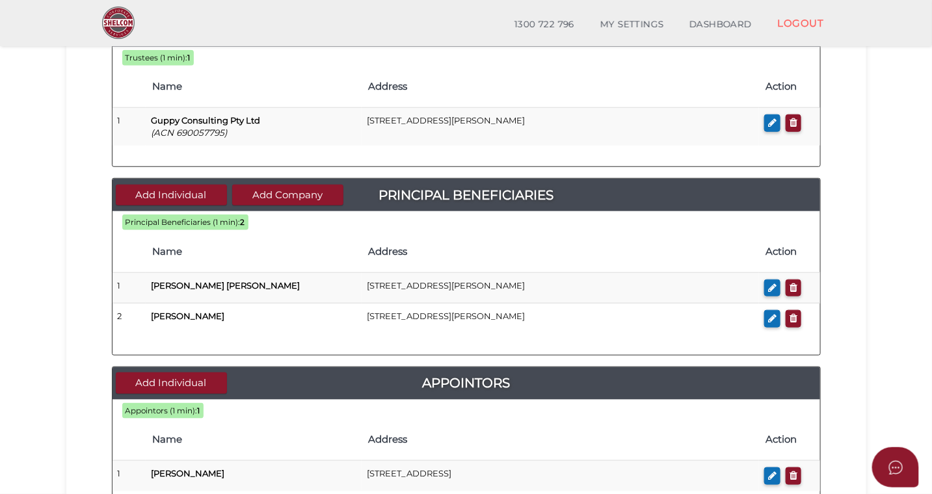
scroll to position [341, 0]
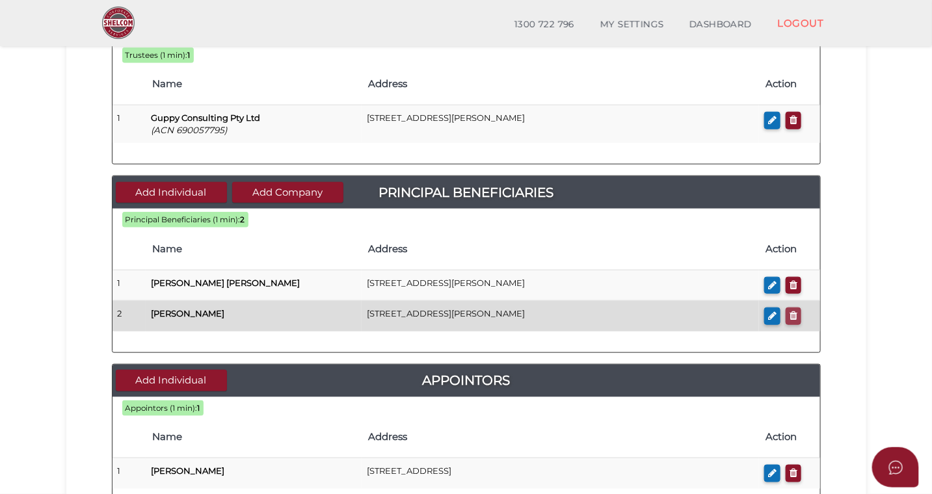
click at [794, 318] on icon "button" at bounding box center [794, 316] width 8 height 10
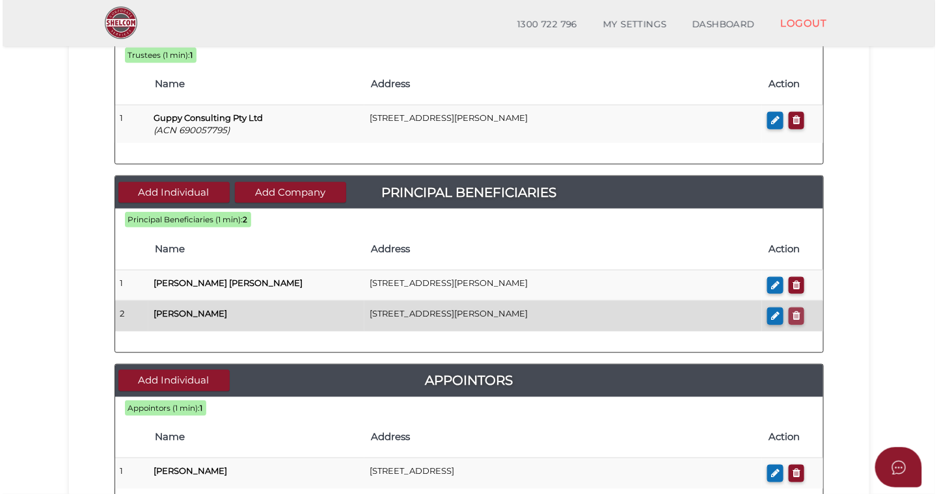
scroll to position [0, 0]
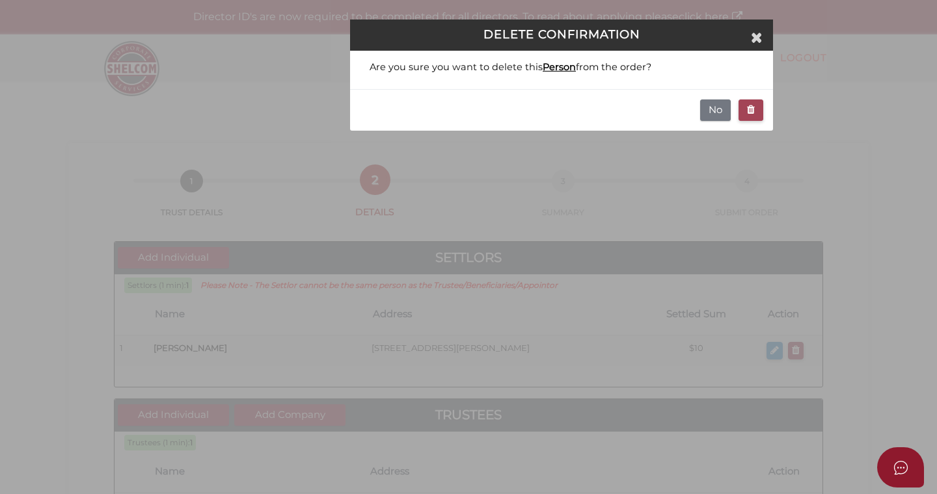
click at [753, 107] on icon "button" at bounding box center [751, 110] width 8 height 10
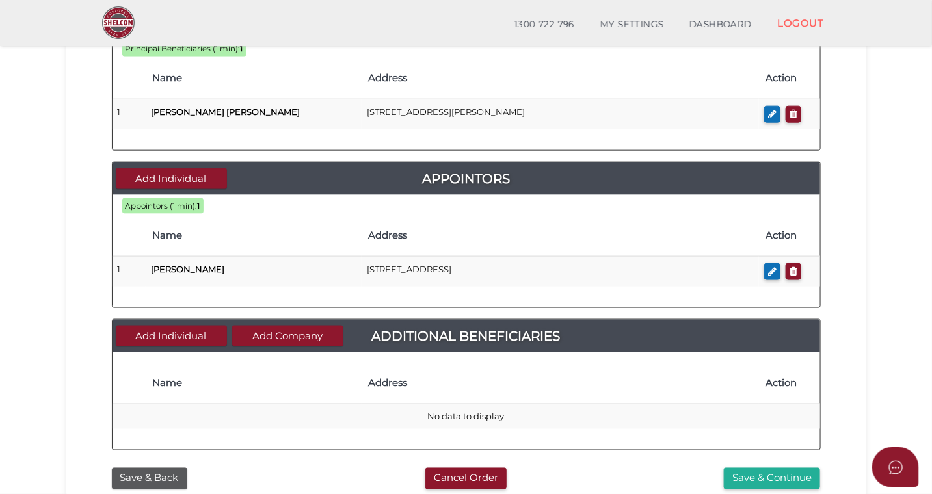
scroll to position [520, 0]
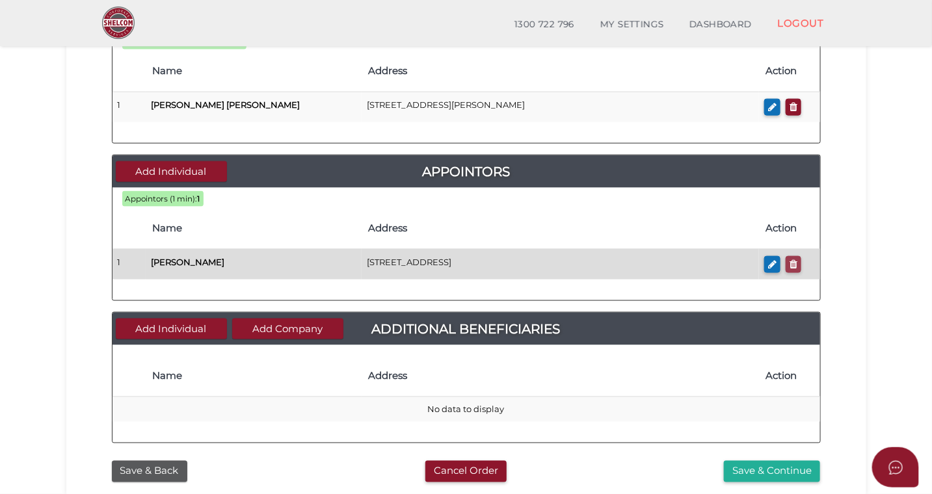
click at [795, 265] on icon "button" at bounding box center [794, 265] width 8 height 10
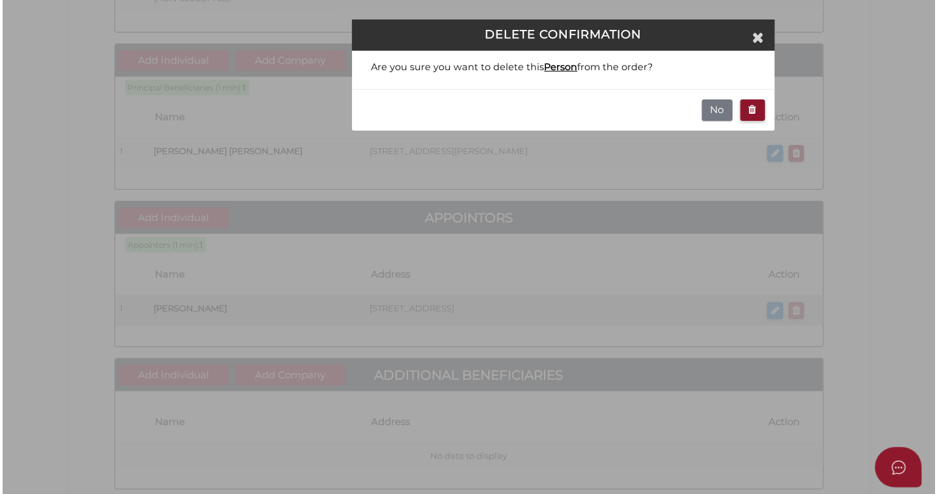
scroll to position [0, 0]
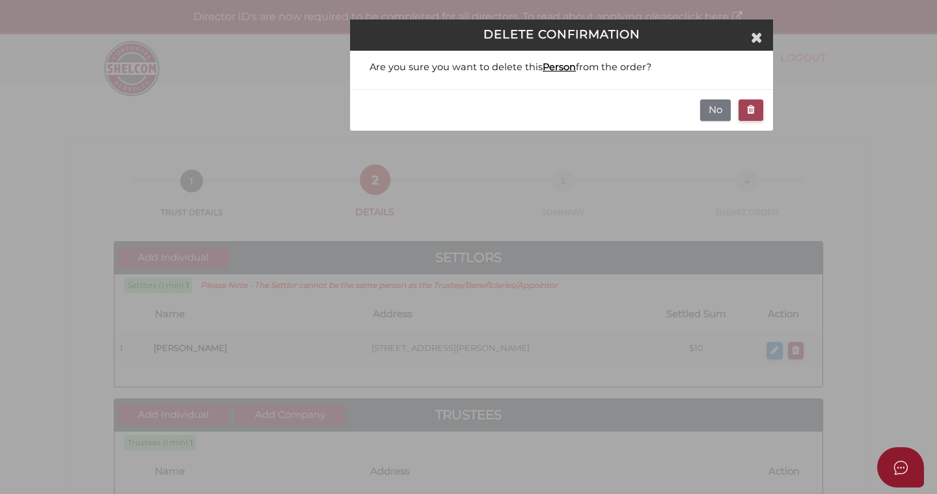
click at [750, 111] on icon "button" at bounding box center [751, 110] width 8 height 10
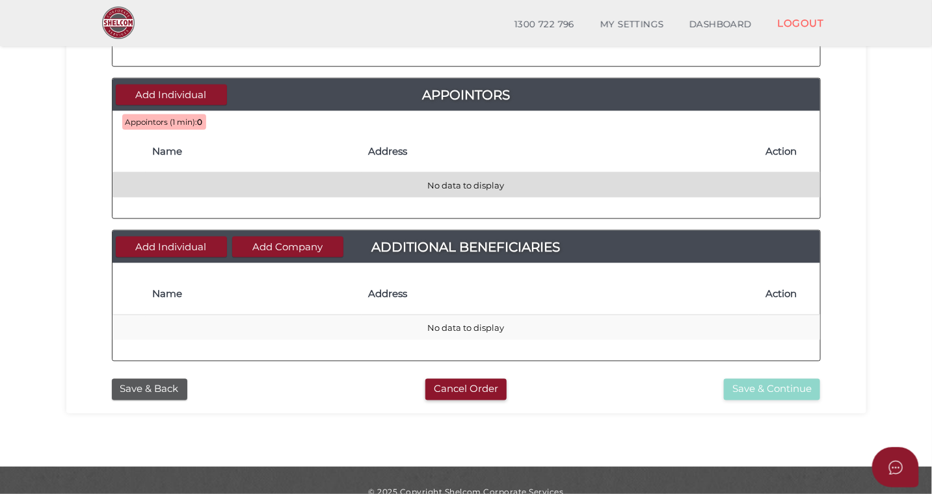
scroll to position [600, 0]
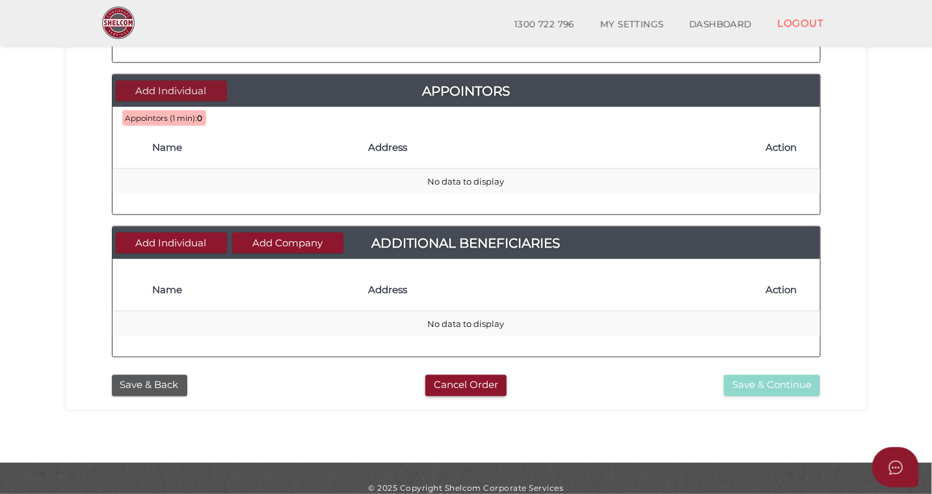
click at [174, 94] on button "Add Individual" at bounding box center [171, 91] width 111 height 21
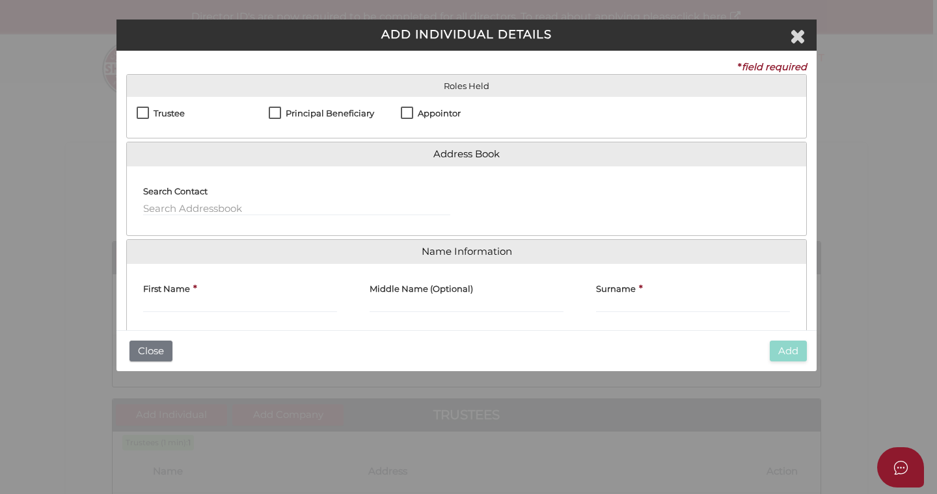
click at [407, 113] on label "Appointor" at bounding box center [431, 117] width 60 height 16
checkbox input "true"
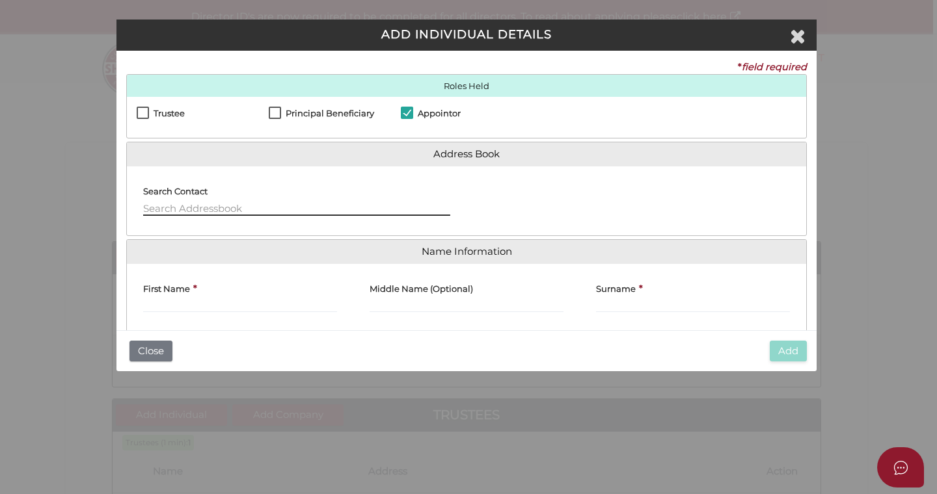
click at [215, 208] on input "text" at bounding box center [296, 209] width 307 height 14
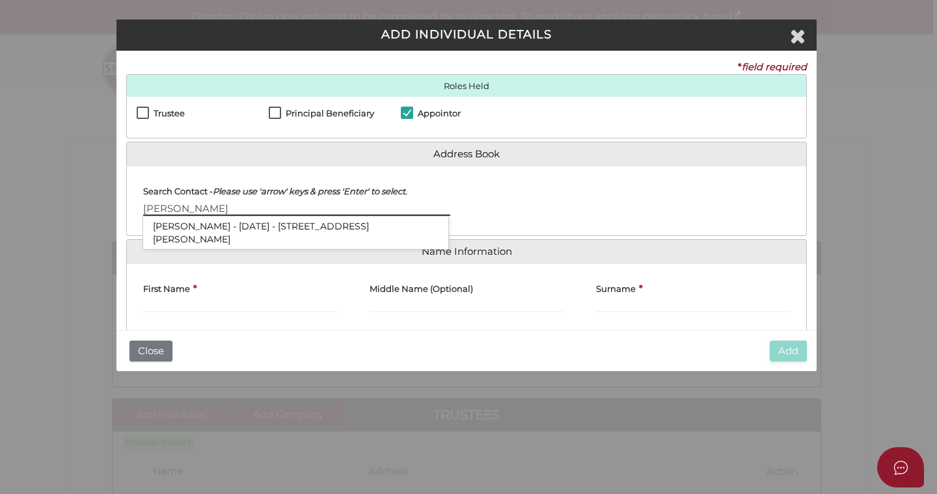
type input "[PERSON_NAME]"
click at [264, 226] on li "[PERSON_NAME] - [DATE] - [STREET_ADDRESS][PERSON_NAME]" at bounding box center [295, 233] width 305 height 33
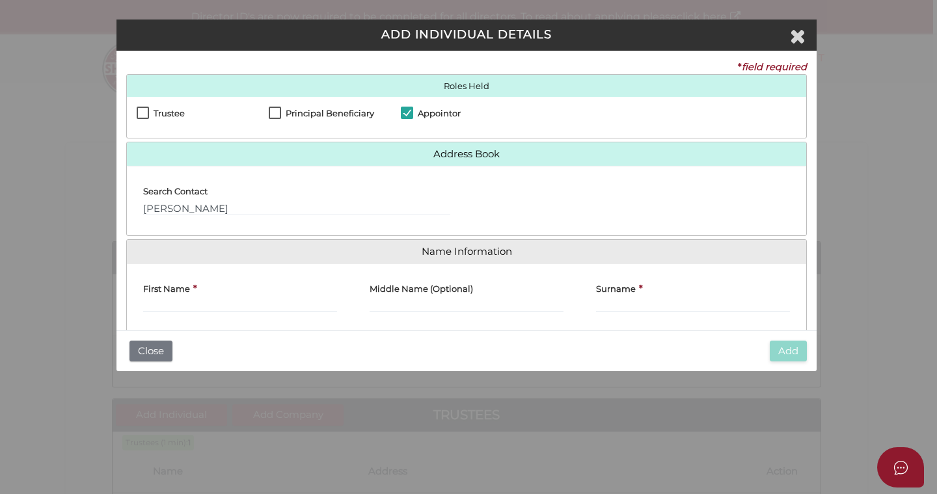
type input "[PERSON_NAME]"
type input "Guppy"
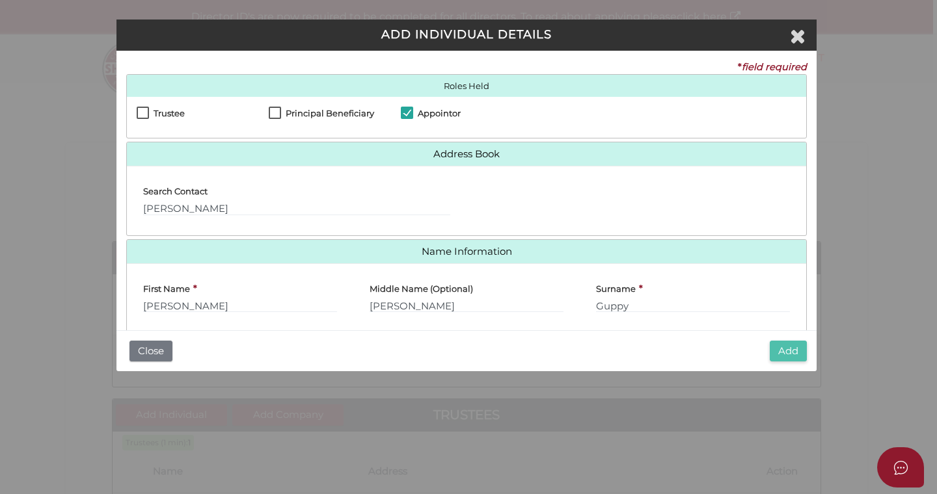
click at [782, 353] on button "Add" at bounding box center [787, 351] width 37 height 21
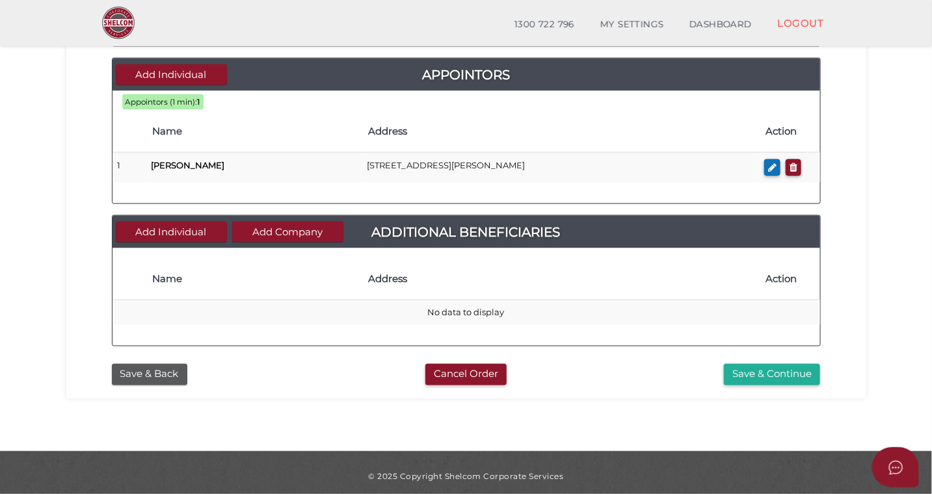
scroll to position [624, 0]
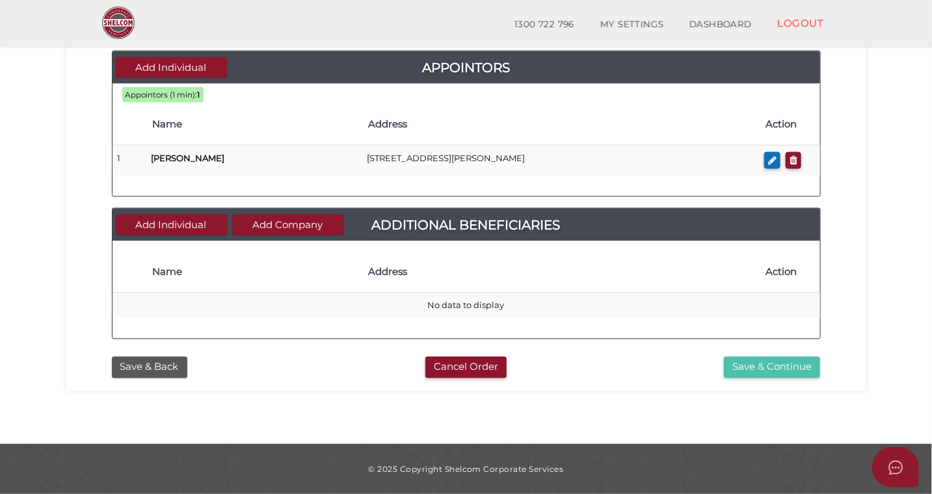
click at [769, 368] on button "Save & Continue" at bounding box center [772, 367] width 96 height 21
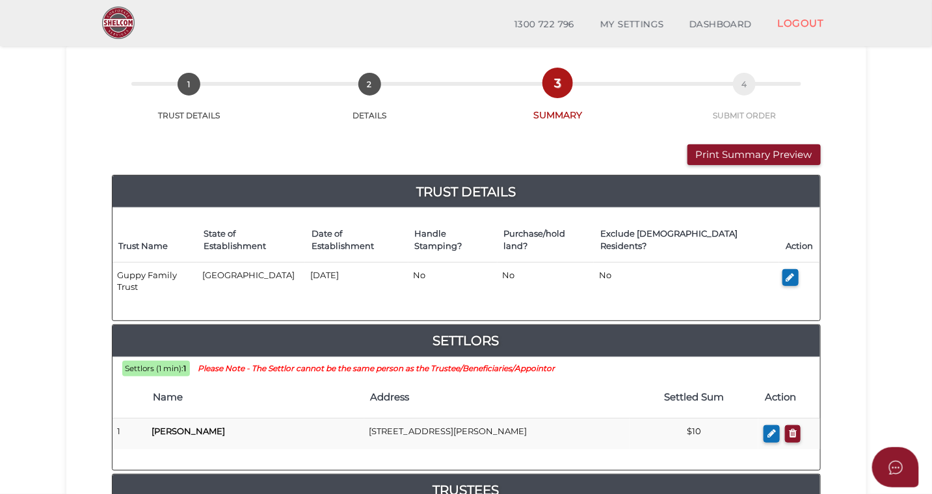
scroll to position [31, 0]
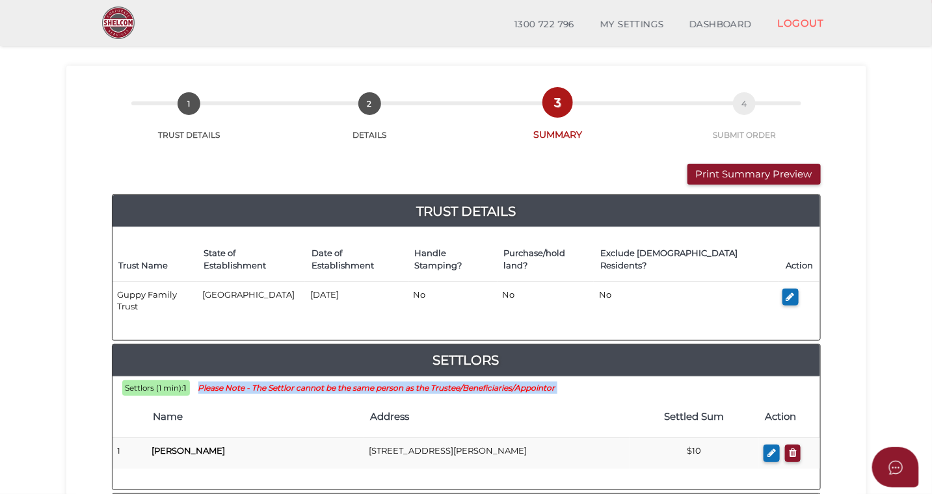
drag, startPoint x: 561, startPoint y: 362, endPoint x: 203, endPoint y: 362, distance: 357.7
click at [202, 387] on div "Settlors (1 min): 1 Please Note - The Settlor cannot be the same person as the …" at bounding box center [467, 433] width 708 height 93
click at [203, 383] on small "Please Note - The Settlor cannot be the same person as the Trustee/Beneficiarie…" at bounding box center [376, 388] width 357 height 10
drag, startPoint x: 202, startPoint y: 363, endPoint x: 557, endPoint y: 360, distance: 354.5
click at [555, 383] on small "Please Note - The Settlor cannot be the same person as the Trustee/Beneficiarie…" at bounding box center [376, 388] width 357 height 10
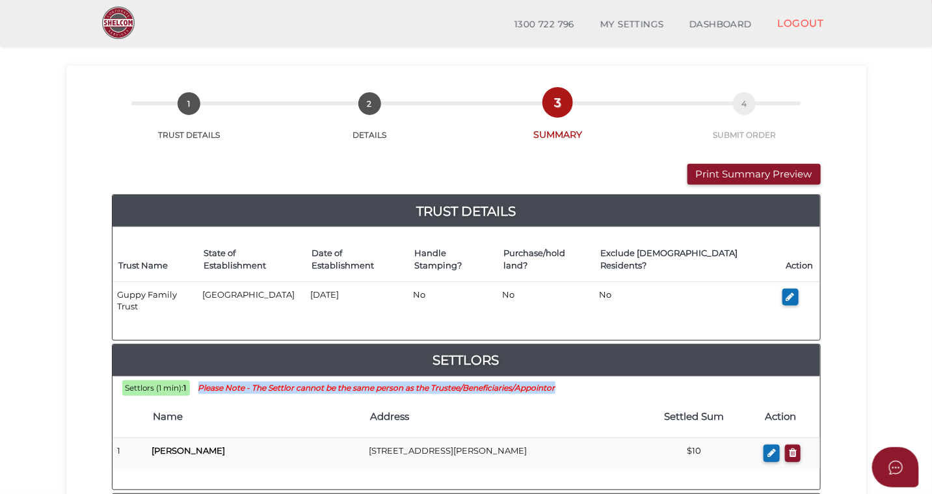
copy small "Please Note - The Settlor cannot be the same person as the Trustee/Beneficiarie…"
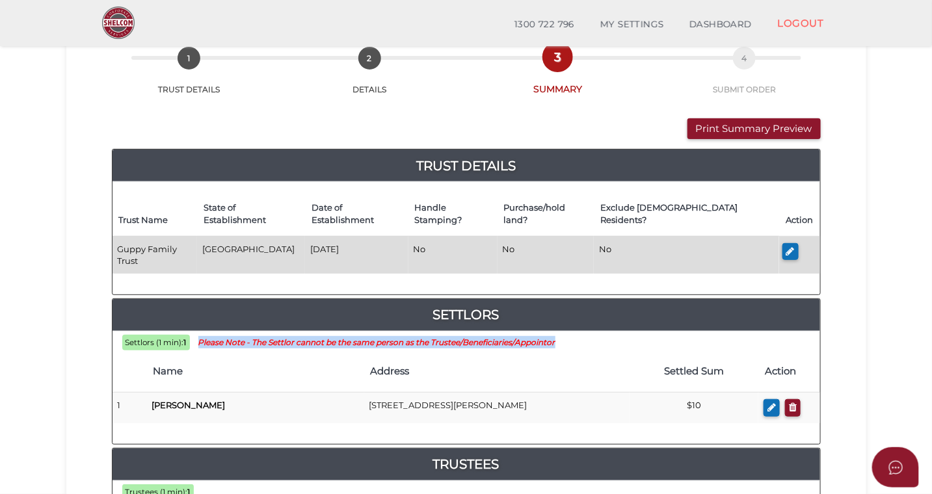
scroll to position [82, 0]
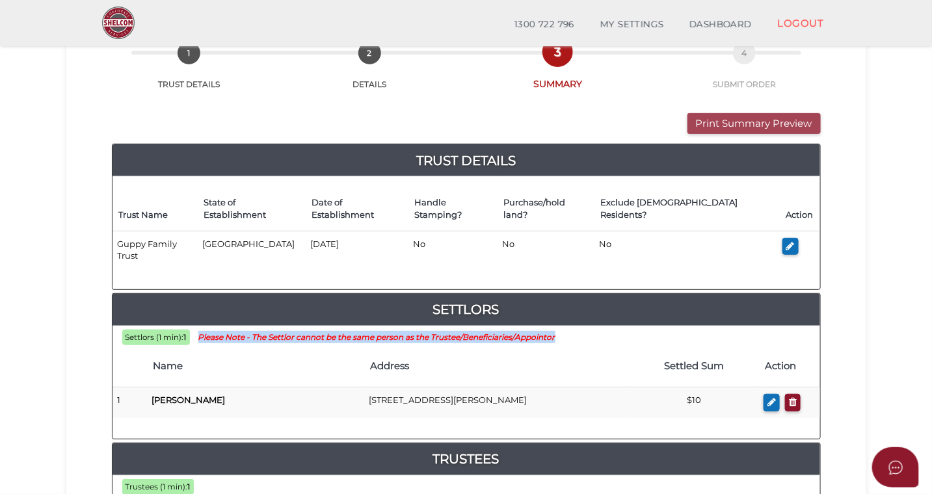
click at [734, 122] on button "Print Summary Preview" at bounding box center [754, 123] width 133 height 21
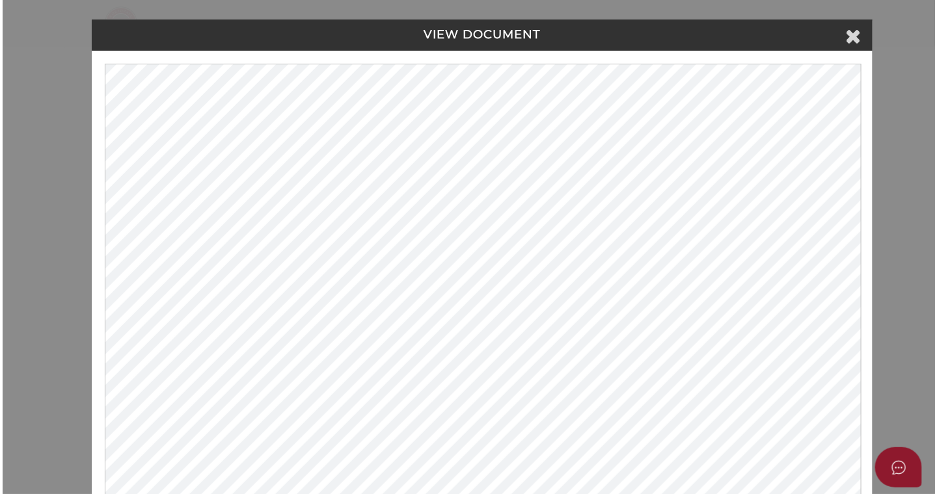
scroll to position [0, 0]
